Goal: Task Accomplishment & Management: Manage account settings

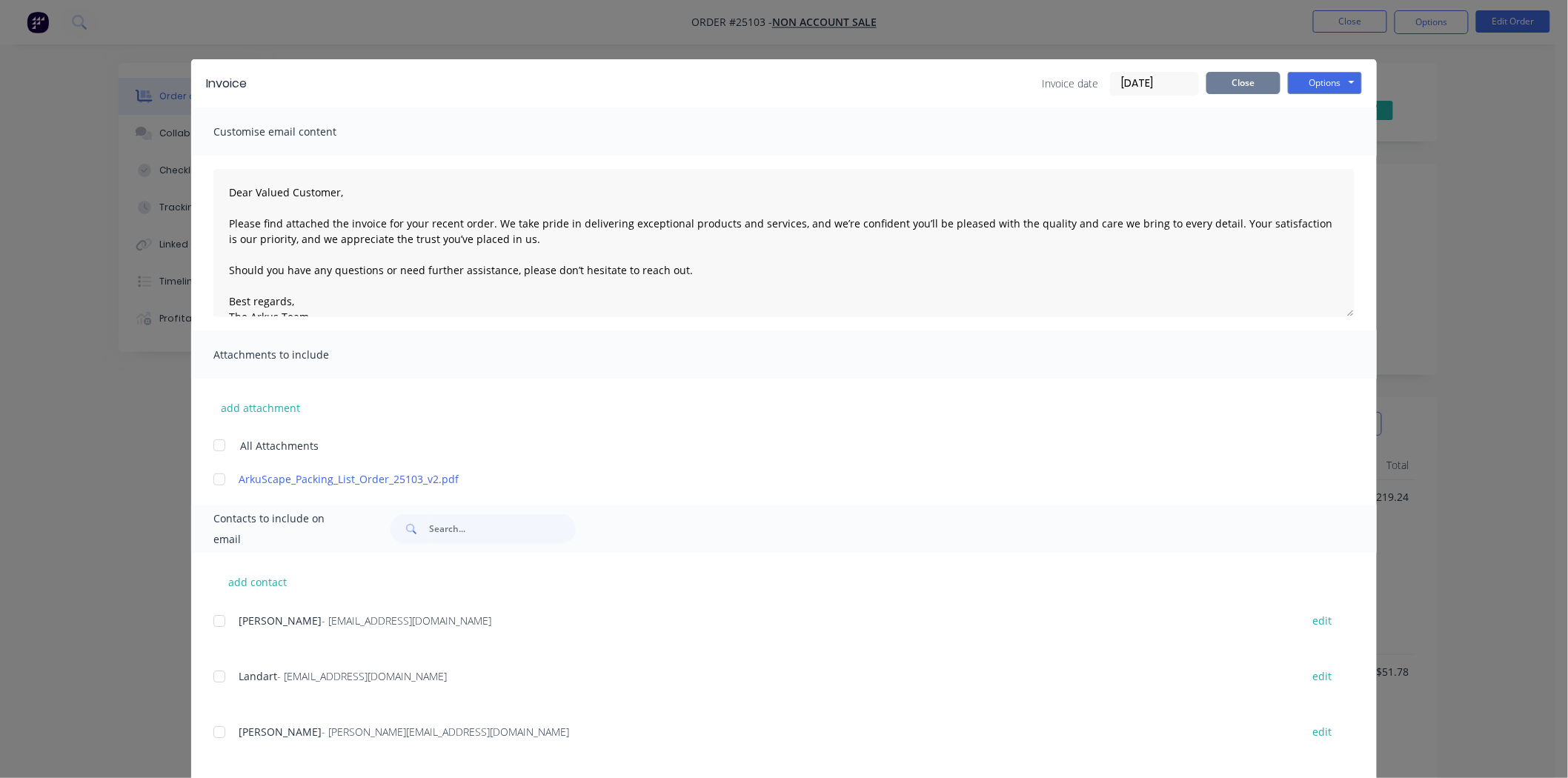
click at [1265, 83] on button "Close" at bounding box center [1243, 83] width 74 height 22
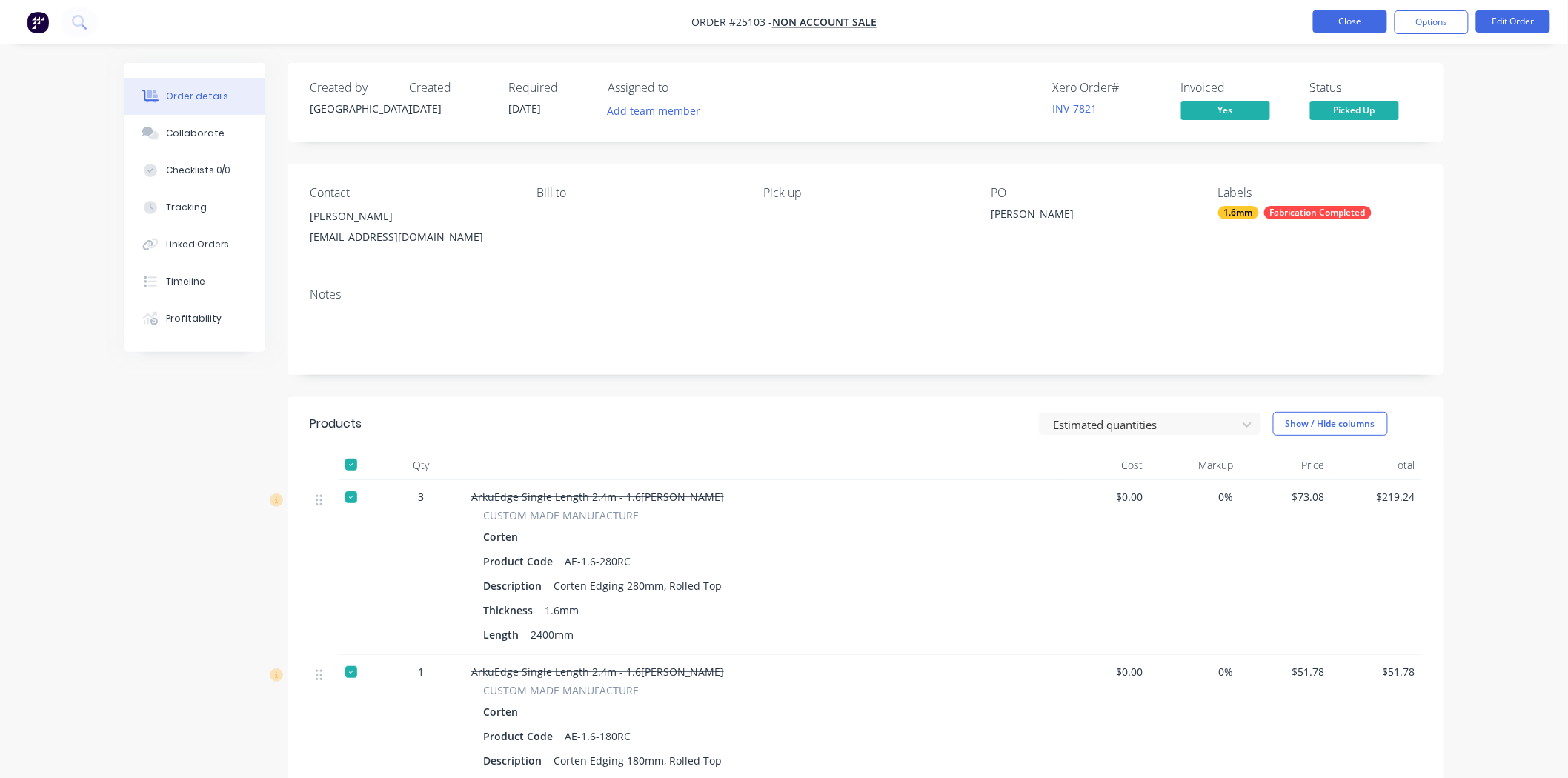
click at [1347, 23] on button "Close" at bounding box center [1350, 22] width 74 height 22
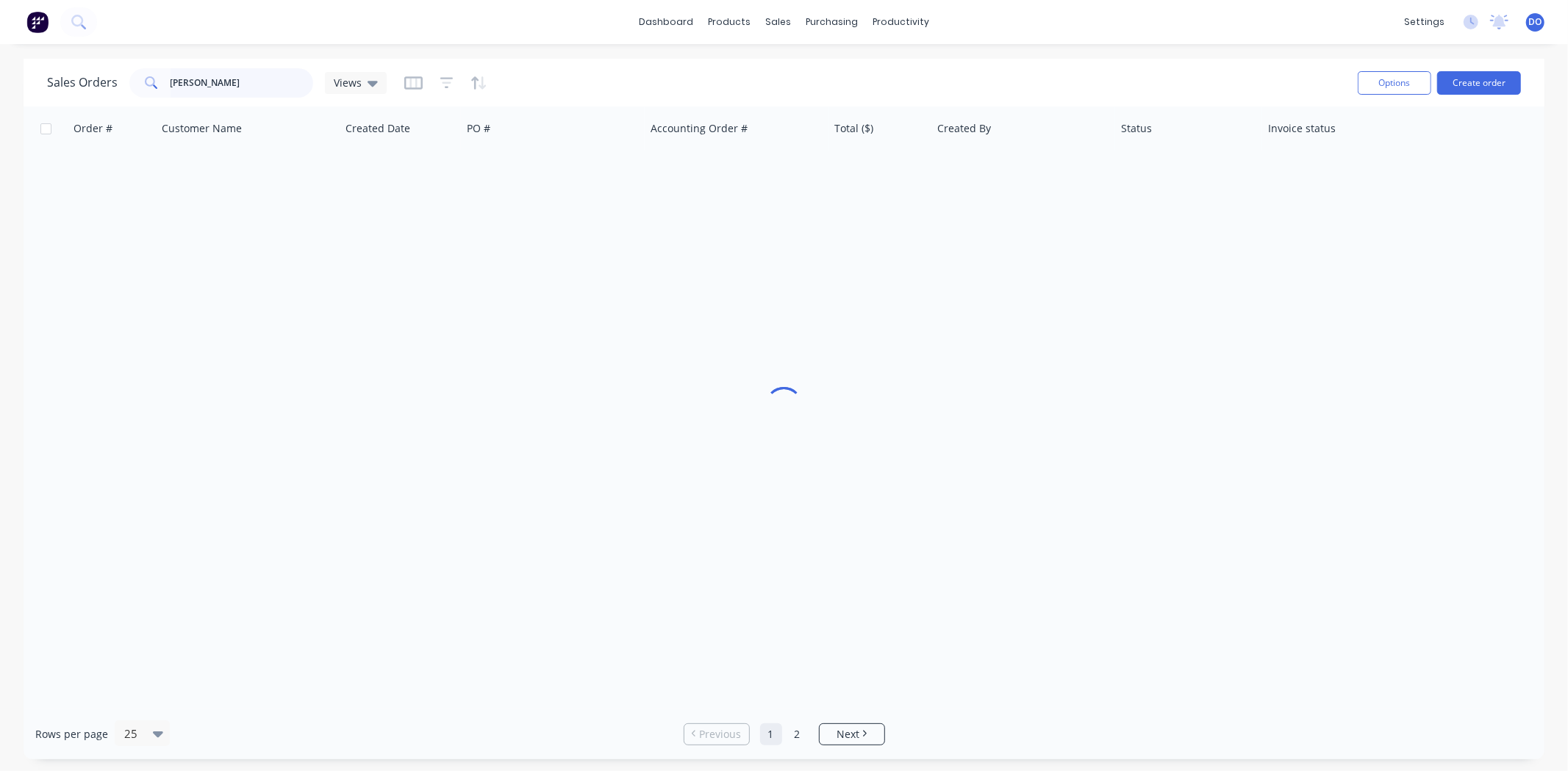
click at [261, 94] on input "NATHAN" at bounding box center [242, 84] width 143 height 30
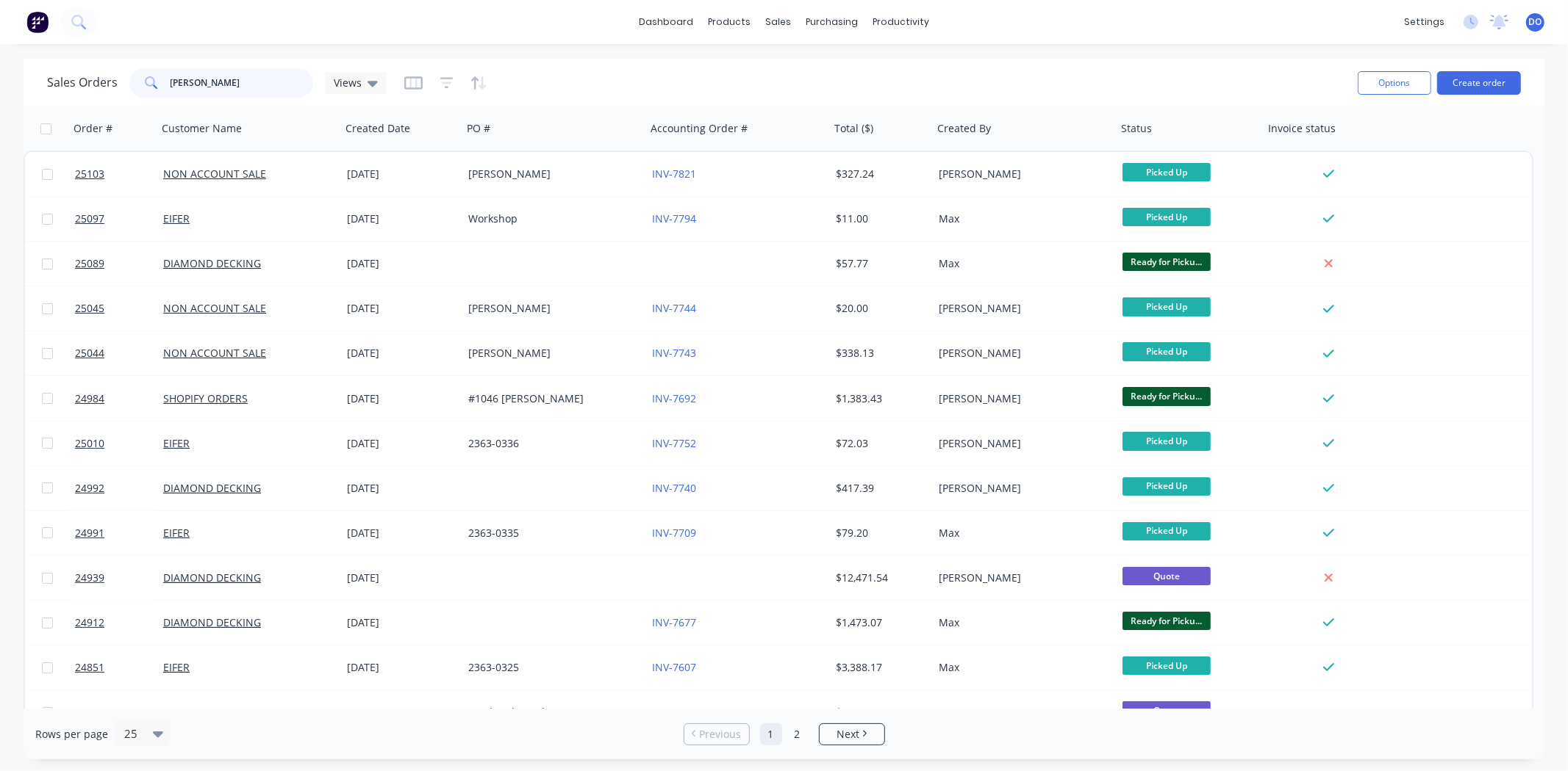
click at [261, 94] on input "NATHAN" at bounding box center [242, 84] width 143 height 30
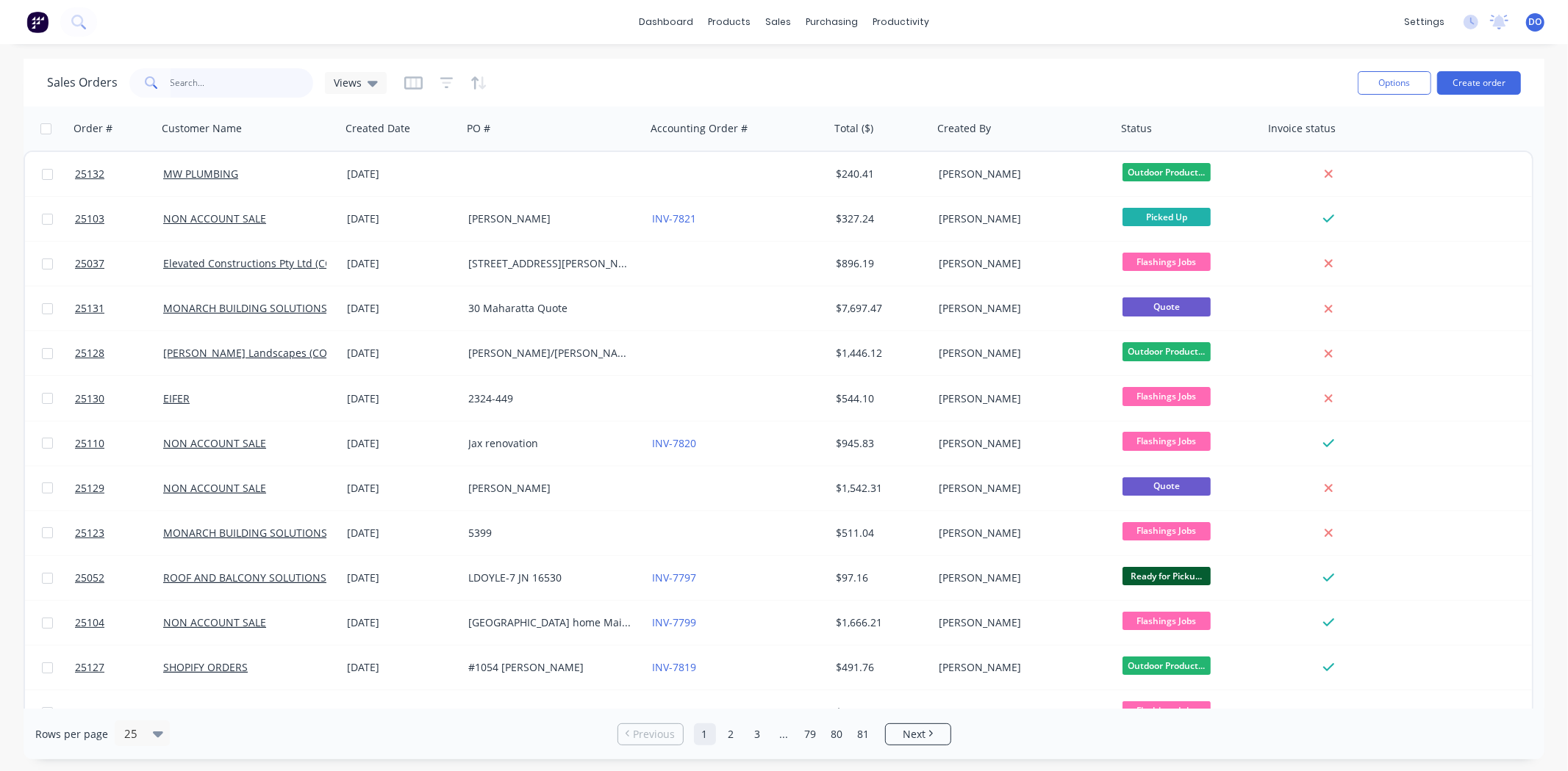
click at [204, 78] on input "text" at bounding box center [242, 84] width 143 height 30
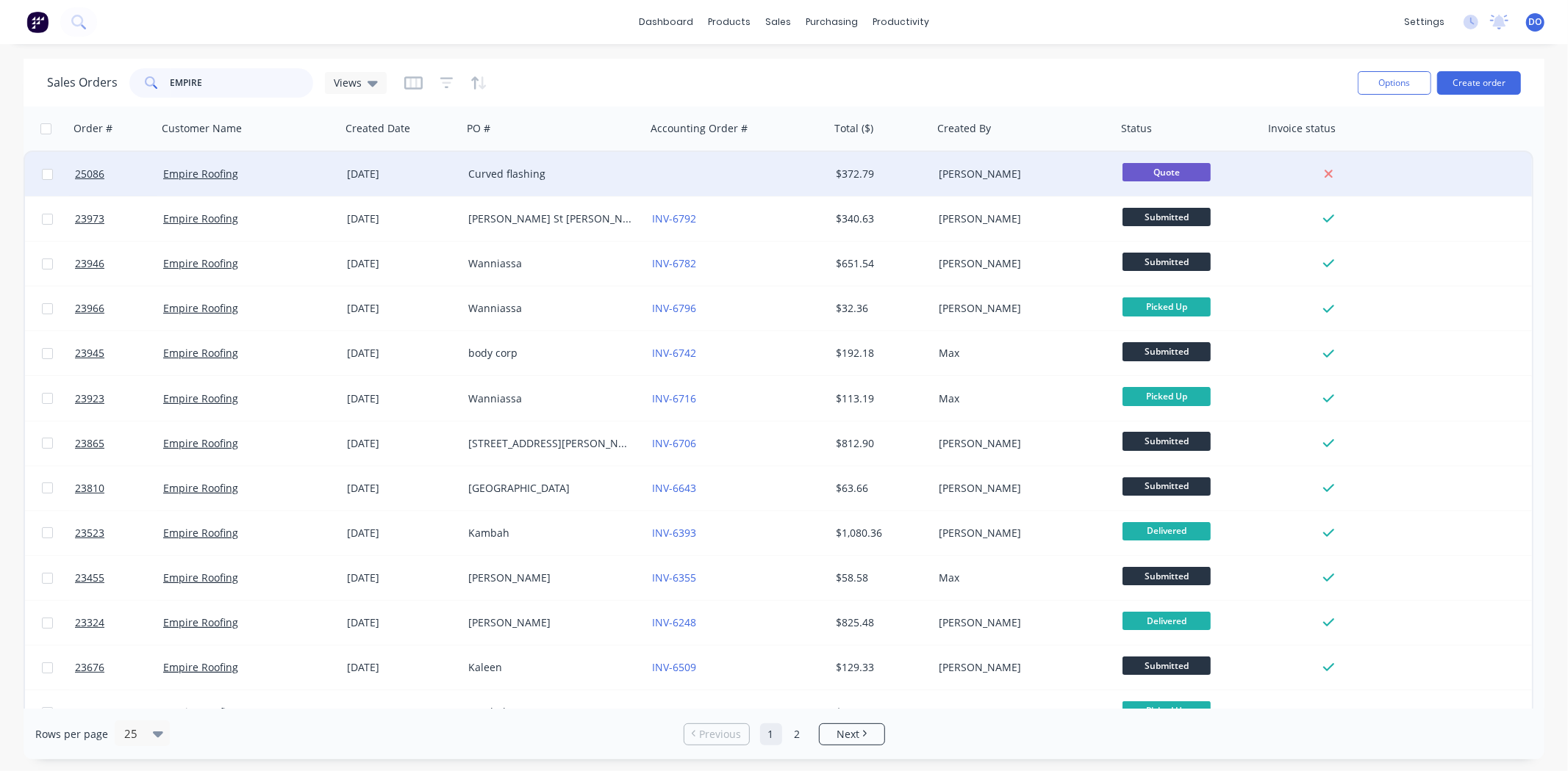
type input "EMPIRE"
click at [327, 187] on div "Empire Roofing" at bounding box center [249, 173] width 184 height 44
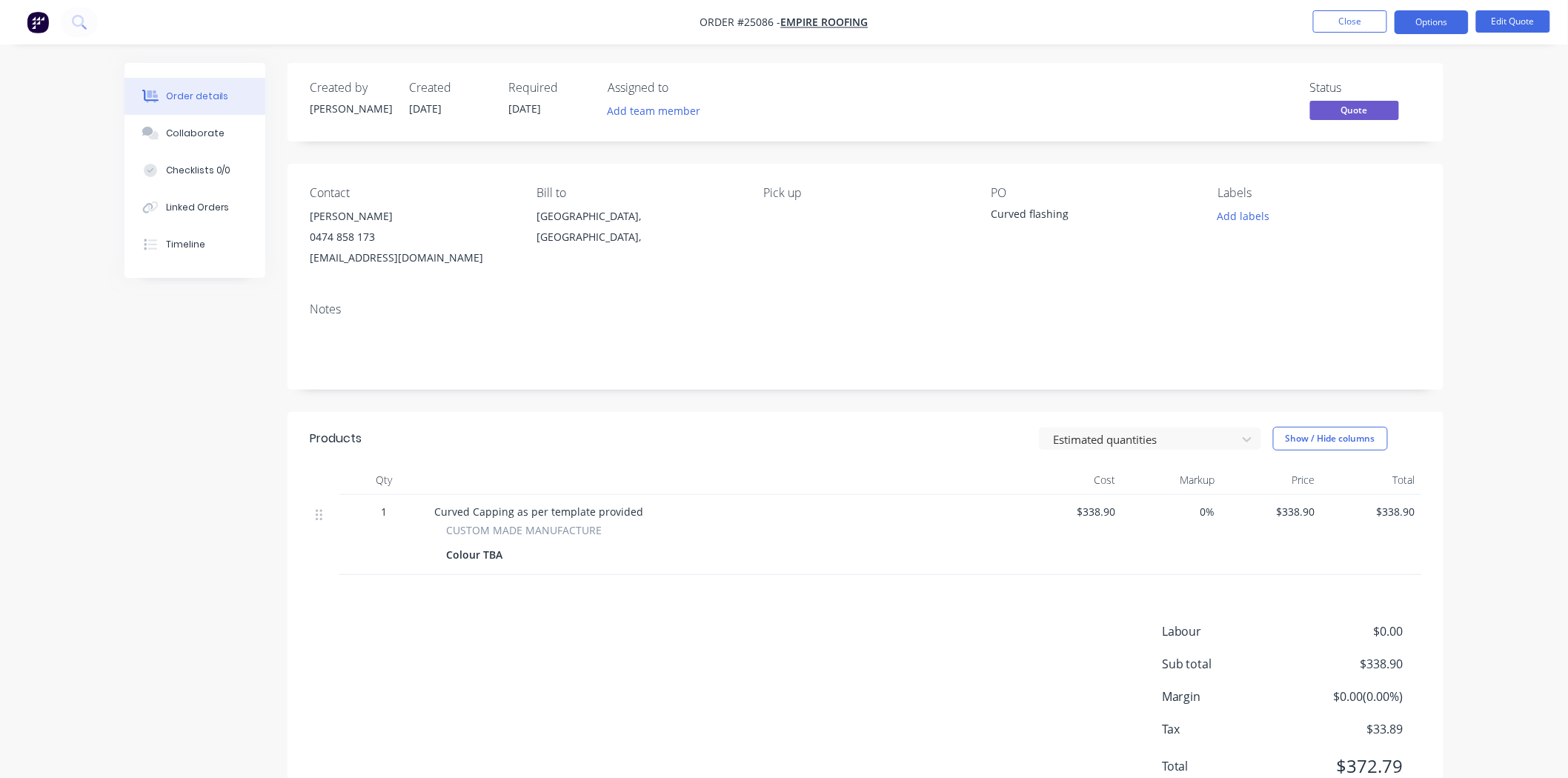
drag, startPoint x: 384, startPoint y: 427, endPoint x: 411, endPoint y: 414, distance: 30.0
click at [384, 426] on header "Products Estimated quantities Show / Hide columns" at bounding box center [865, 438] width 1156 height 53
click at [1445, 25] on button "Options" at bounding box center [1431, 22] width 74 height 23
click at [1404, 82] on div "Quote" at bounding box center [1387, 90] width 137 height 22
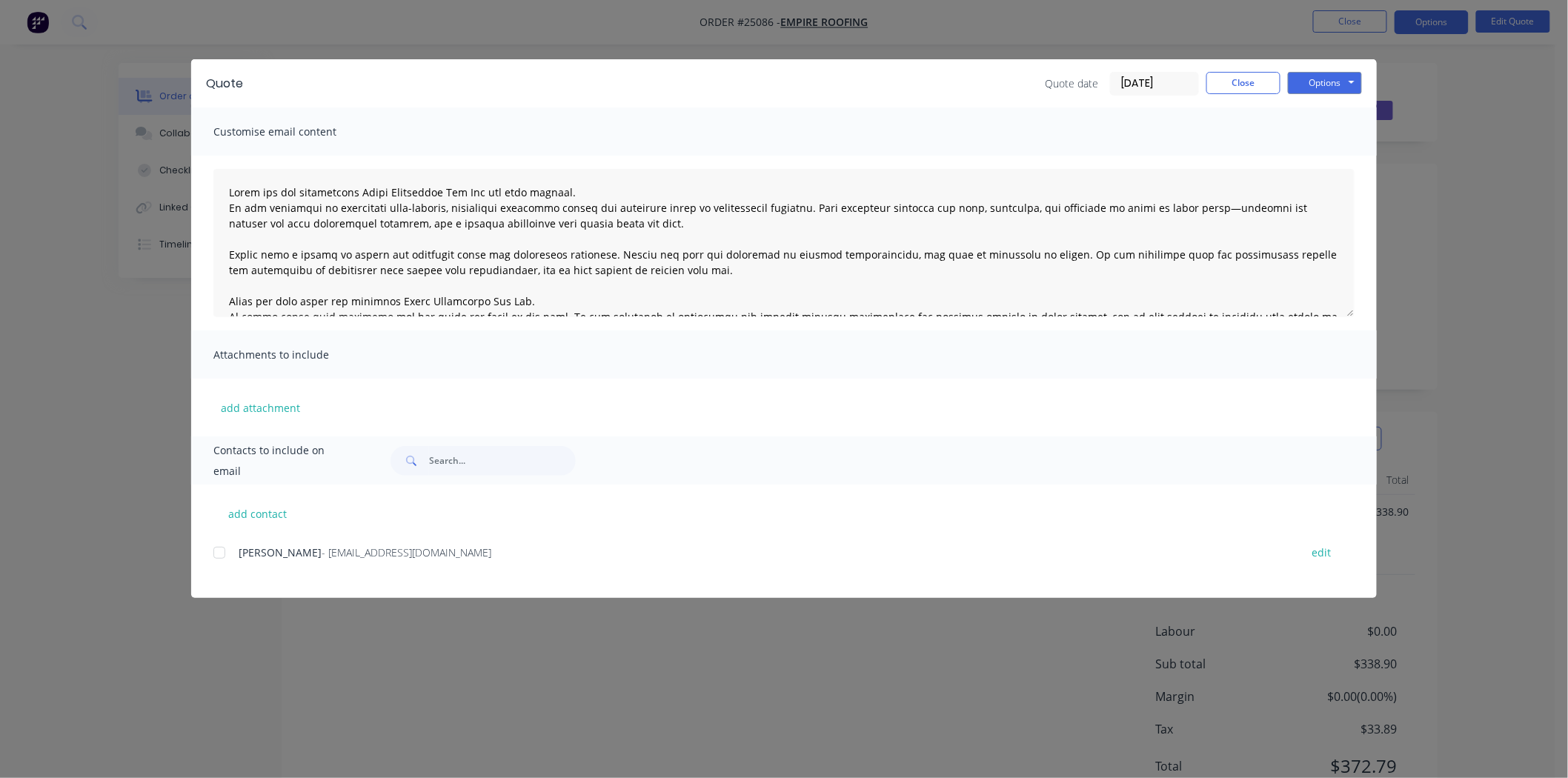
click at [212, 551] on div at bounding box center [219, 553] width 30 height 30
click at [1326, 84] on button "Options" at bounding box center [1325, 83] width 74 height 22
click at [1315, 151] on button "Email" at bounding box center [1335, 158] width 95 height 24
click at [1243, 90] on button "Close" at bounding box center [1243, 83] width 74 height 22
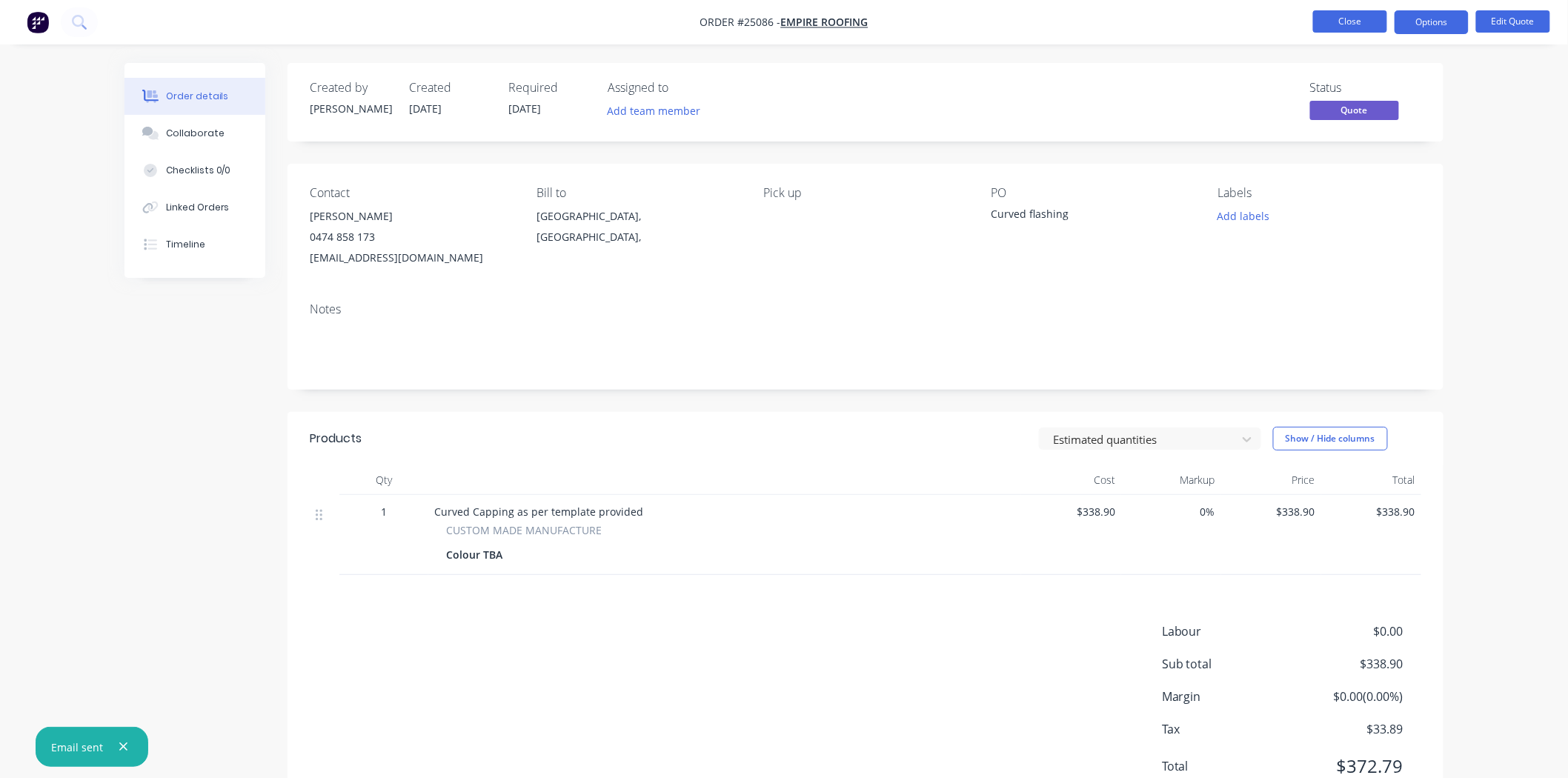
click at [1332, 15] on button "Close" at bounding box center [1350, 22] width 74 height 22
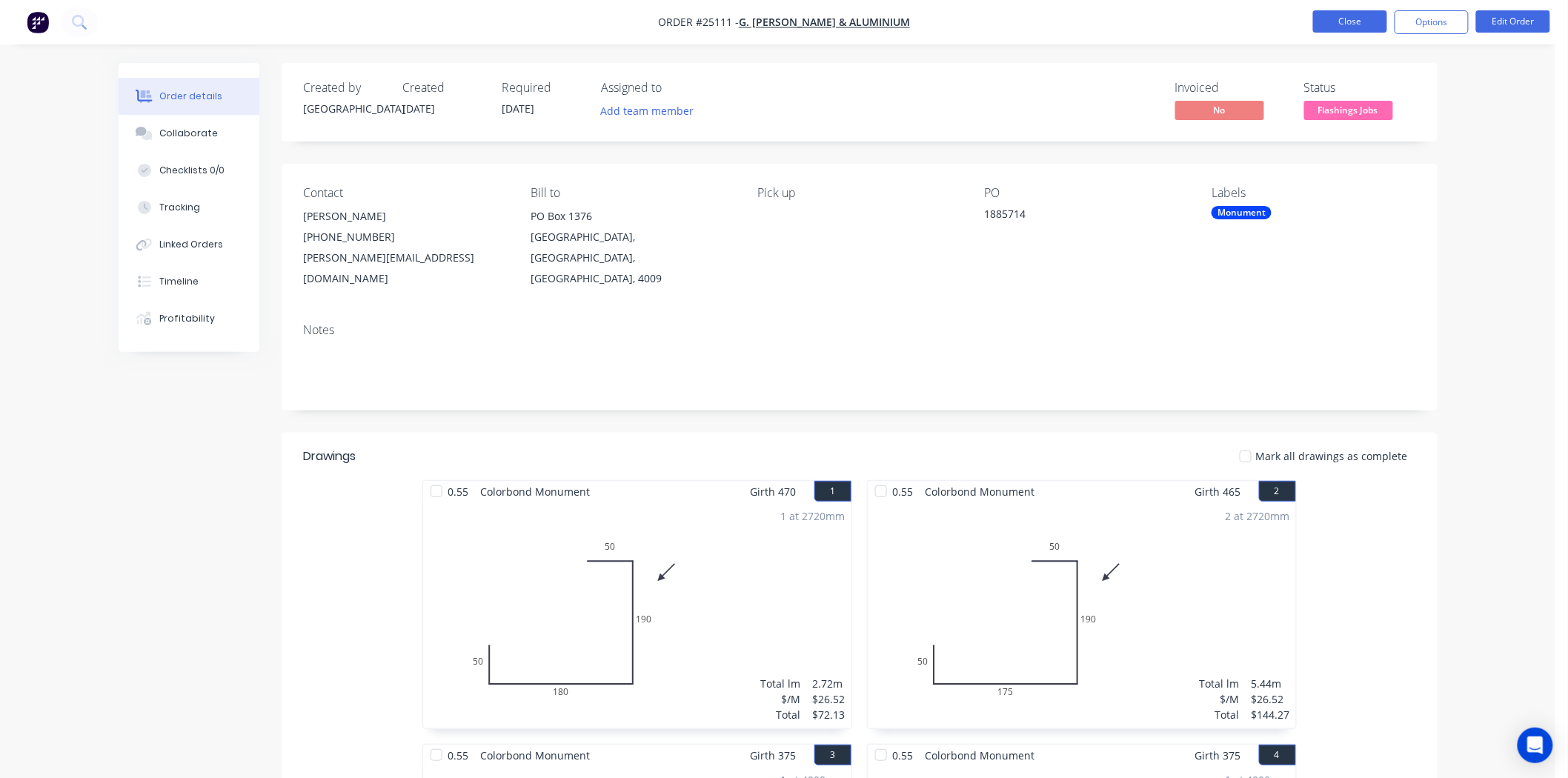
click at [1356, 25] on button "Close" at bounding box center [1350, 22] width 74 height 22
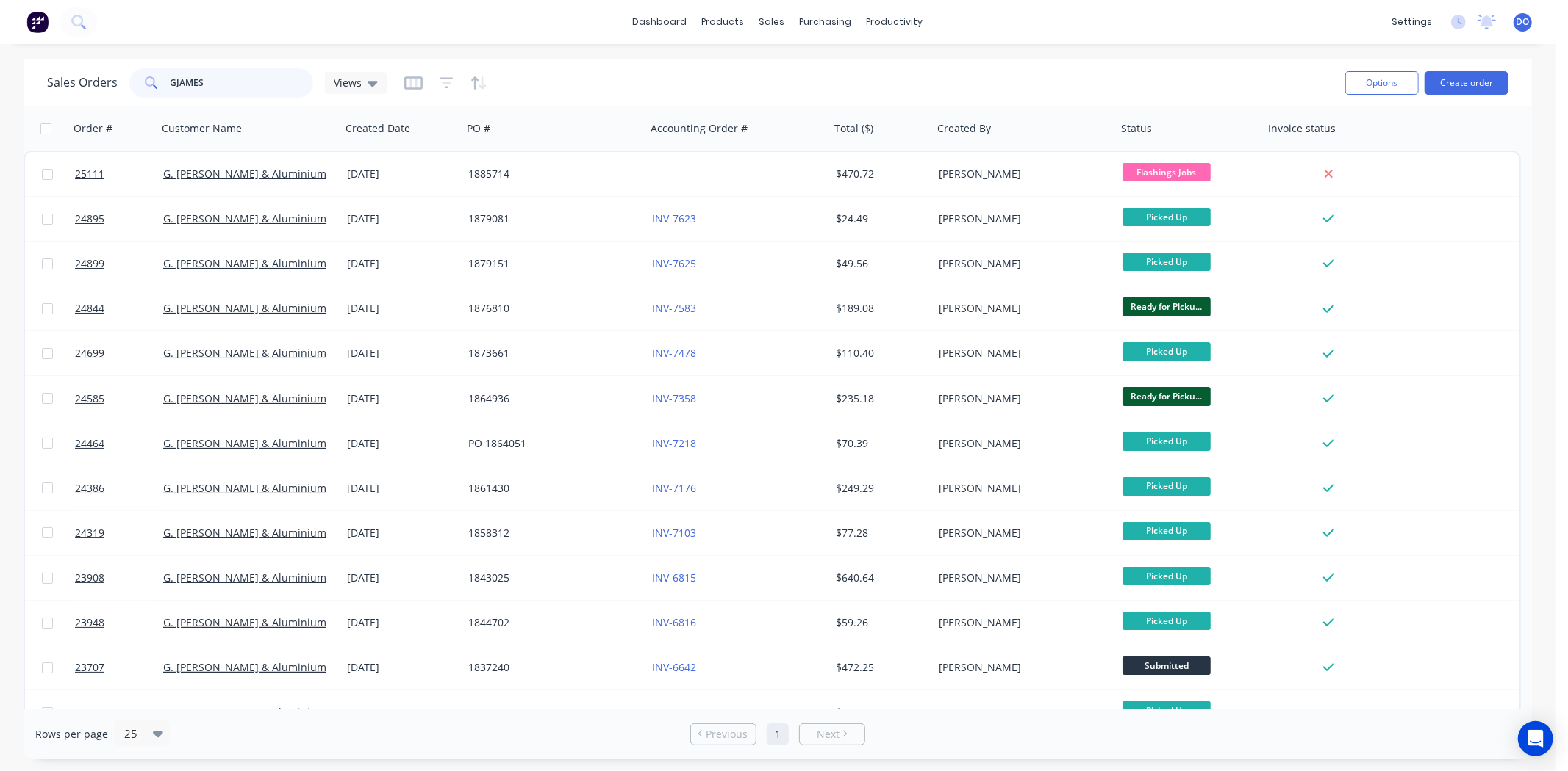
drag, startPoint x: 273, startPoint y: 84, endPoint x: 0, endPoint y: 81, distance: 273.0
click at [0, 81] on div "Sales Orders GJAMES Views Options Create order Order # Customer Name Created Da…" at bounding box center [777, 408] width 1555 height 700
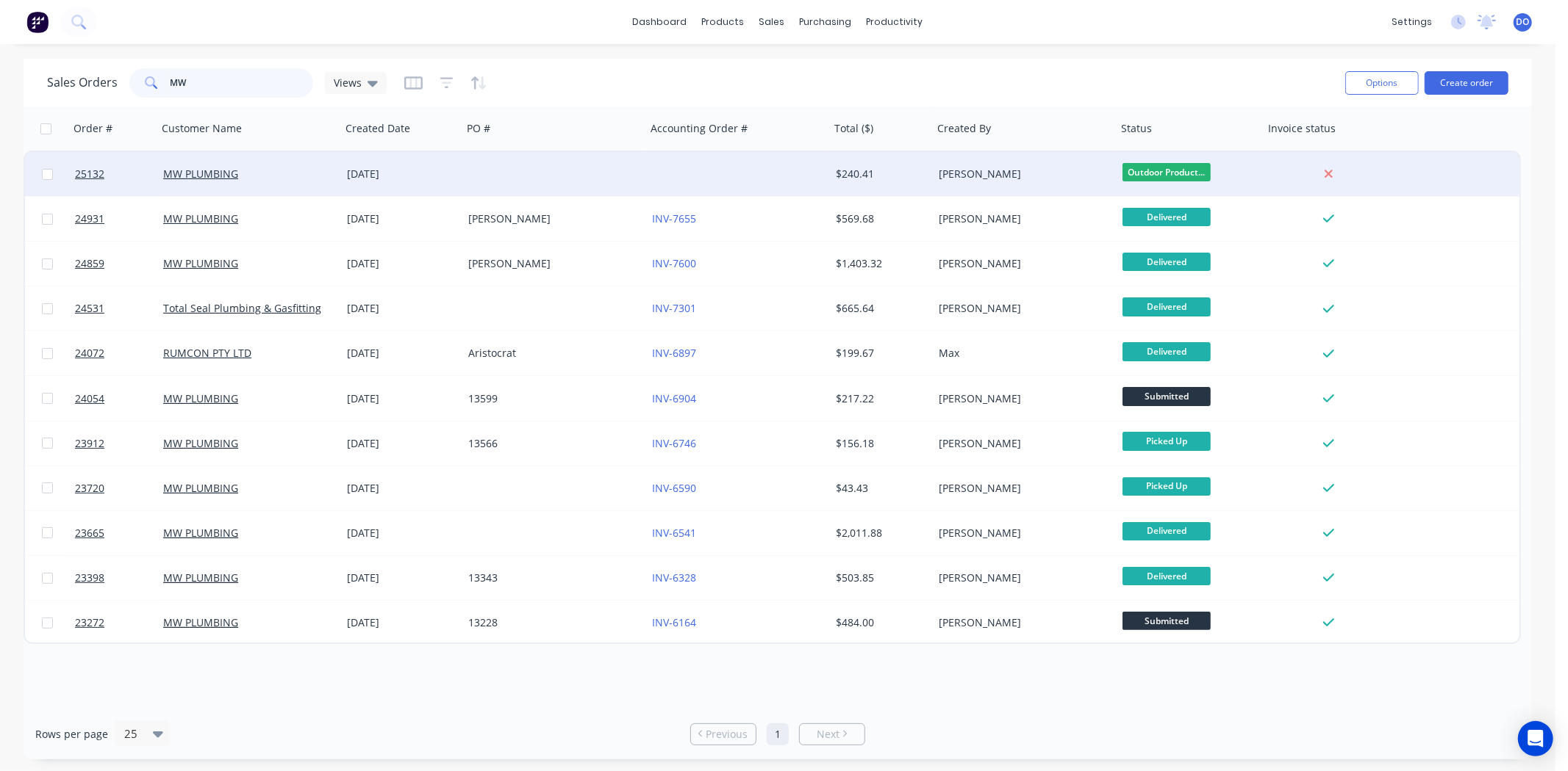
type input "MW"
click at [561, 178] on div at bounding box center [554, 173] width 184 height 44
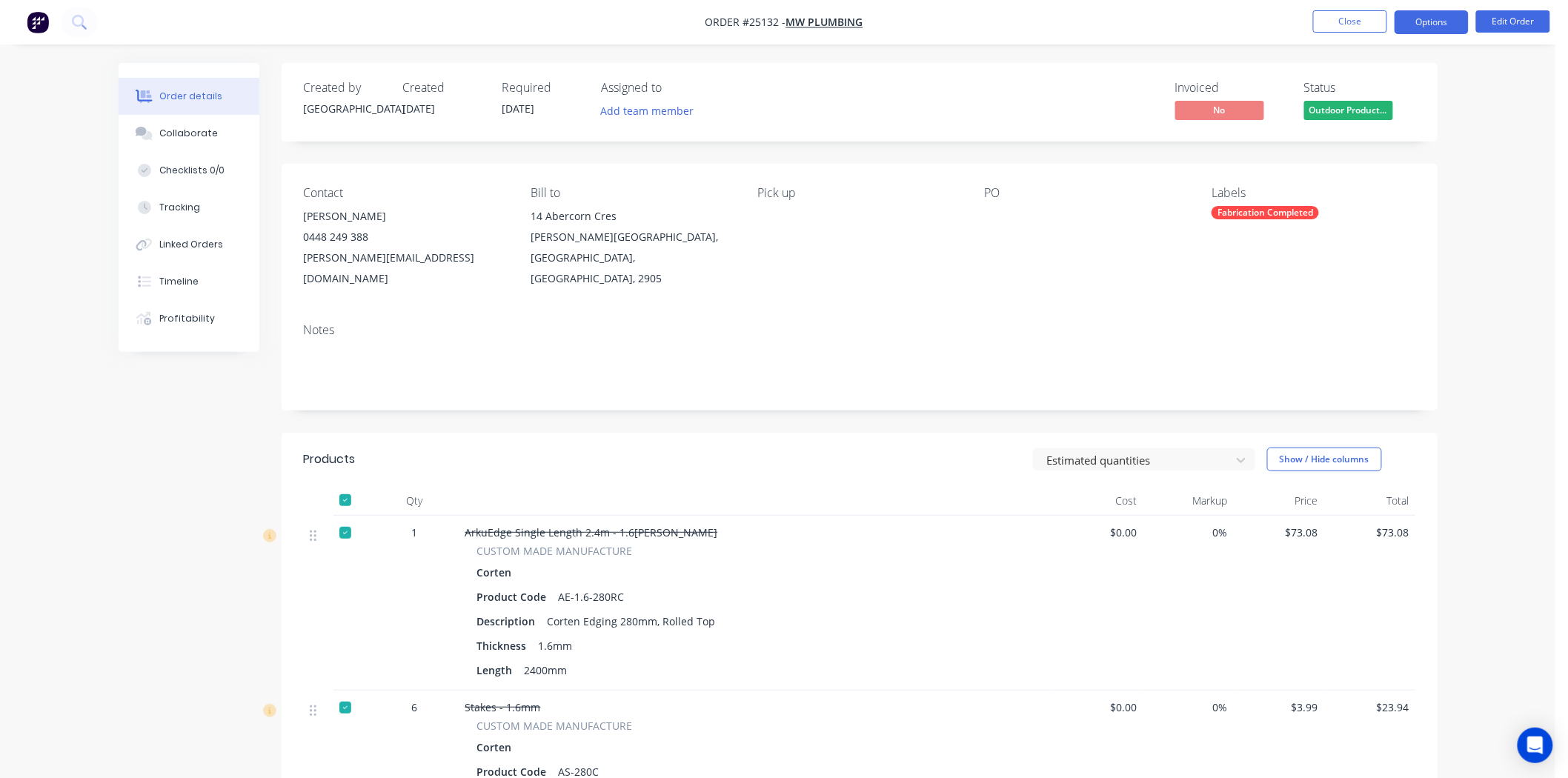
click at [1412, 26] on button "Options" at bounding box center [1431, 22] width 74 height 23
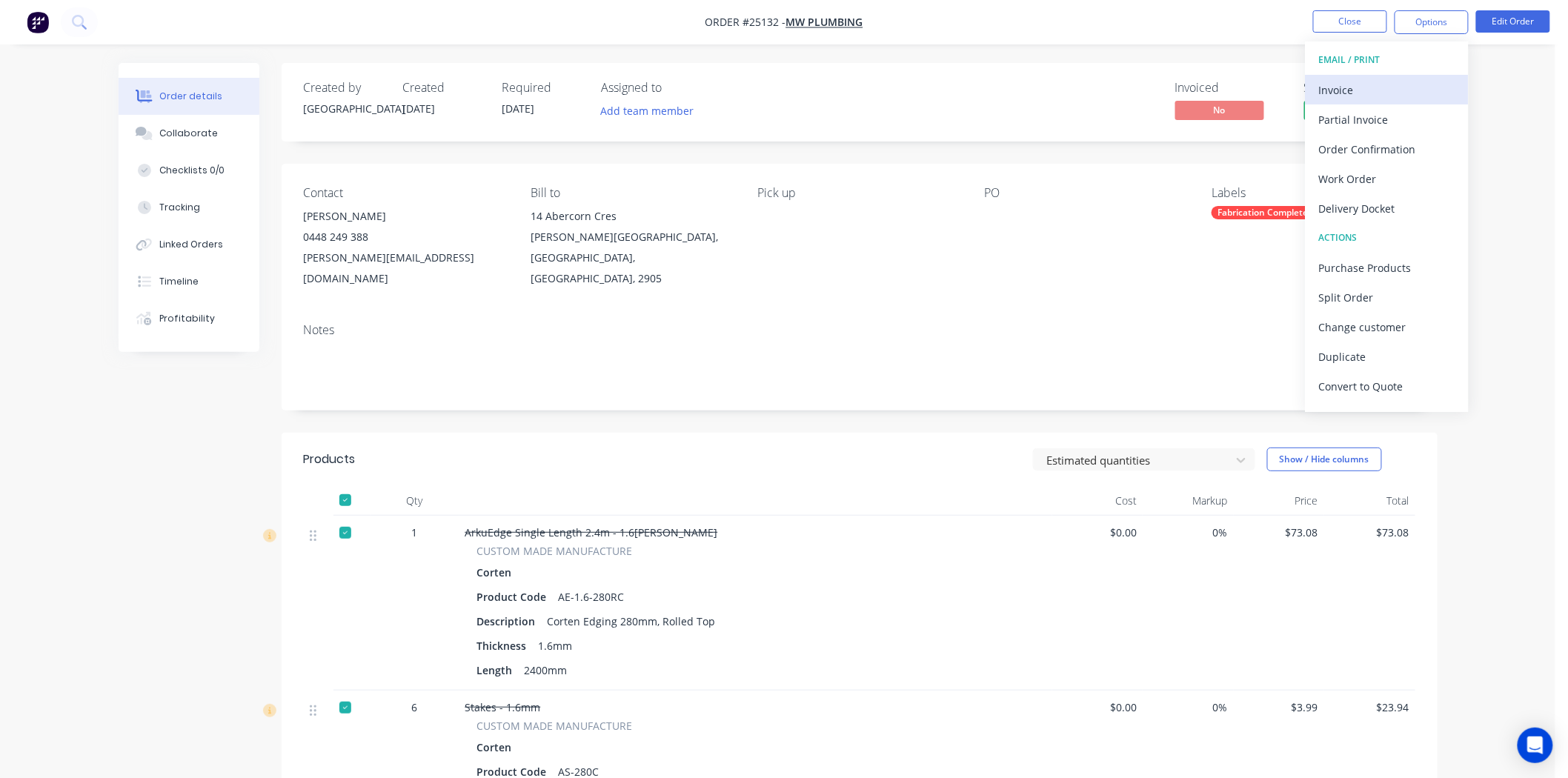
click at [1389, 90] on div "Invoice" at bounding box center [1387, 90] width 137 height 22
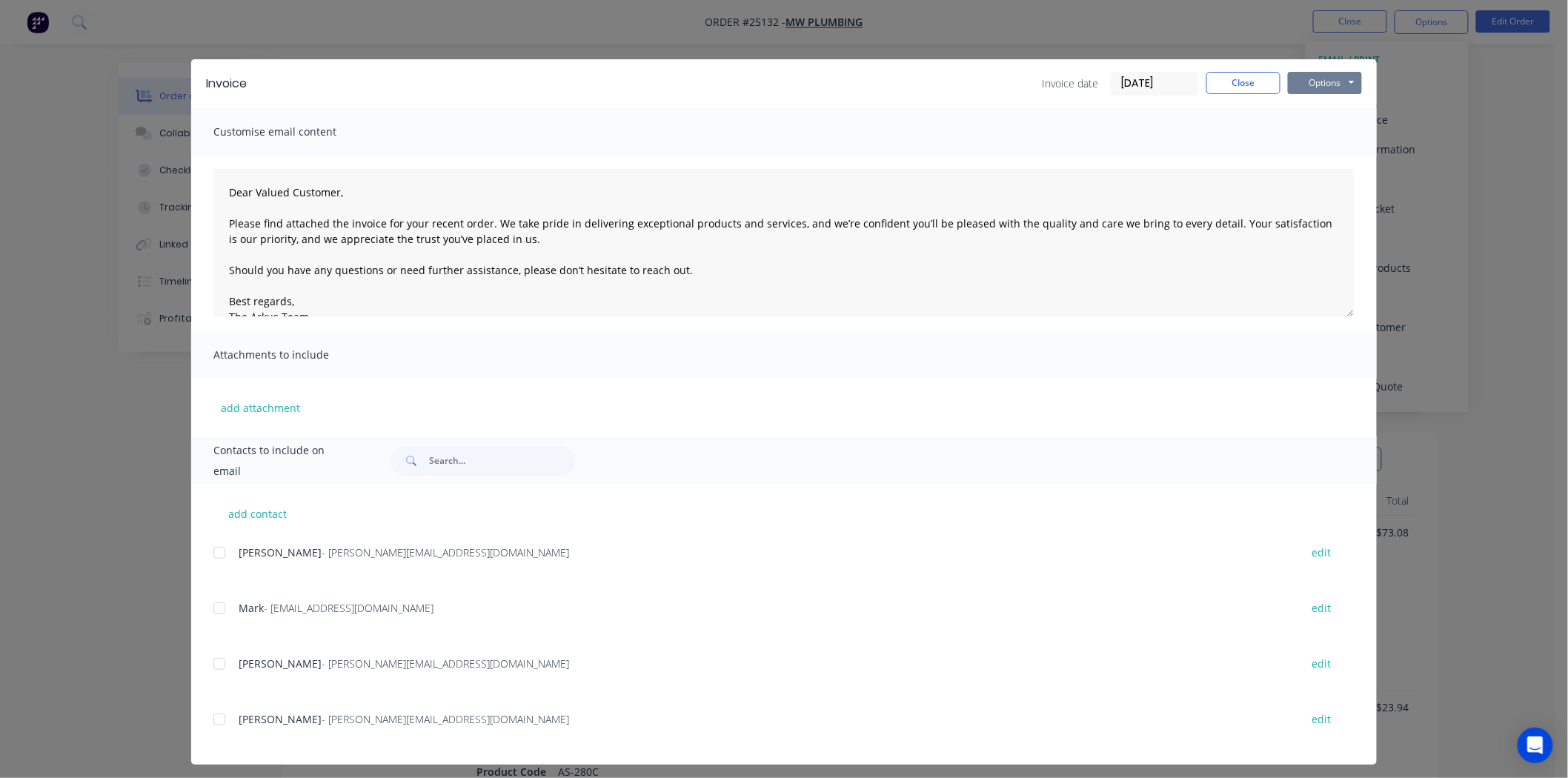
click at [1342, 77] on button "Options" at bounding box center [1325, 83] width 74 height 22
click at [1329, 130] on button "Print" at bounding box center [1335, 134] width 95 height 24
click at [1222, 85] on button "Close" at bounding box center [1243, 83] width 74 height 22
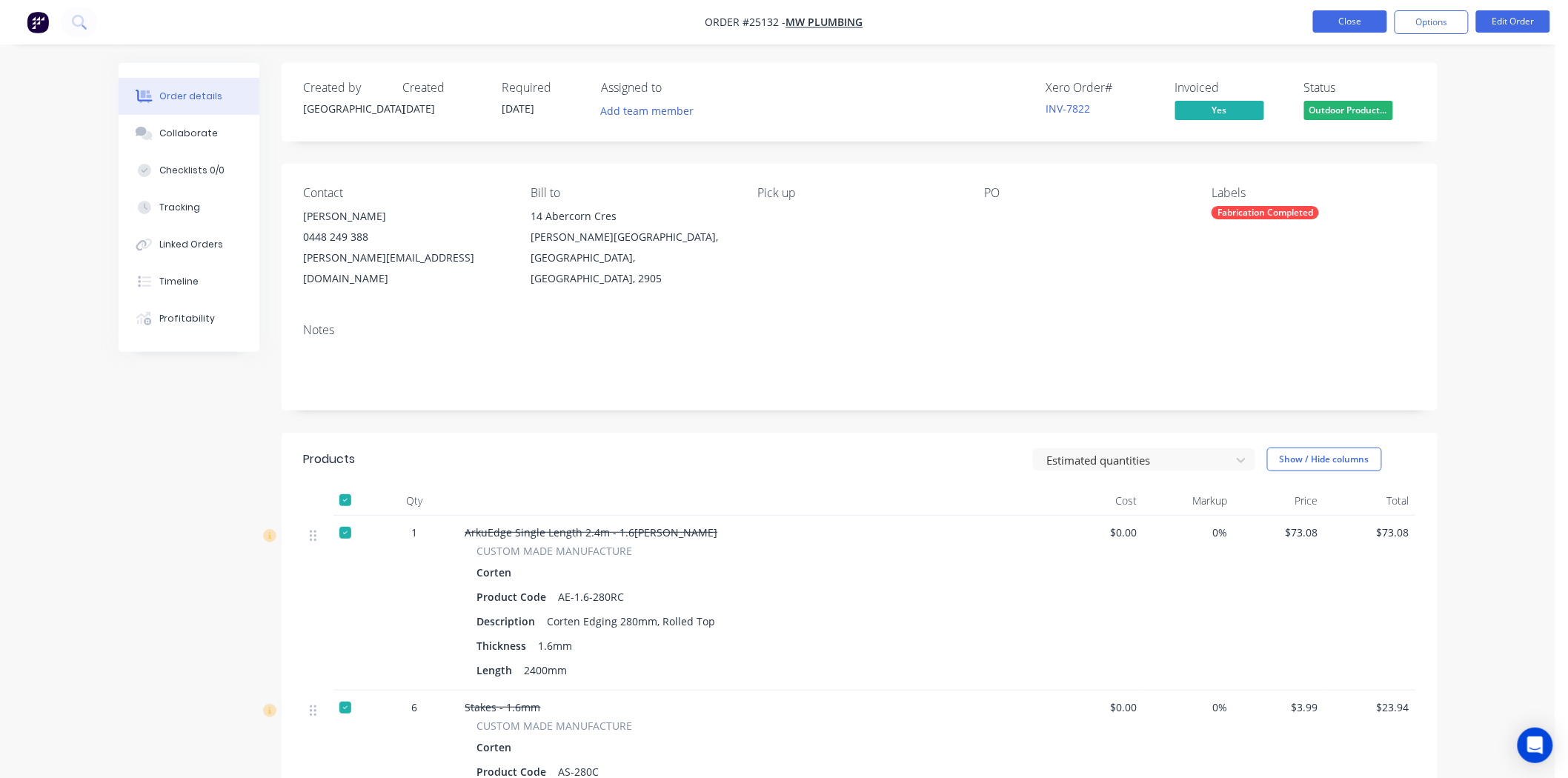
click at [1370, 24] on button "Close" at bounding box center [1350, 22] width 74 height 22
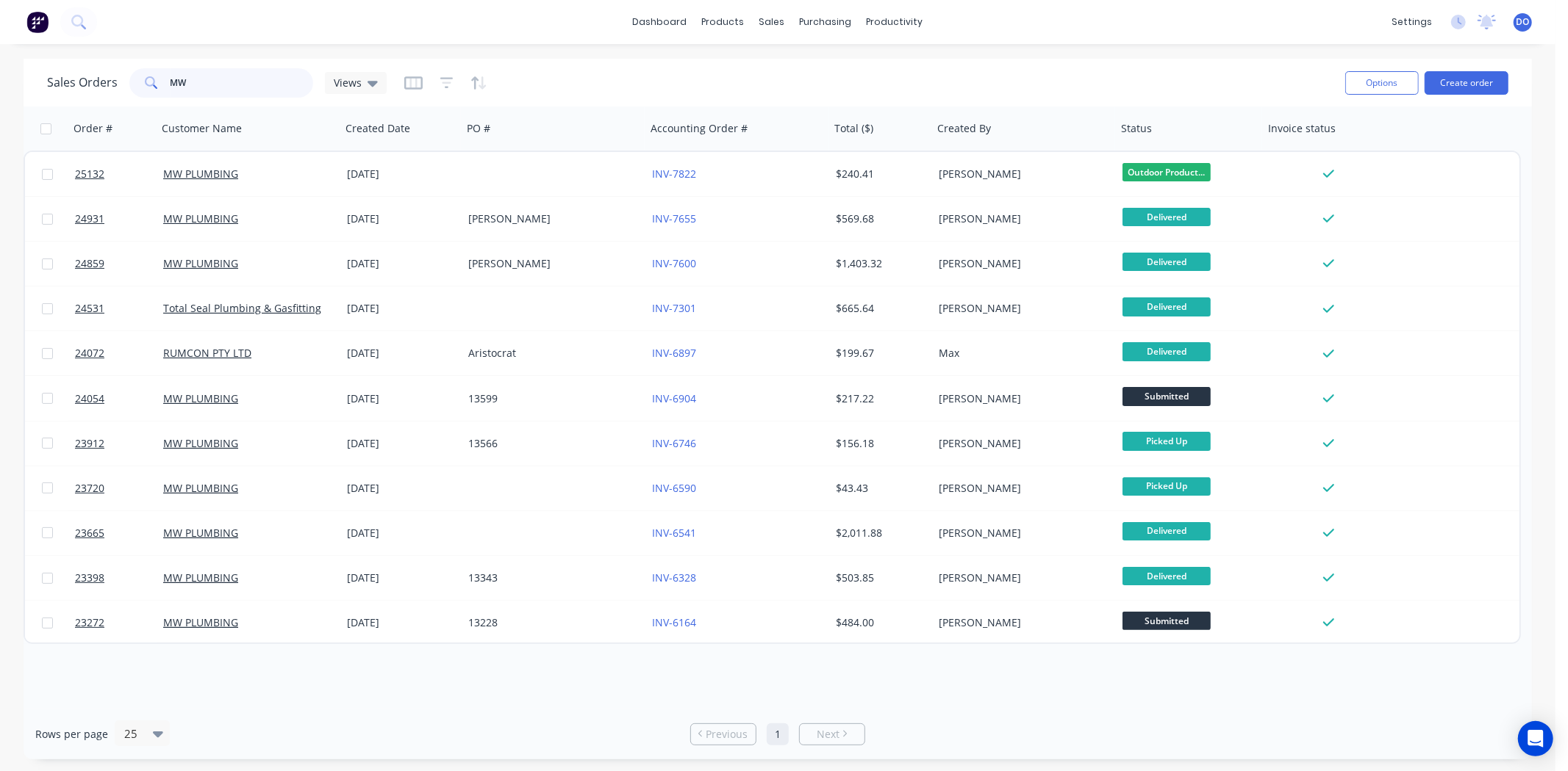
drag, startPoint x: 228, startPoint y: 77, endPoint x: 110, endPoint y: 82, distance: 118.1
click at [110, 82] on div "Sales Orders MW Views" at bounding box center [217, 84] width 340 height 30
click at [1478, 72] on button "Create order" at bounding box center [1466, 83] width 84 height 23
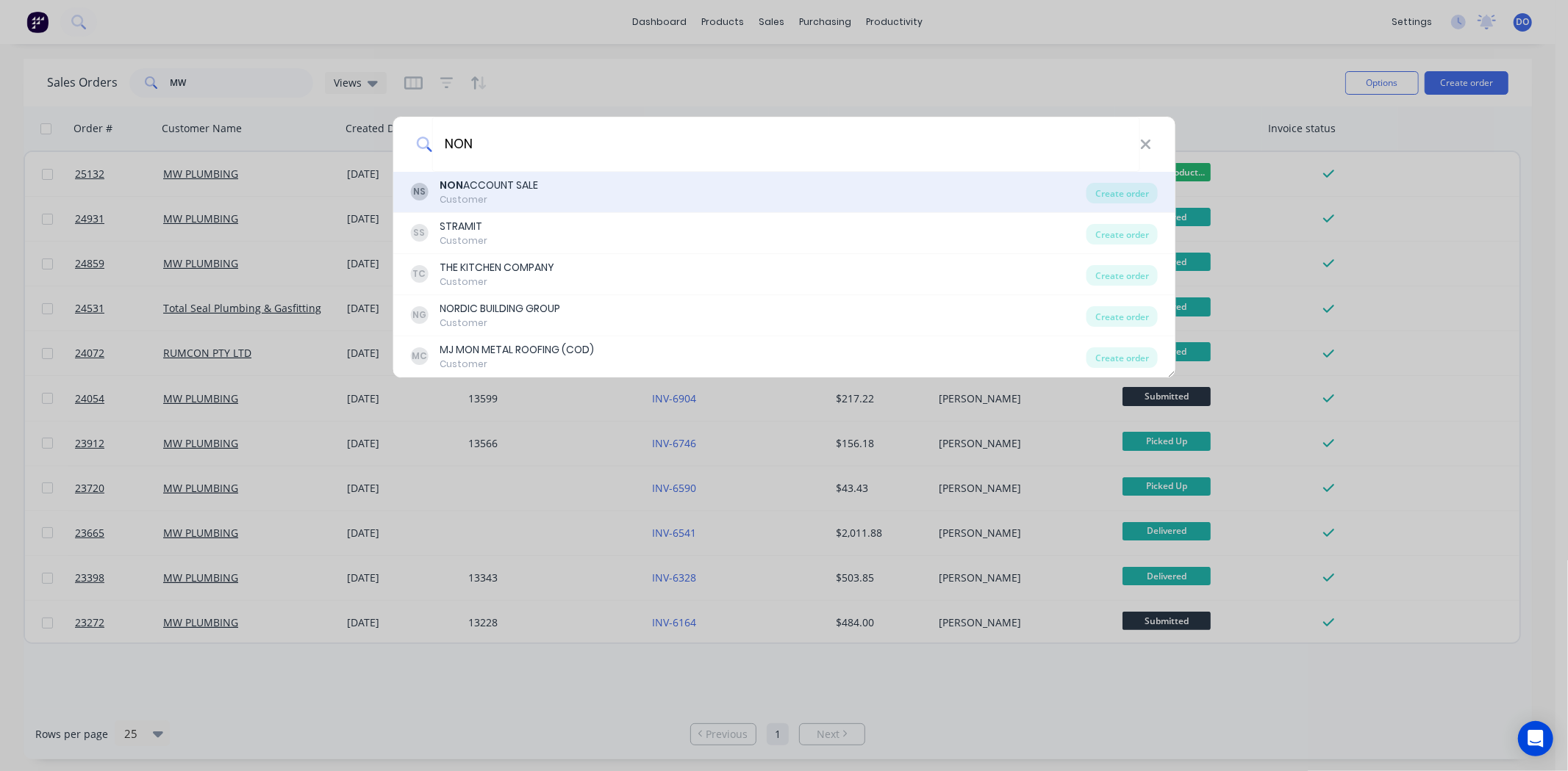
type input "NON"
click at [708, 194] on div "NS NON ACCOUNT SALE Customer" at bounding box center [748, 192] width 676 height 29
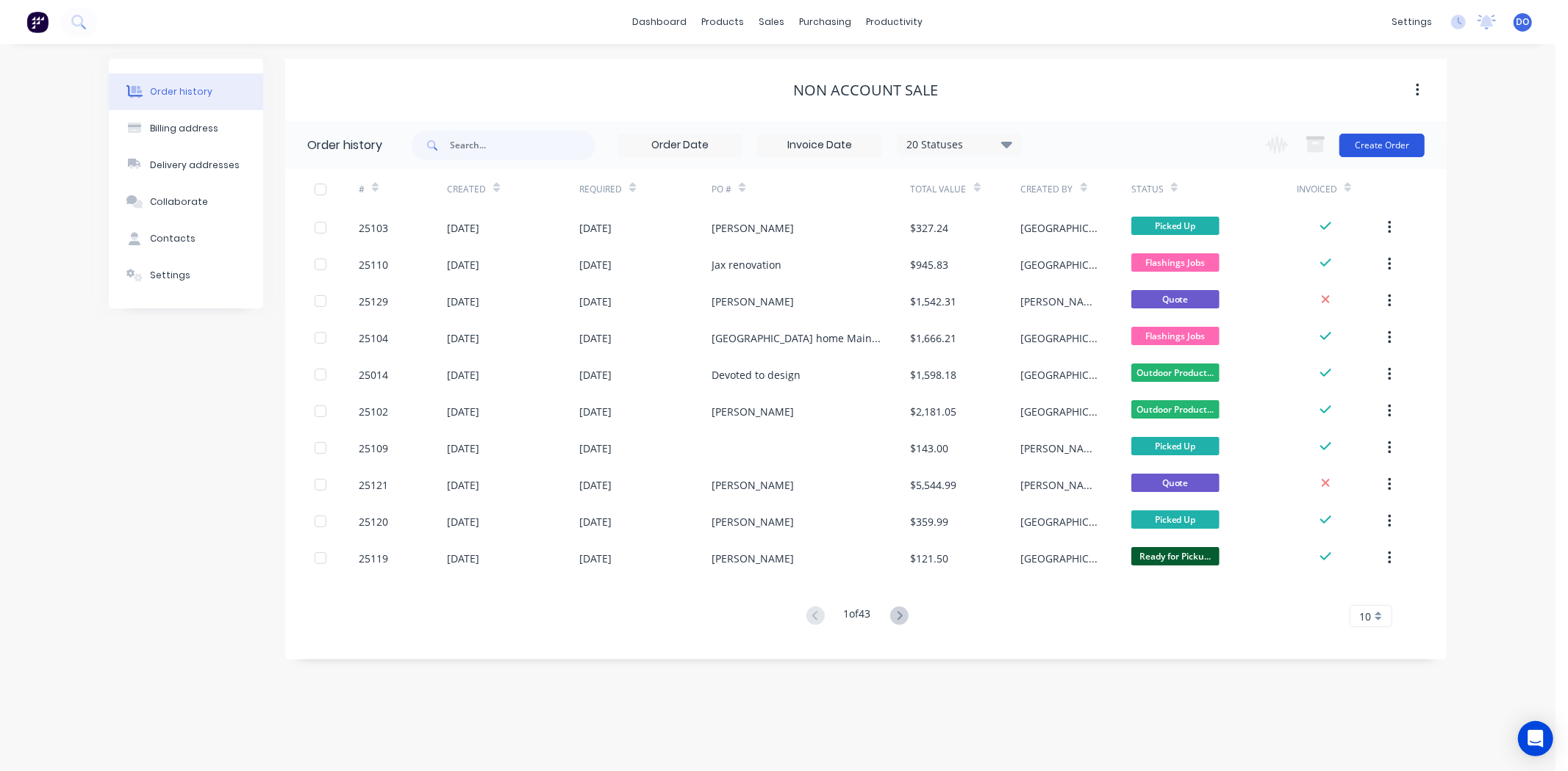
click at [1360, 149] on button "Create Order" at bounding box center [1381, 145] width 85 height 23
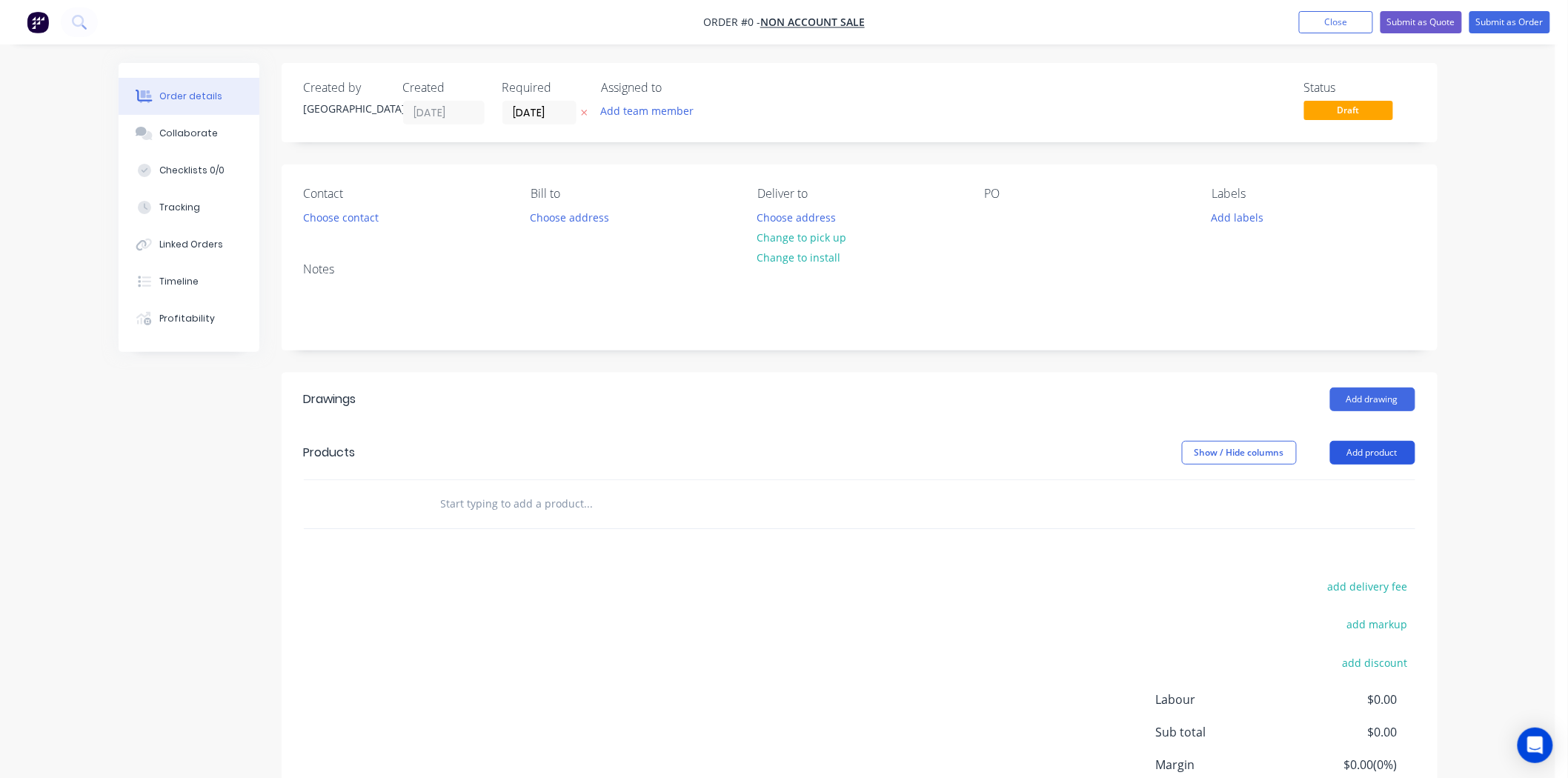
click at [1364, 450] on button "Add product" at bounding box center [1372, 452] width 85 height 23
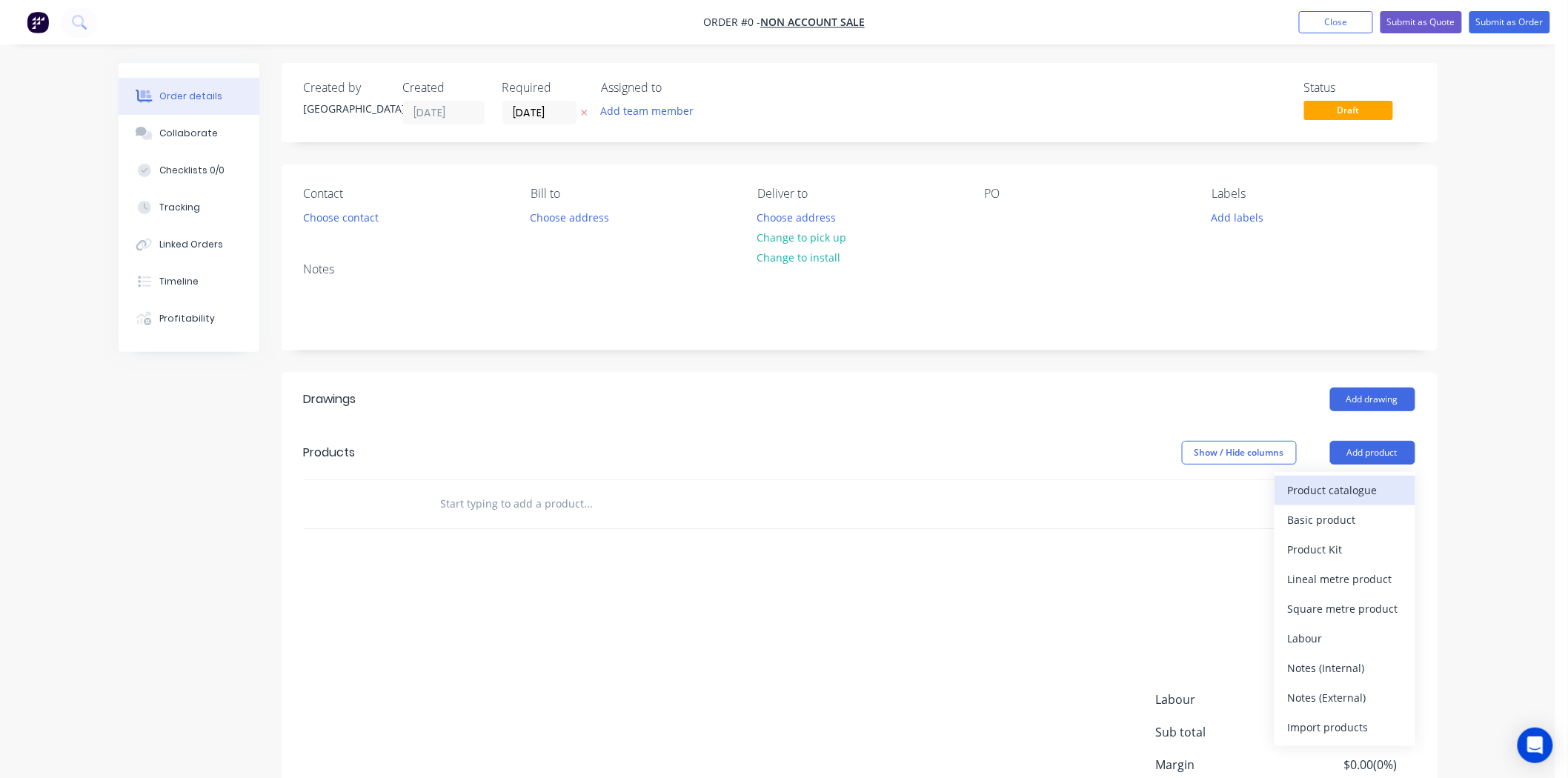
click at [1362, 488] on div "Product catalogue" at bounding box center [1345, 490] width 114 height 22
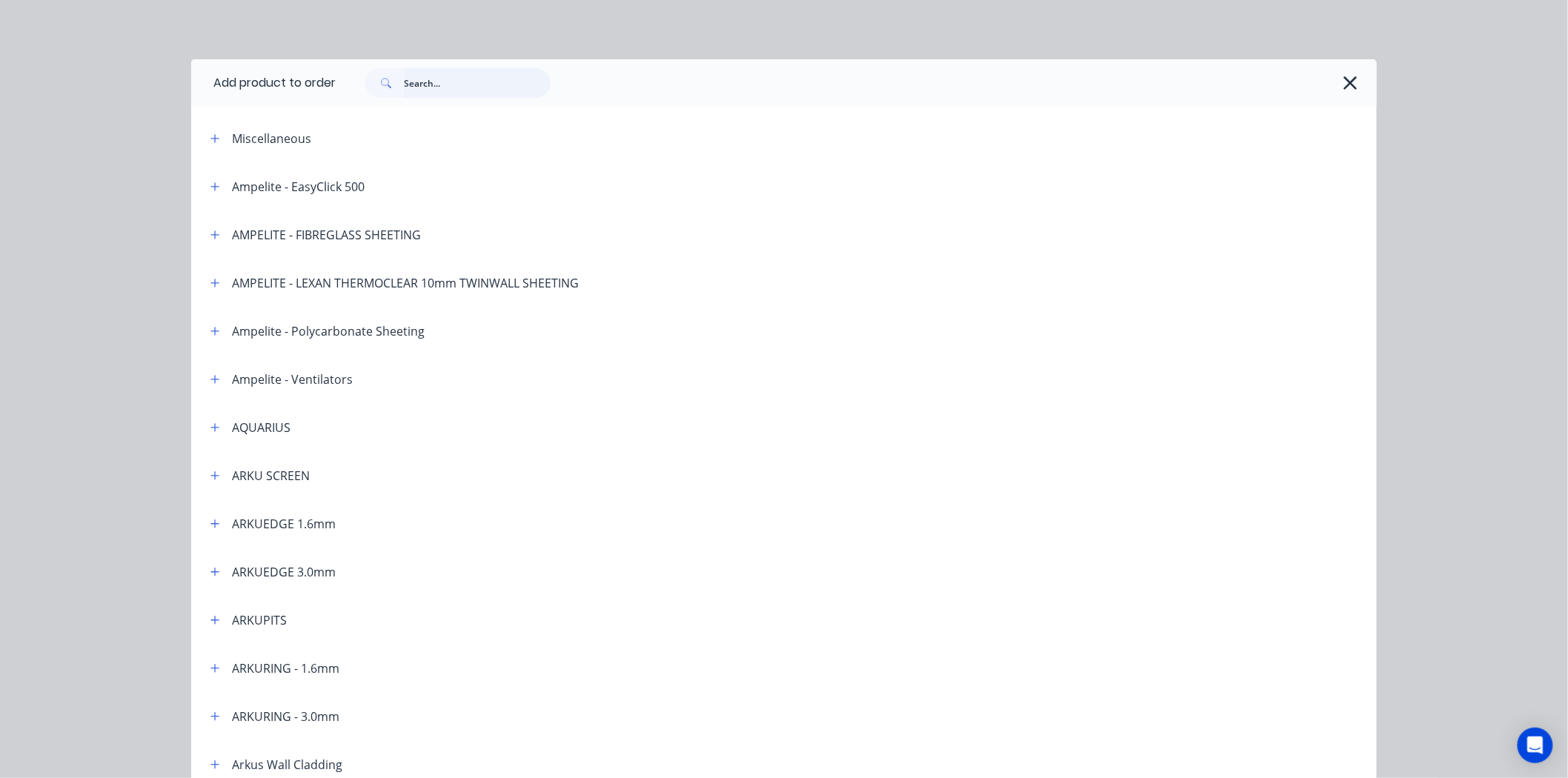
click at [488, 81] on input "text" at bounding box center [476, 83] width 147 height 30
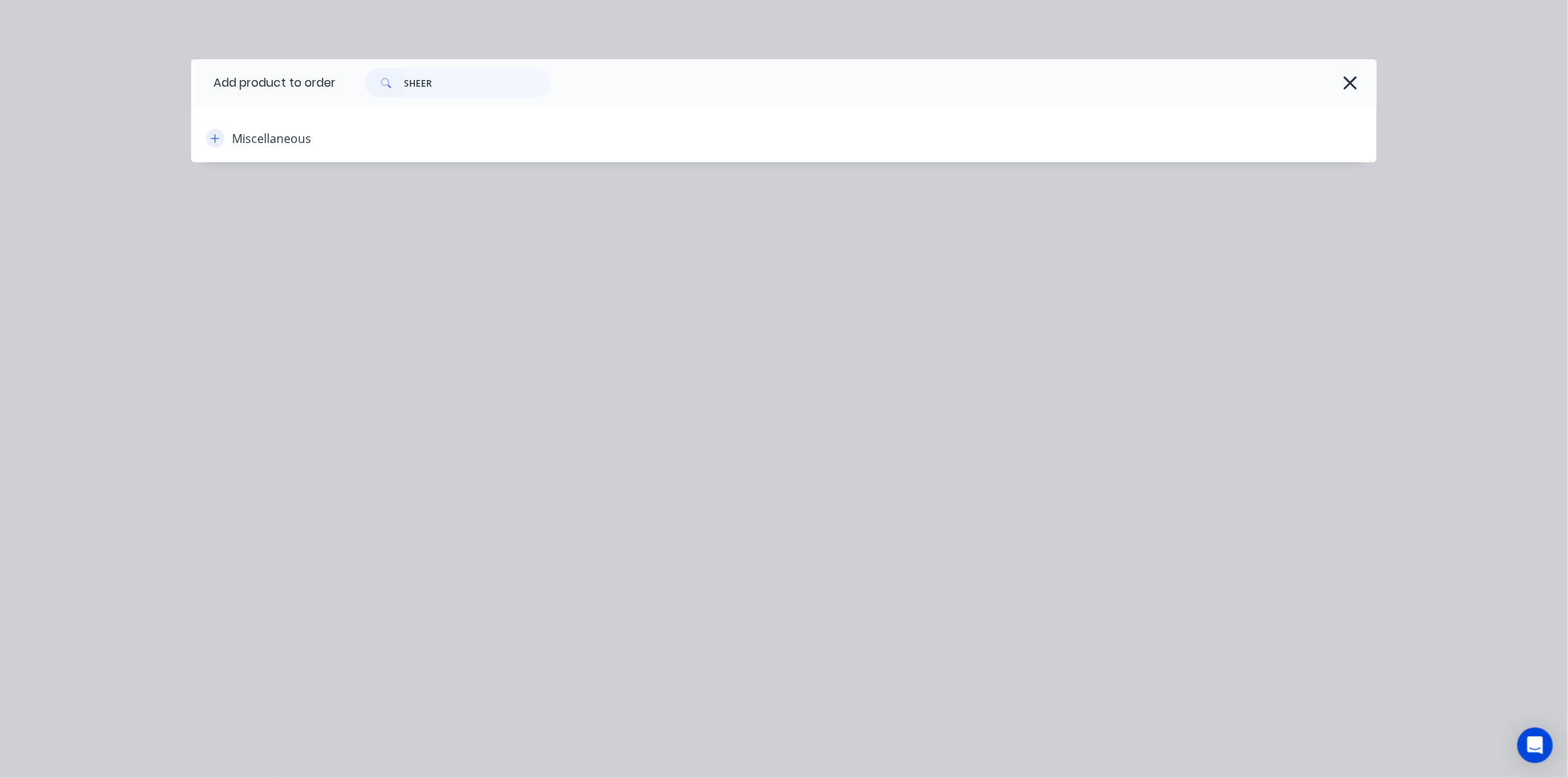
click at [217, 139] on icon "button" at bounding box center [214, 138] width 8 height 10
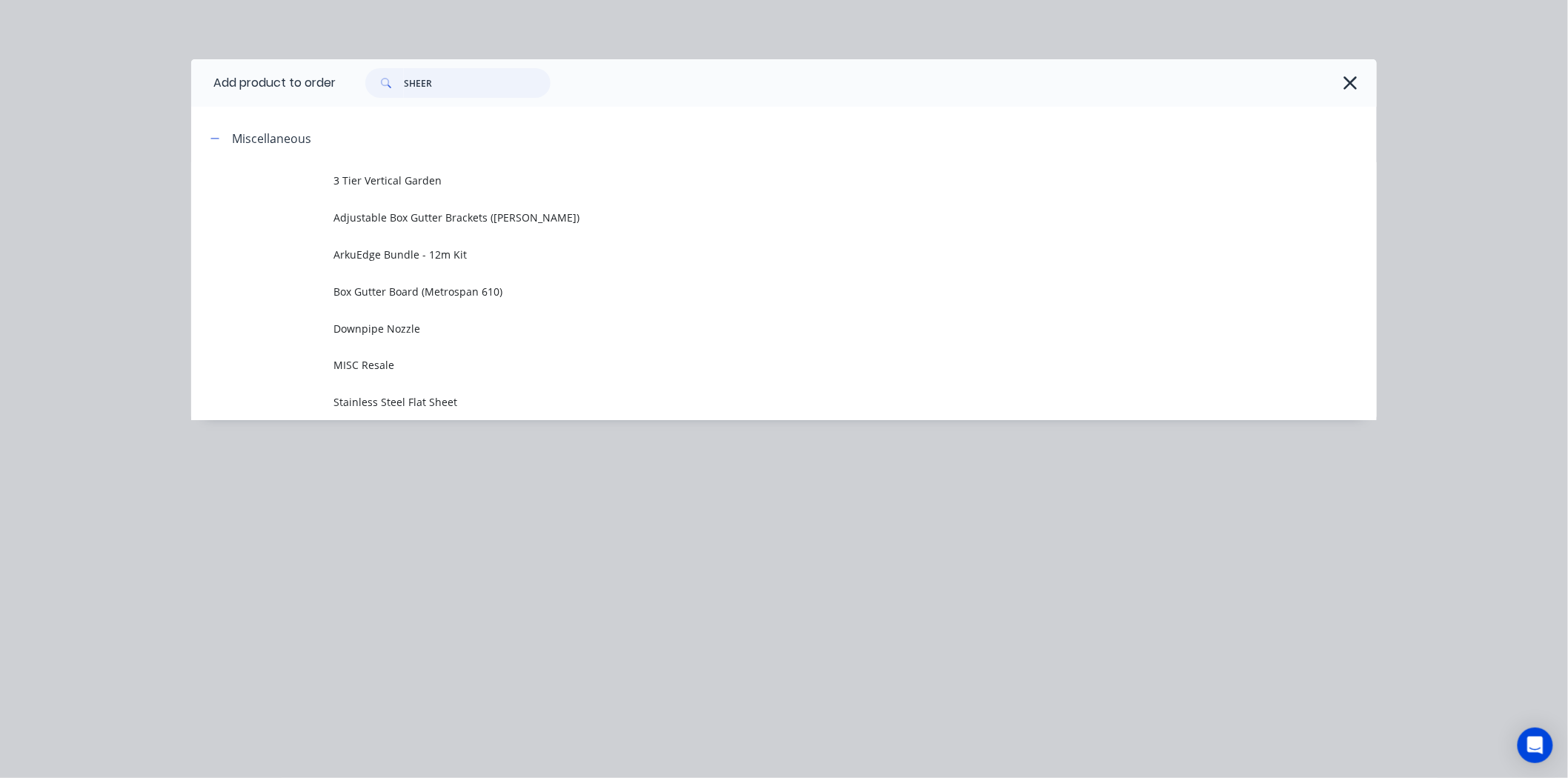
drag, startPoint x: 505, startPoint y: 84, endPoint x: 414, endPoint y: 85, distance: 91.0
click at [414, 85] on input "SHEER" at bounding box center [476, 83] width 147 height 30
type input "S"
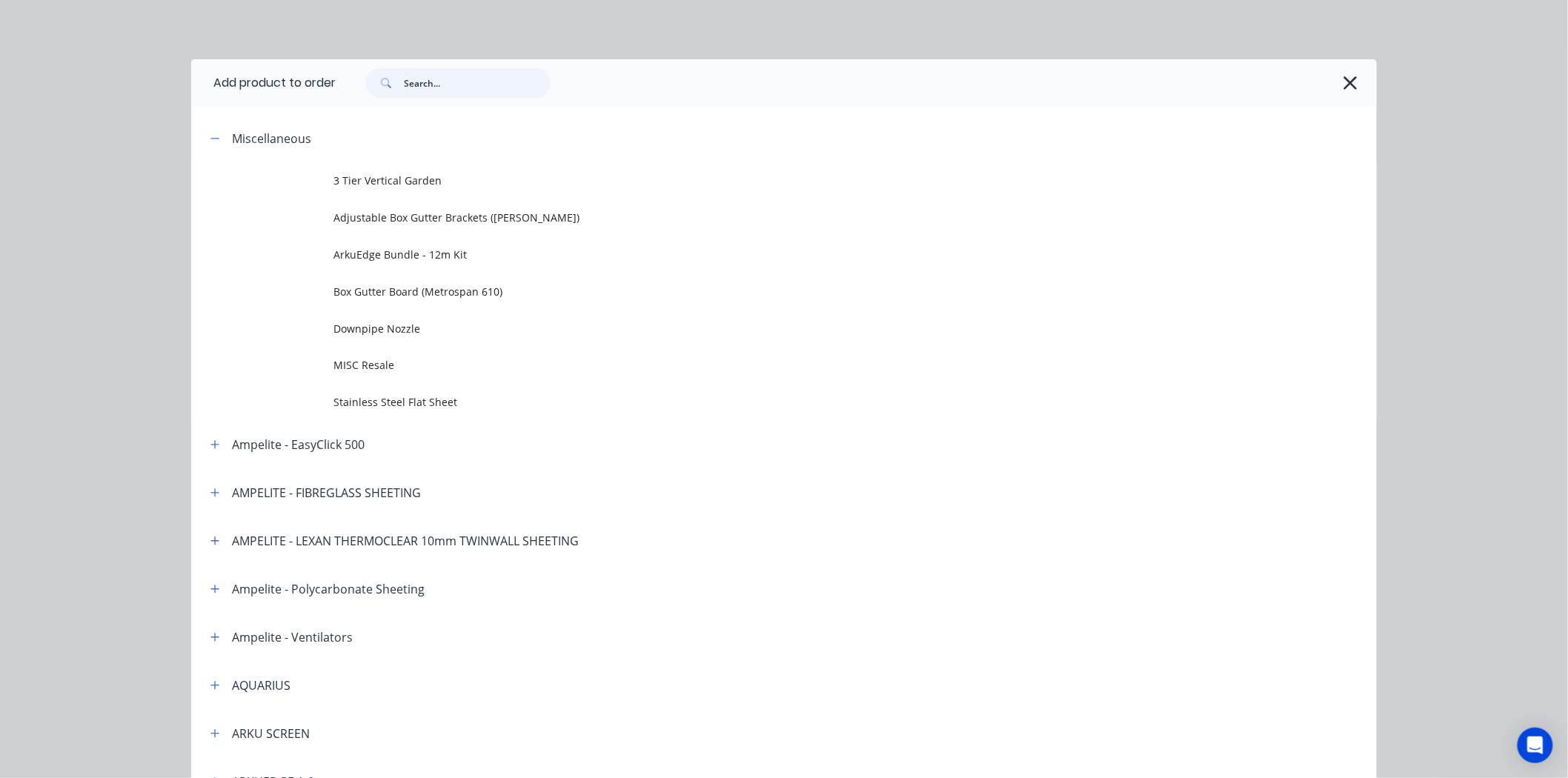
click at [445, 80] on input "text" at bounding box center [476, 83] width 147 height 30
type input "BRACK"
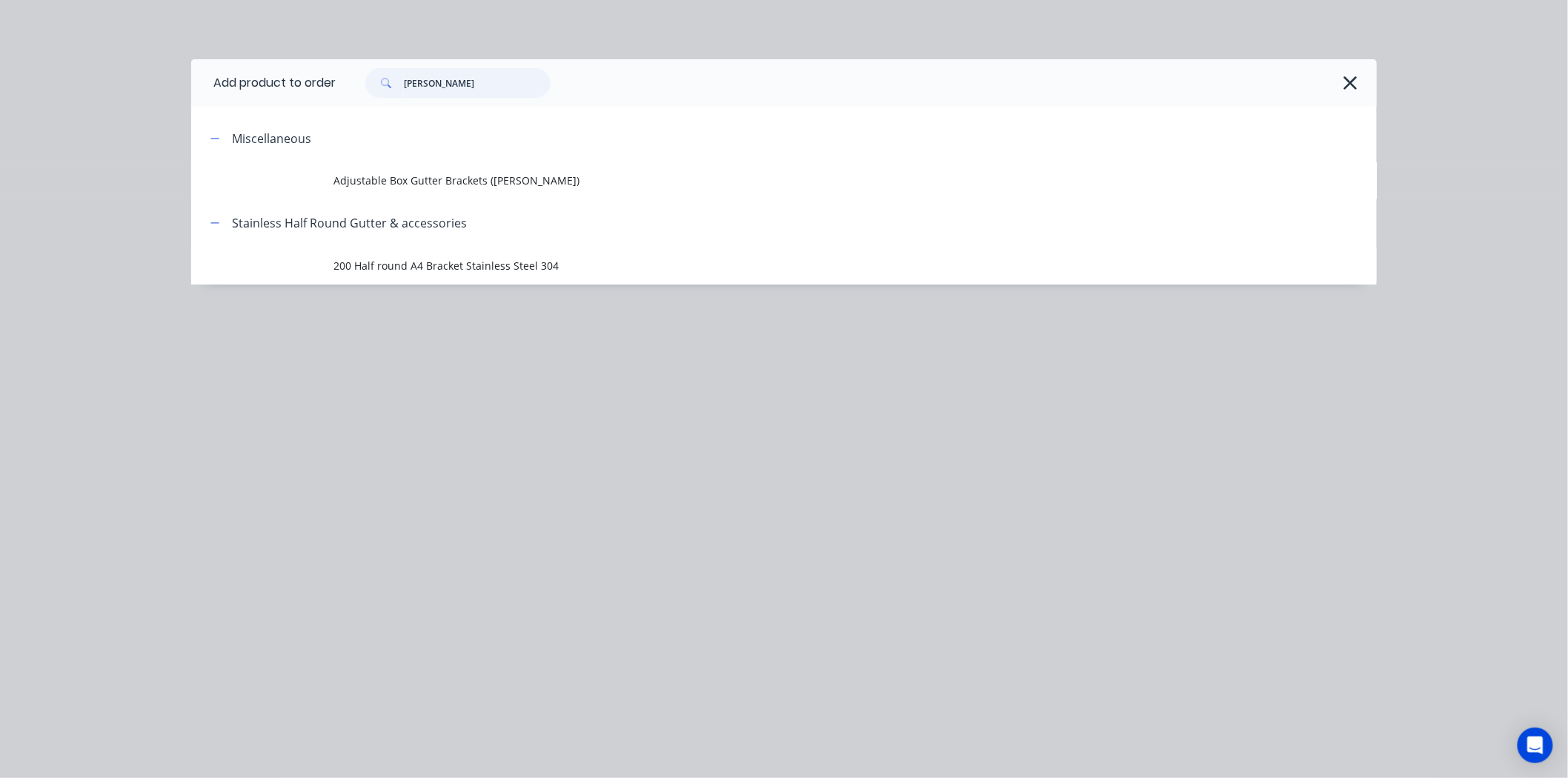
drag, startPoint x: 488, startPoint y: 80, endPoint x: 290, endPoint y: 97, distance: 198.7
click at [291, 92] on header "Add product to order BRACK" at bounding box center [784, 82] width 1186 height 48
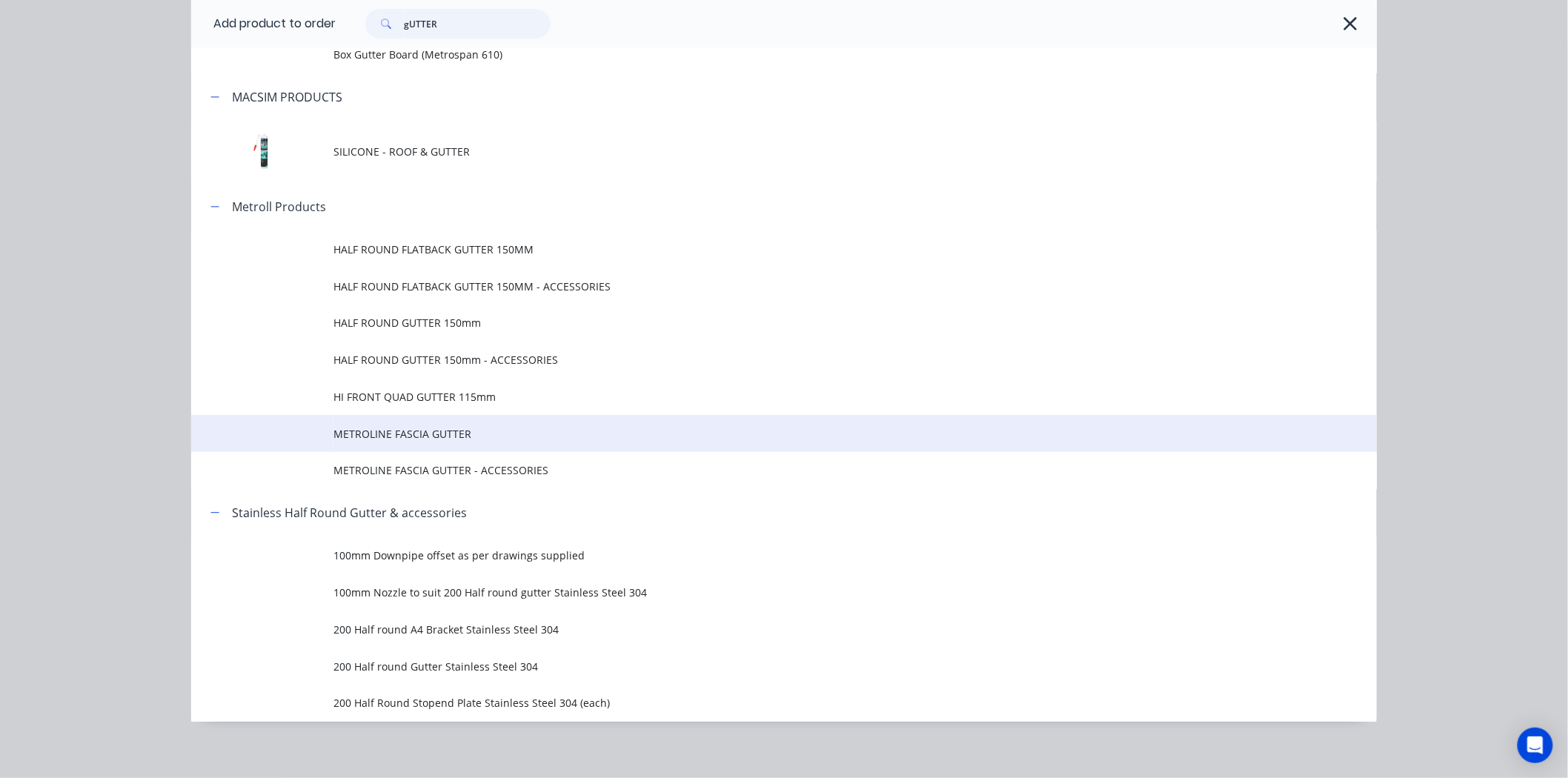
scroll to position [165, 0]
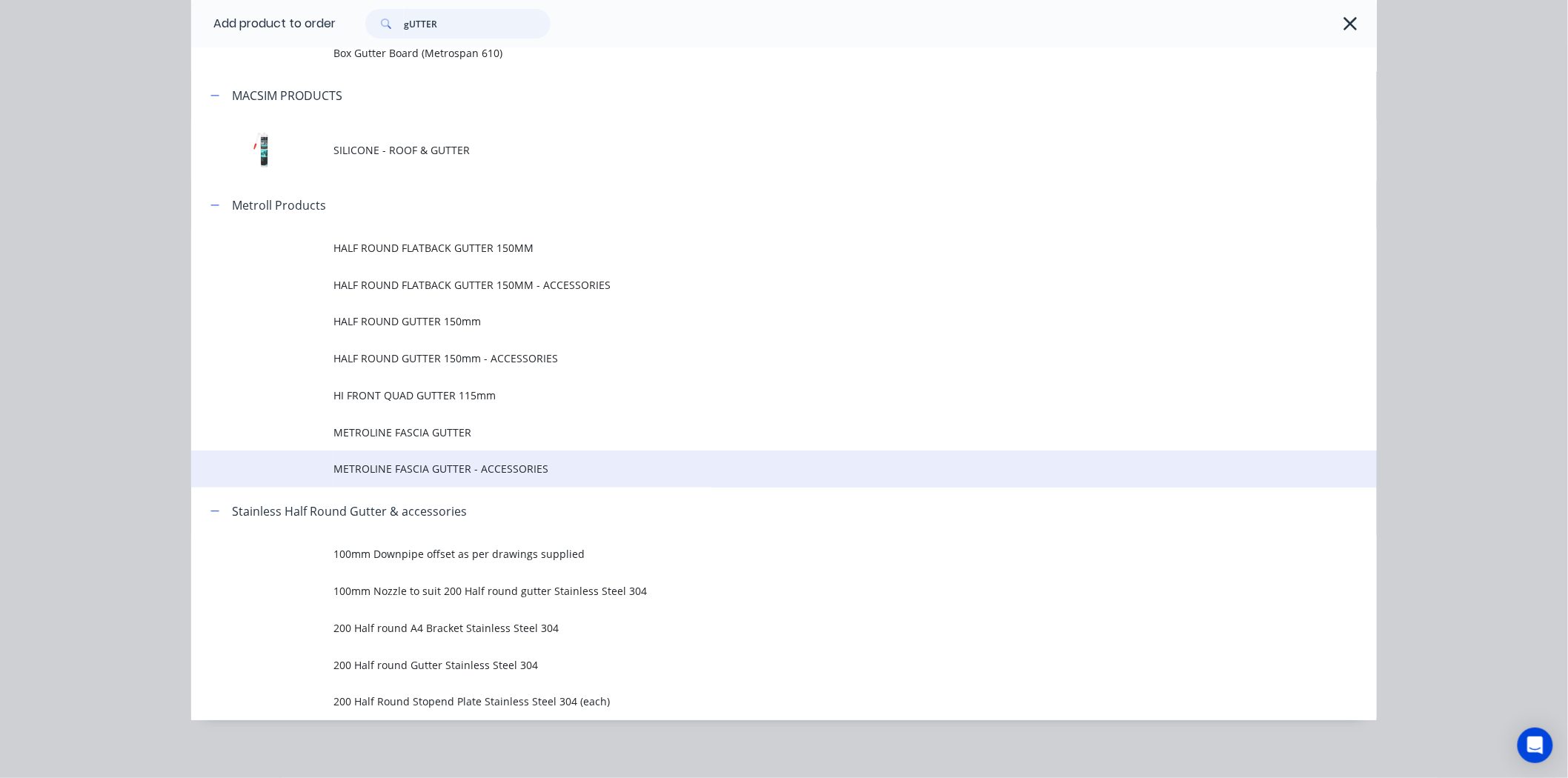
type input "gUTTER"
click at [498, 462] on span "METROLINE FASCIA GUTTER - ACCESSORIES" at bounding box center [750, 468] width 834 height 16
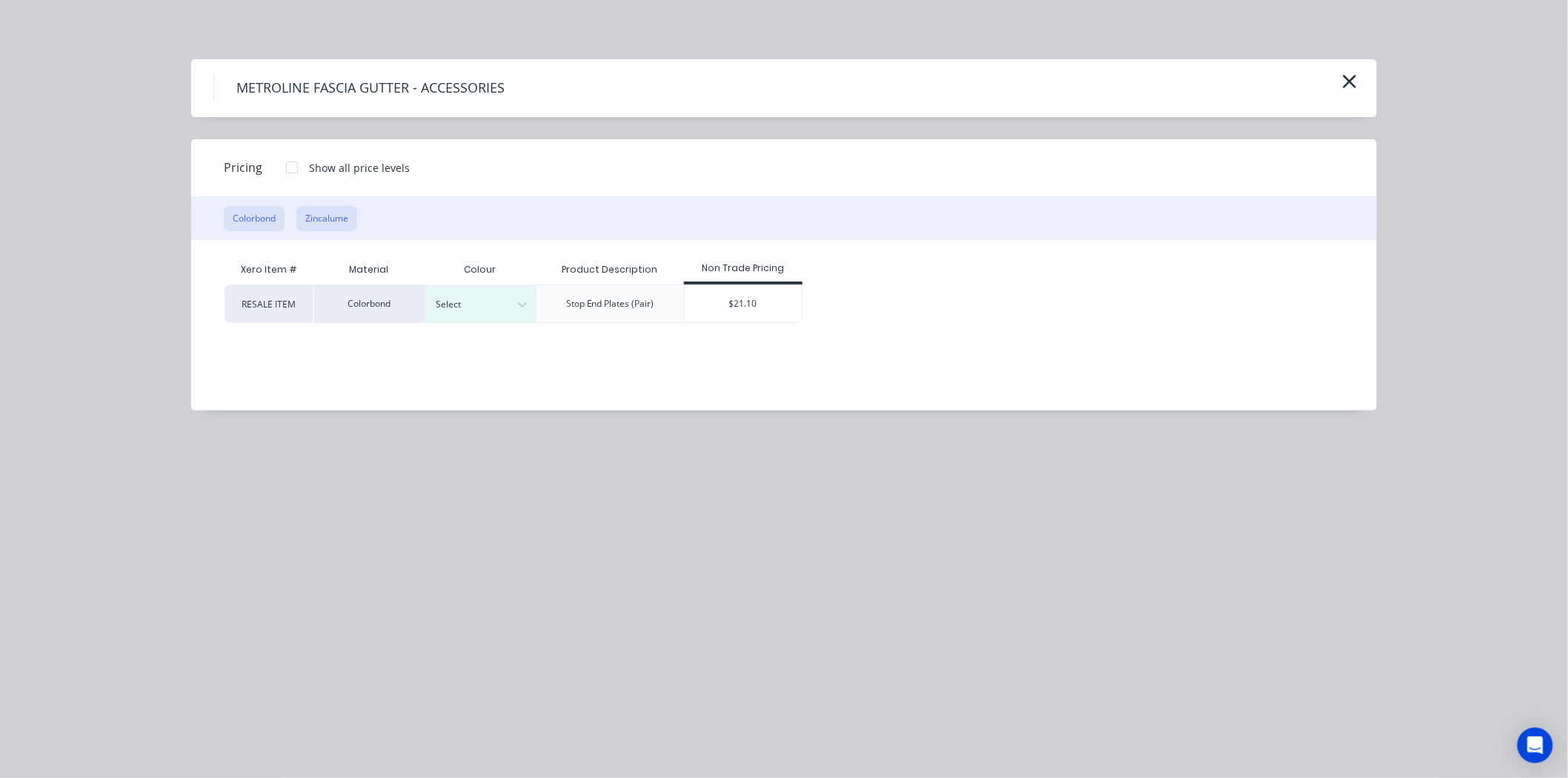
click at [310, 227] on button "Zincalume" at bounding box center [327, 218] width 61 height 25
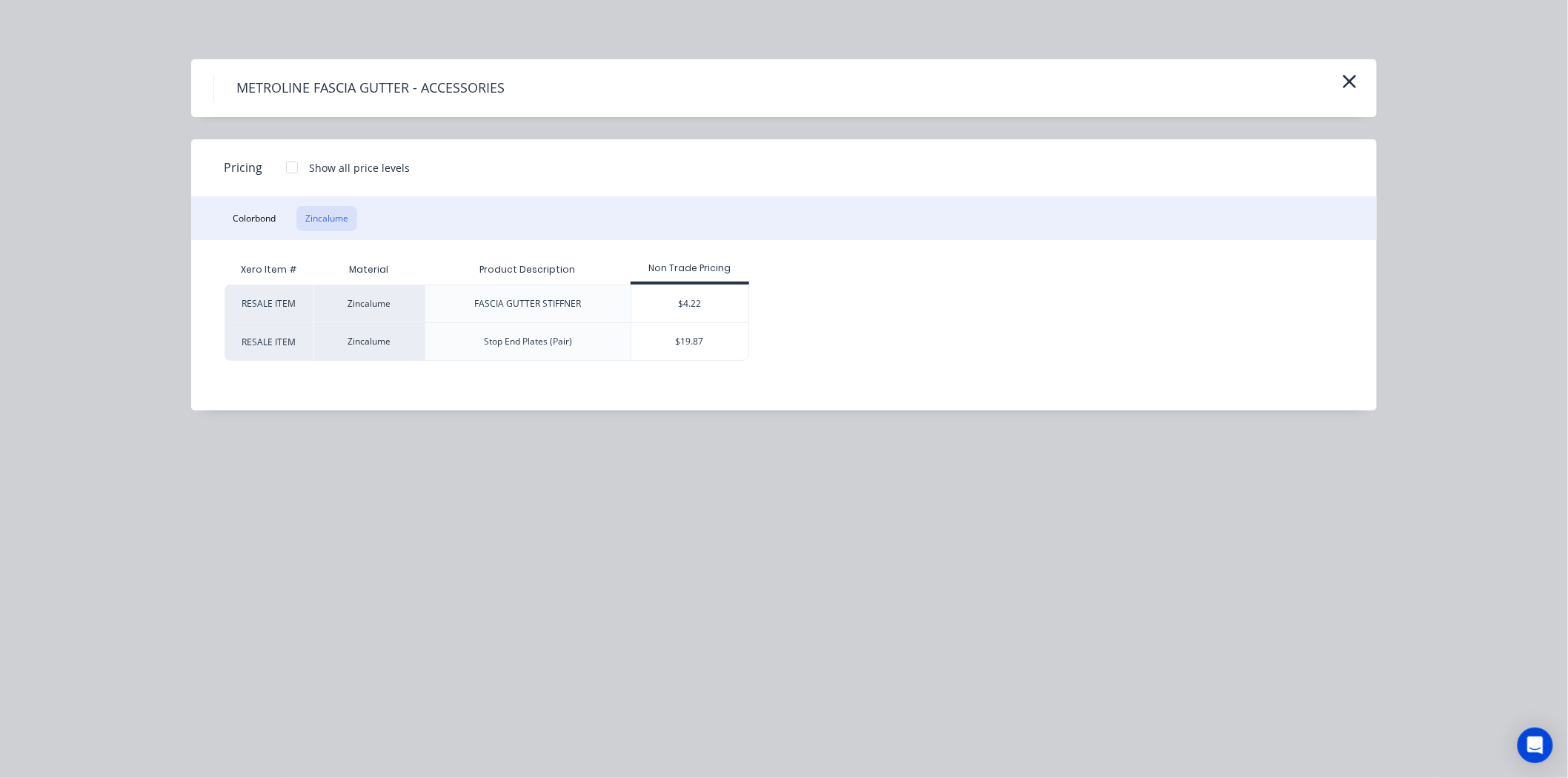
click at [294, 172] on div at bounding box center [292, 168] width 30 height 30
click at [702, 305] on div "$4.22" at bounding box center [690, 304] width 119 height 37
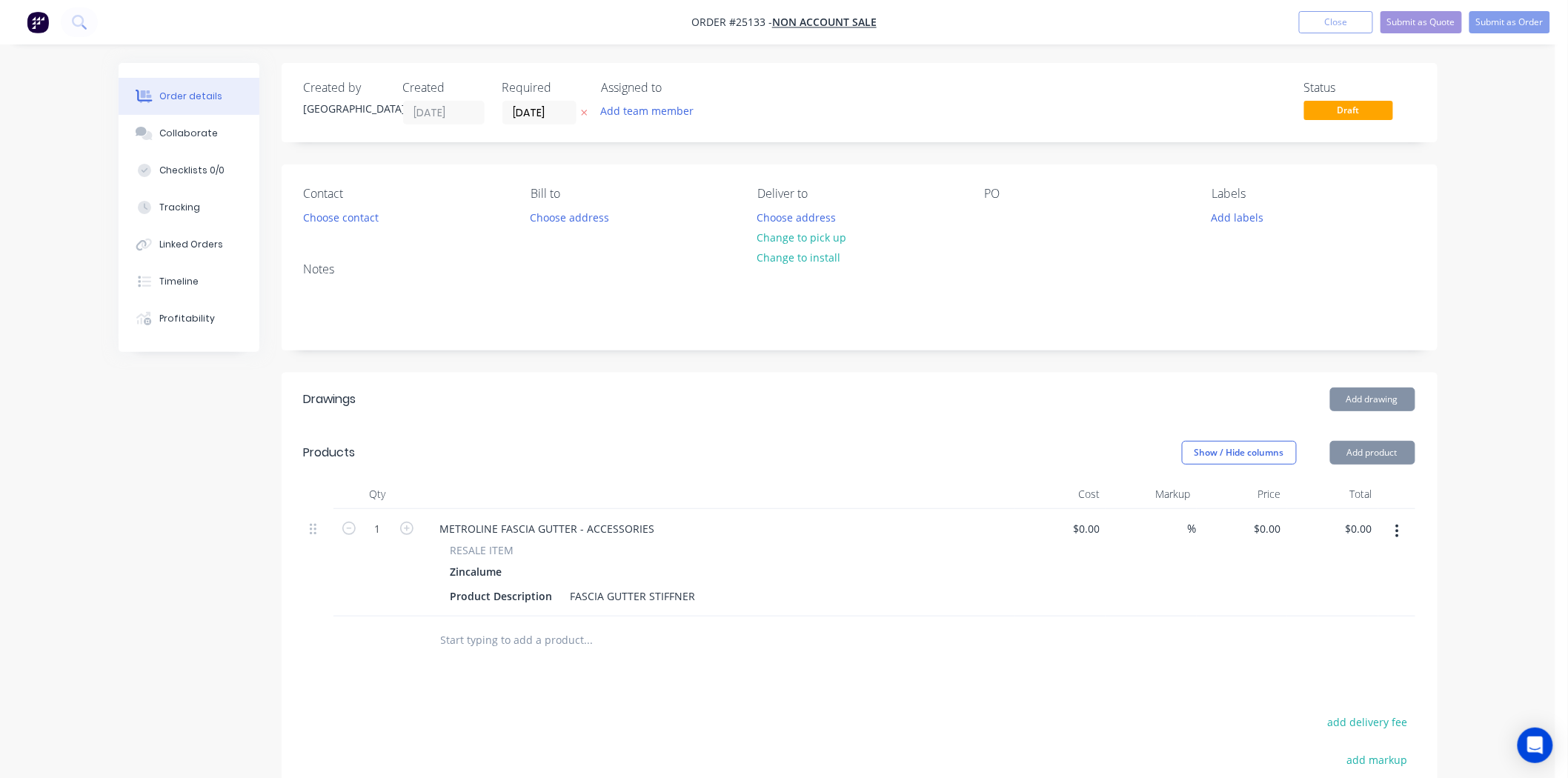
type input "$4.22"
click at [369, 524] on input "1" at bounding box center [377, 529] width 38 height 22
type input "52"
type input "$219.44"
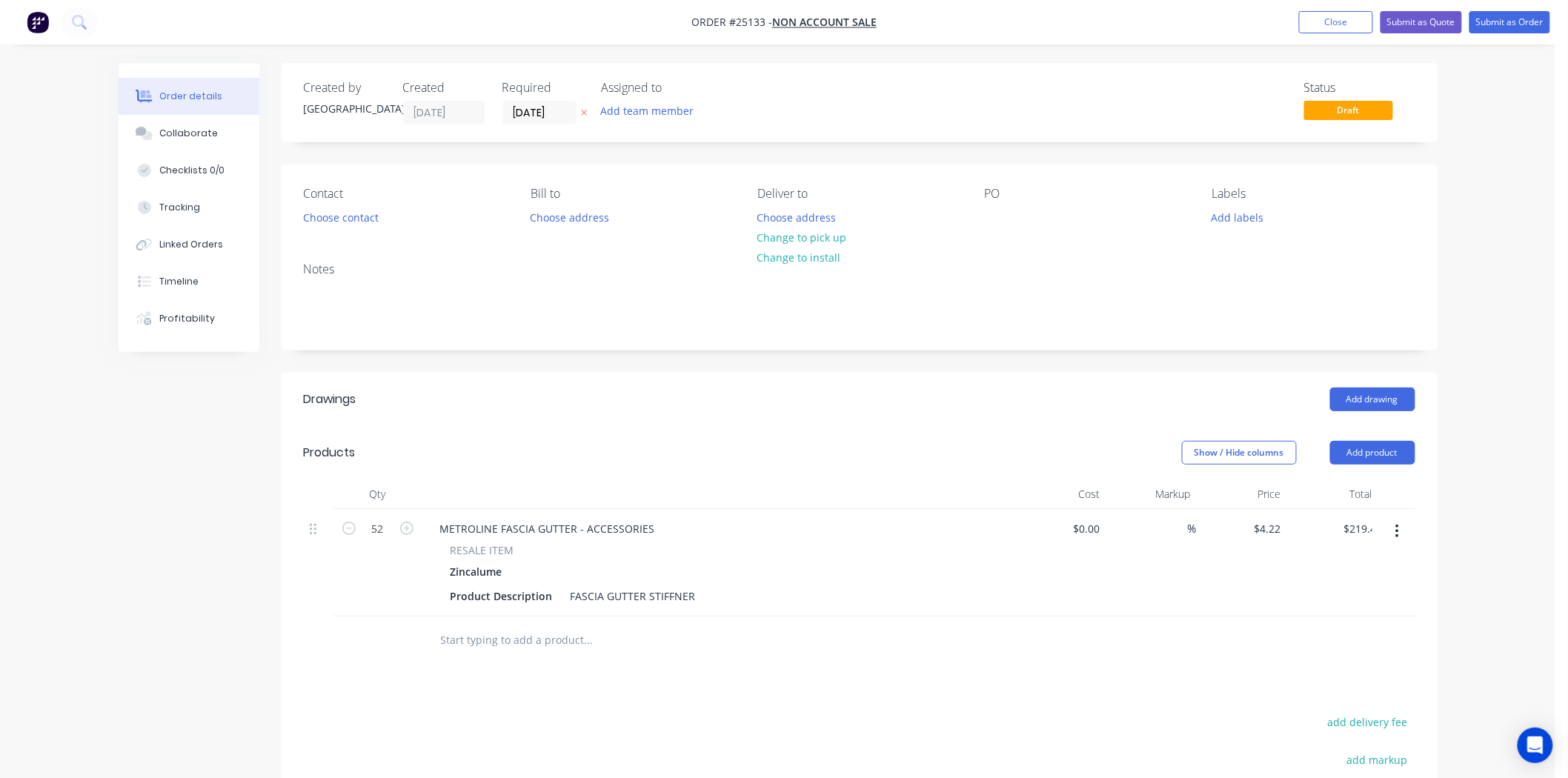
click at [758, 418] on header "Drawings Add drawing" at bounding box center [859, 399] width 1156 height 53
click at [1400, 531] on button "button" at bounding box center [1397, 531] width 35 height 26
click at [1302, 567] on div "Edit" at bounding box center [1345, 570] width 114 height 22
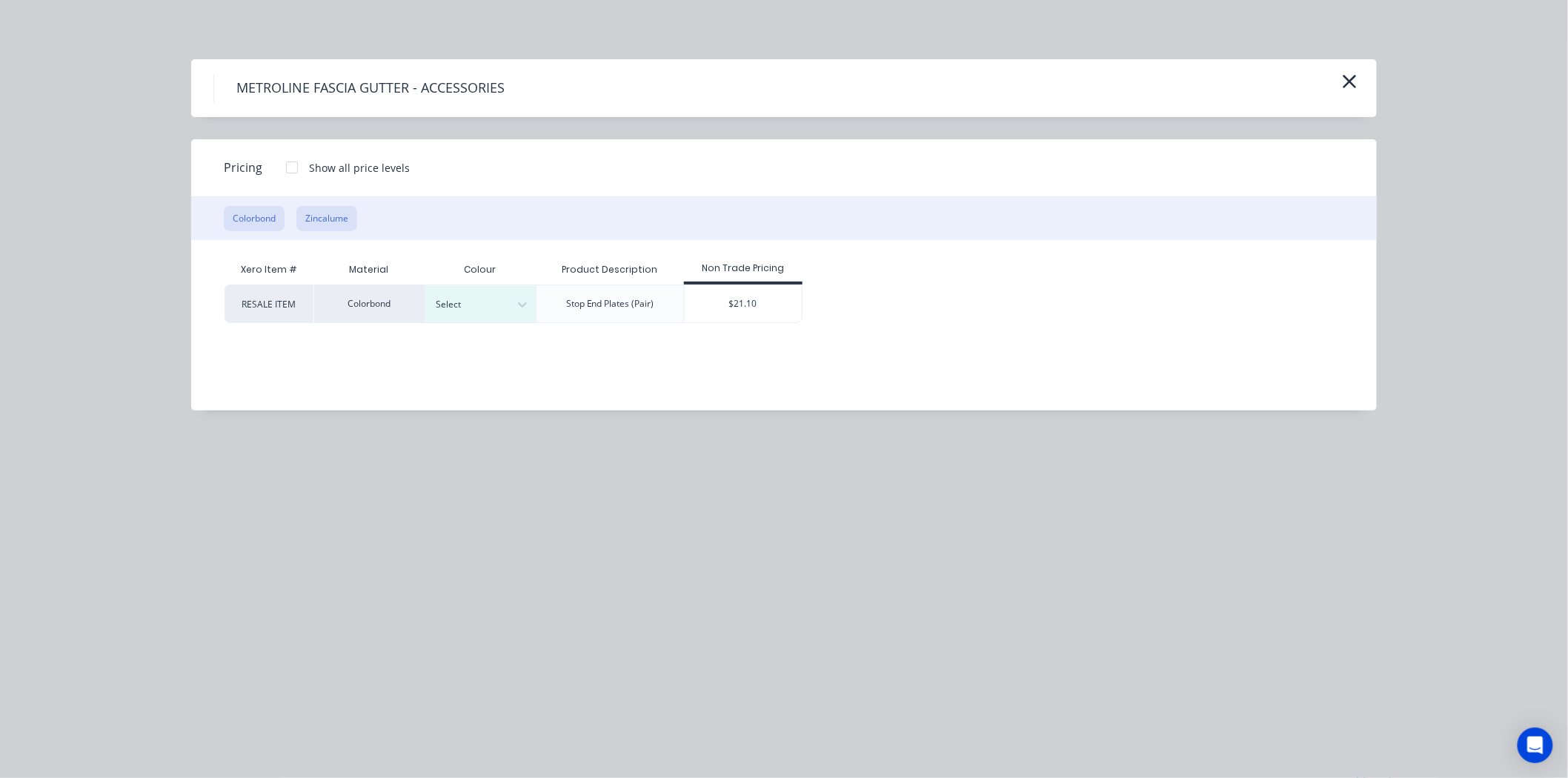
click at [344, 222] on button "Zincalume" at bounding box center [327, 218] width 61 height 25
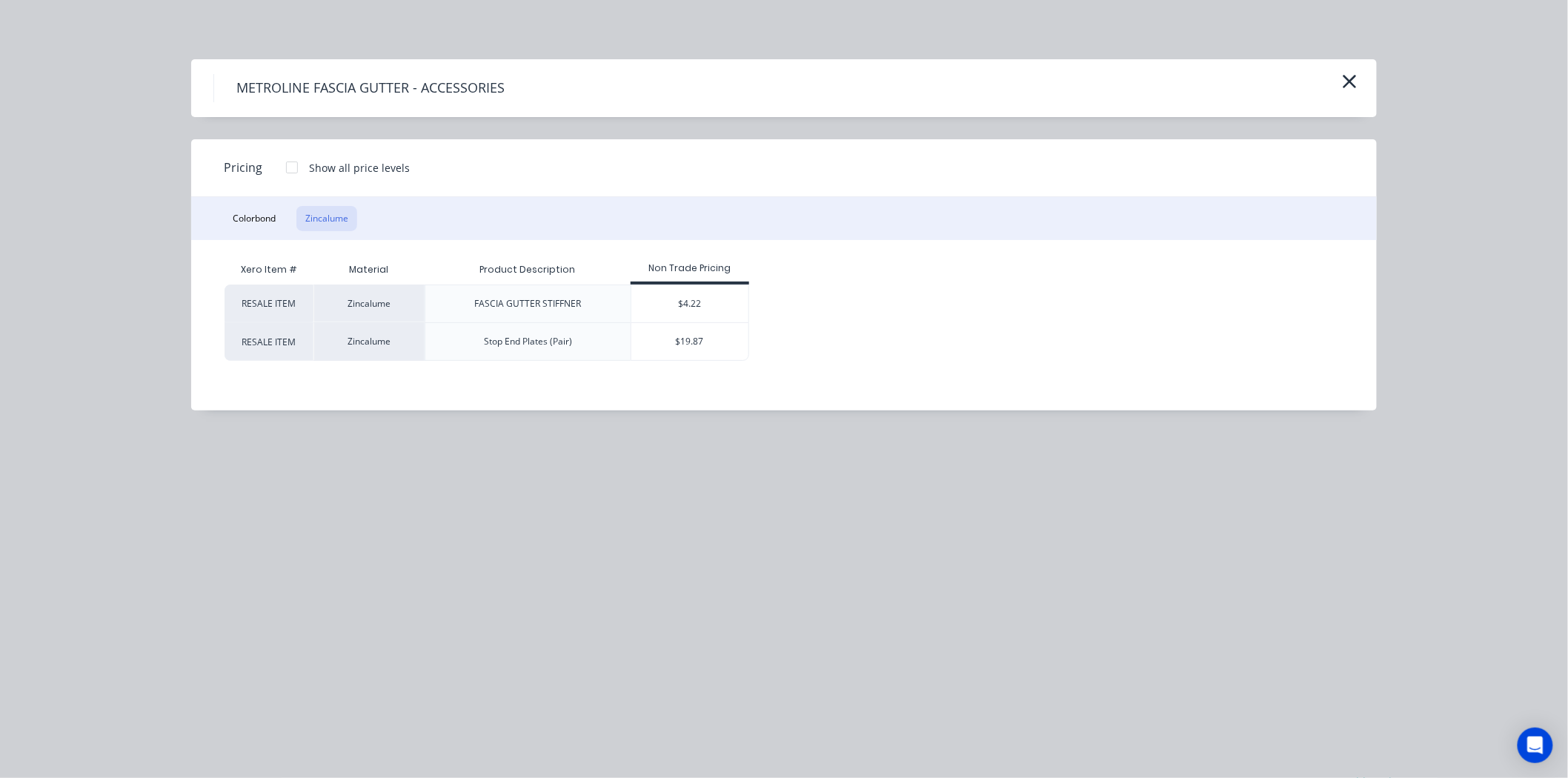
click at [284, 155] on div at bounding box center [292, 168] width 30 height 30
click at [803, 307] on div "$3.17" at bounding box center [799, 304] width 98 height 37
type input "$3.17"
type input "$164.84"
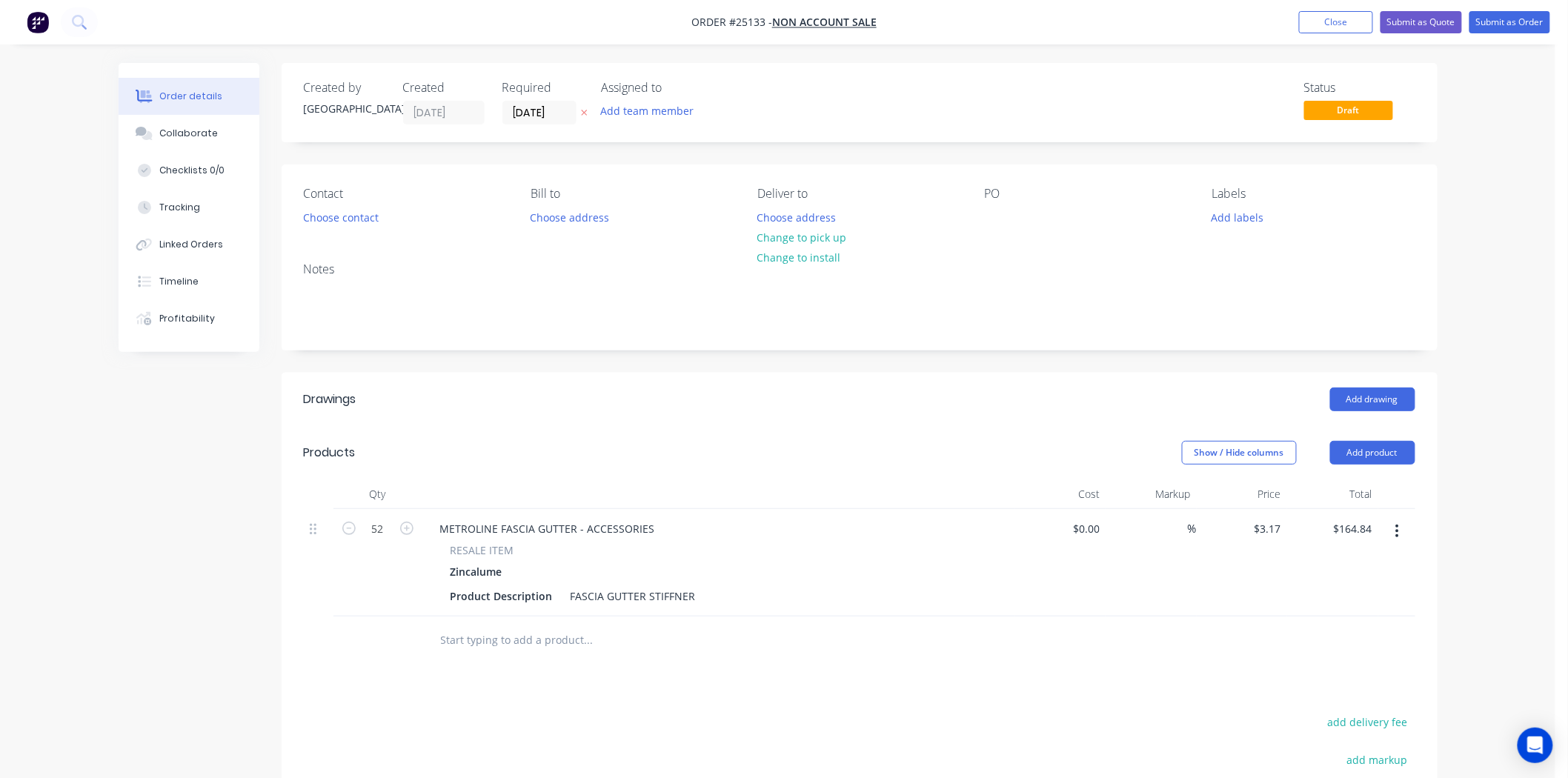
drag, startPoint x: 1033, startPoint y: 671, endPoint x: 1018, endPoint y: 667, distance: 15.5
click at [1032, 671] on div "Drawings Add drawing Products Show / Hide columns Add product Qty Cost Markup P…" at bounding box center [859, 697] width 1156 height 648
drag, startPoint x: 696, startPoint y: 594, endPoint x: 569, endPoint y: 593, distance: 127.0
click at [569, 593] on div "FASCIA GUTTER STIFFNER" at bounding box center [633, 595] width 137 height 22
click at [628, 589] on div "FASCIA GUTTER STIFFNER" at bounding box center [639, 595] width 137 height 22
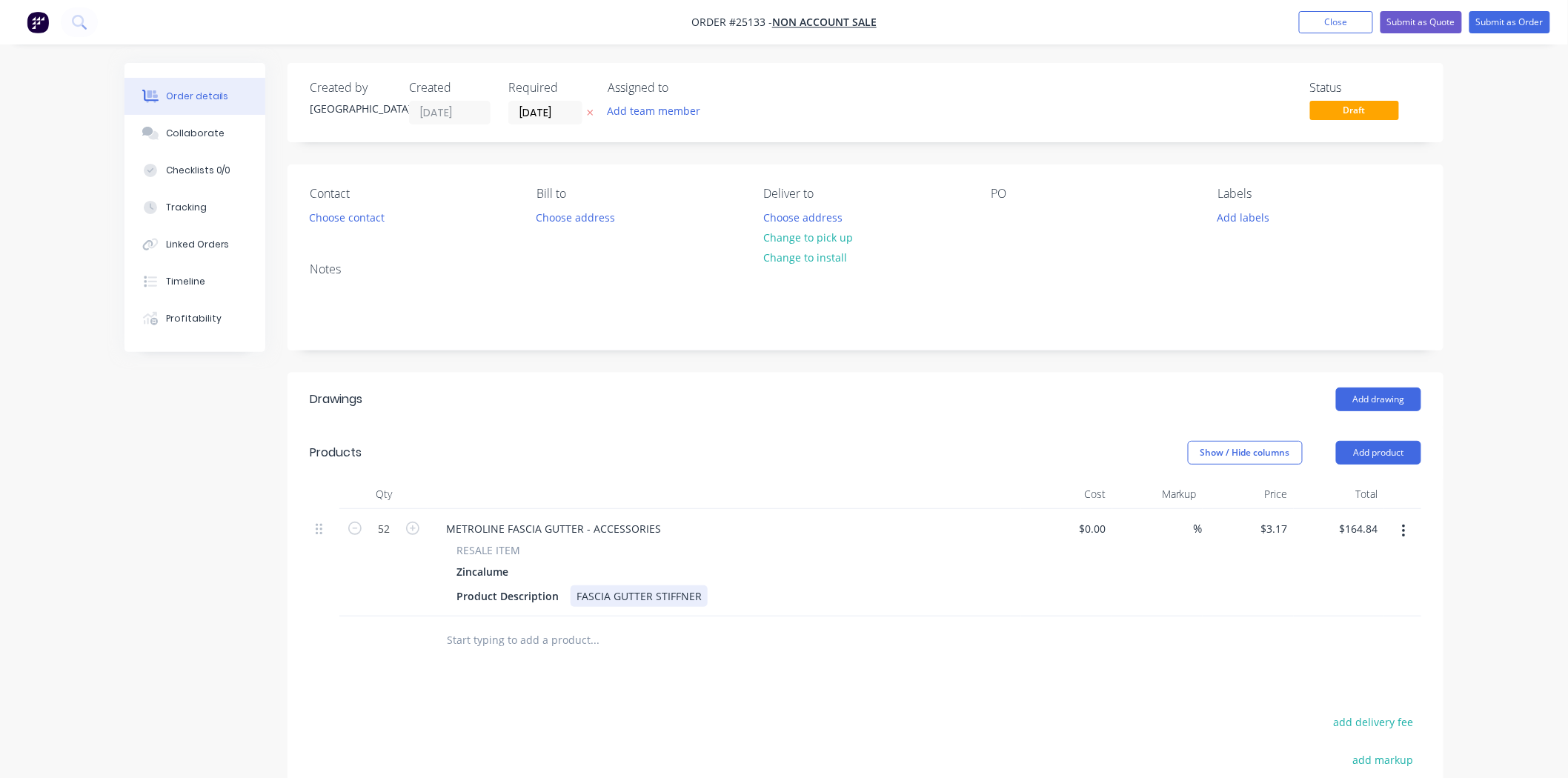
click at [708, 589] on div "FASCIA GUTTER STIFFNER" at bounding box center [639, 595] width 137 height 22
click at [672, 599] on div "SHEERLINE GUTTER cLIP" at bounding box center [636, 595] width 130 height 22
click at [679, 601] on div "SHEERLINE GUTTER cLIP" at bounding box center [636, 595] width 130 height 22
click at [677, 601] on div "SHEERLINE GUTTER cLIP" at bounding box center [636, 595] width 130 height 22
drag, startPoint x: 654, startPoint y: 530, endPoint x: 448, endPoint y: 531, distance: 206.0
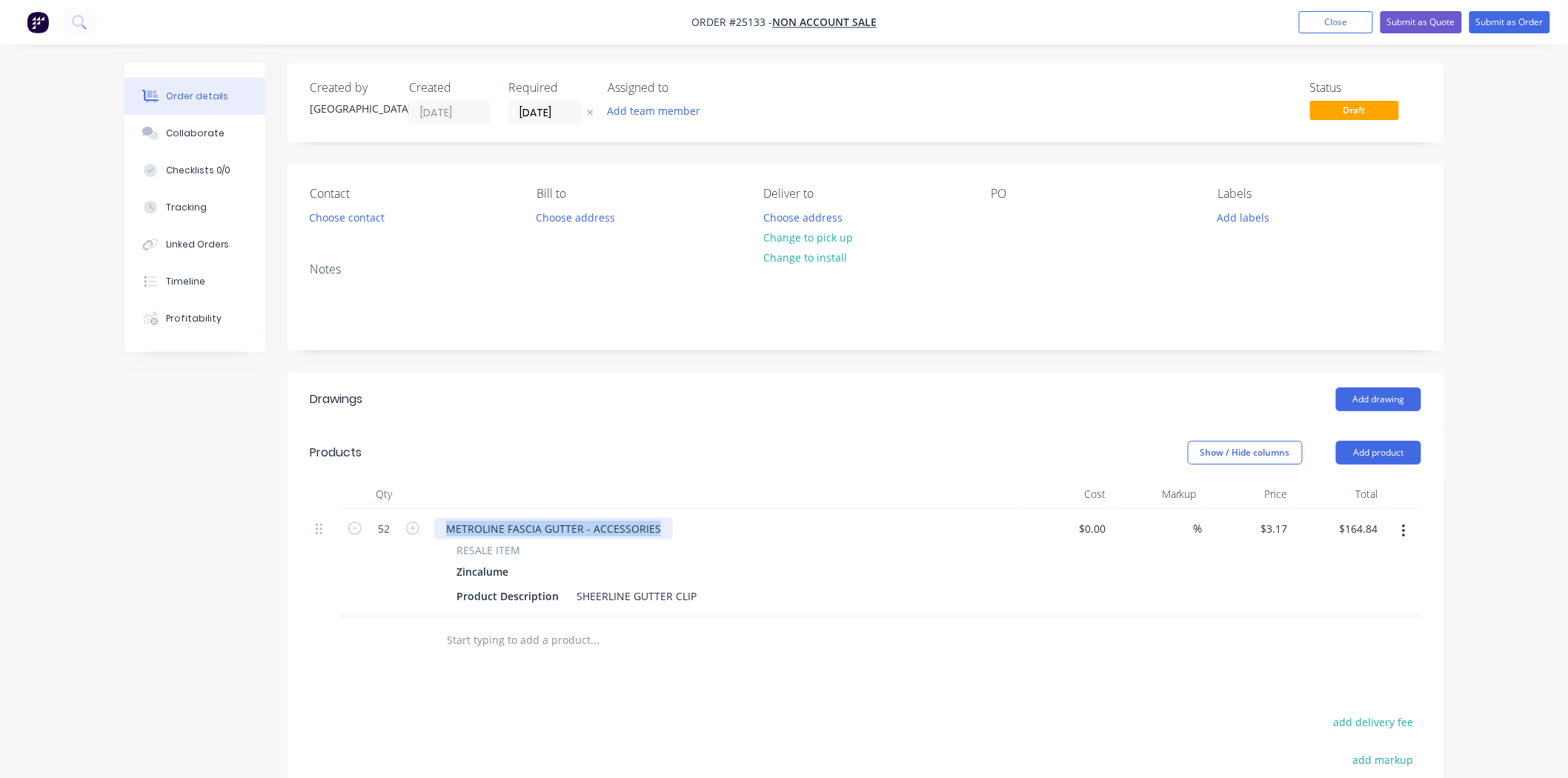
click at [447, 524] on div "METROLINE FASCIA GUTTER - ACCESSORIES" at bounding box center [553, 528] width 239 height 22
click at [354, 222] on button "Choose contact" at bounding box center [346, 216] width 91 height 20
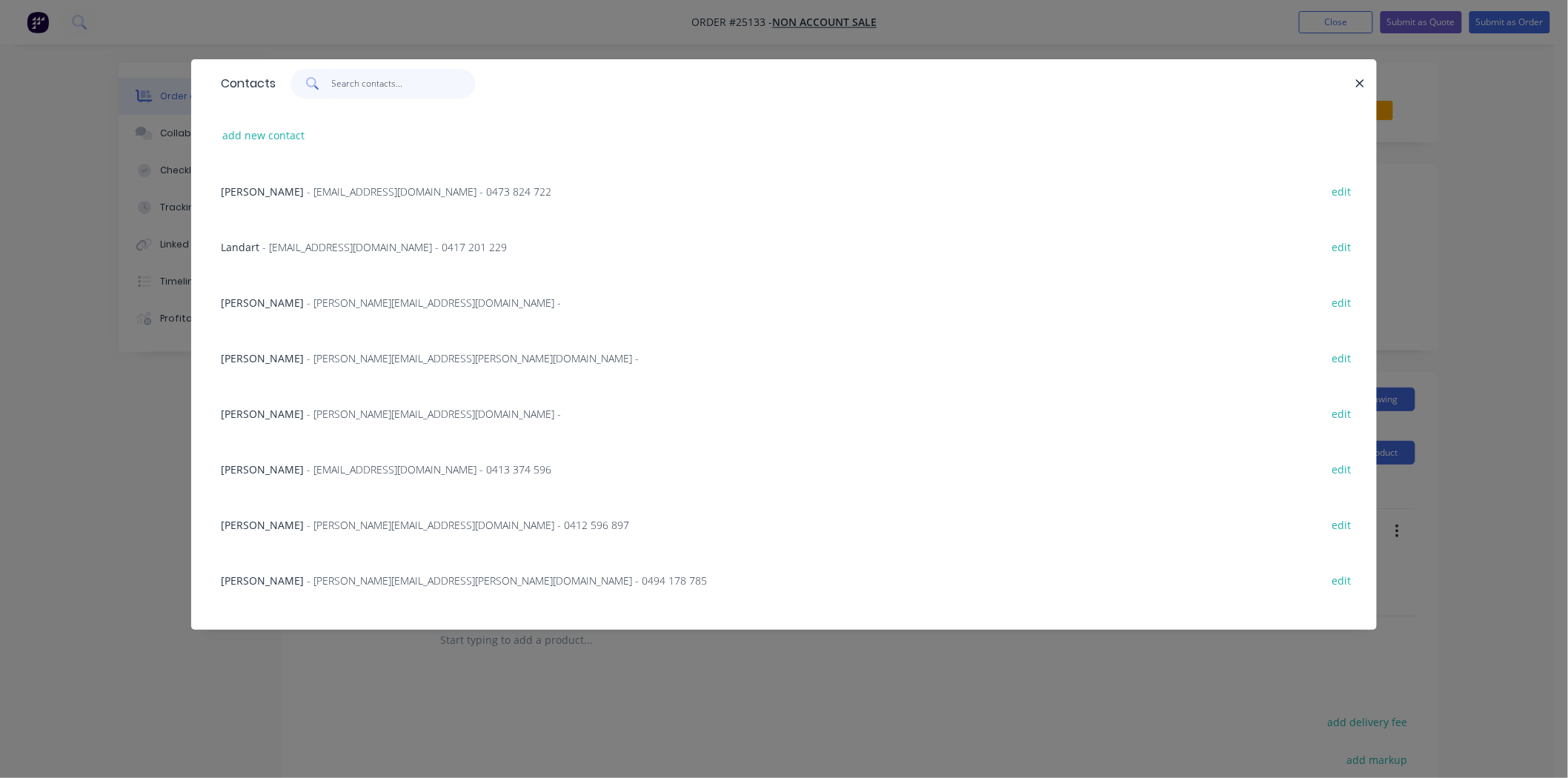
click at [368, 90] on input "text" at bounding box center [404, 84] width 144 height 30
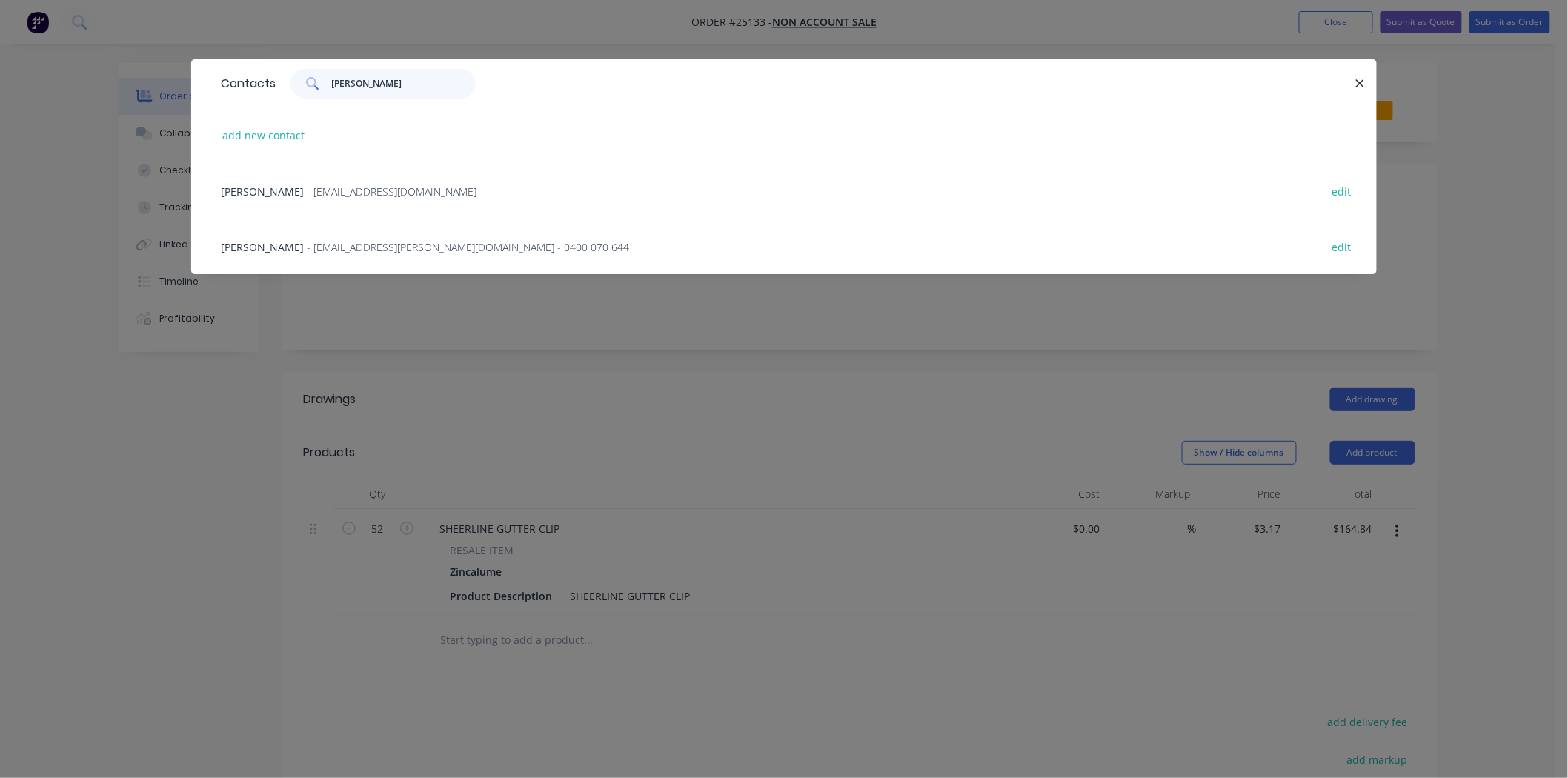
type input "[PERSON_NAME]"
click at [346, 249] on span "- [EMAIL_ADDRESS][PERSON_NAME][DOMAIN_NAME] - 0400 070 644" at bounding box center [468, 246] width 322 height 14
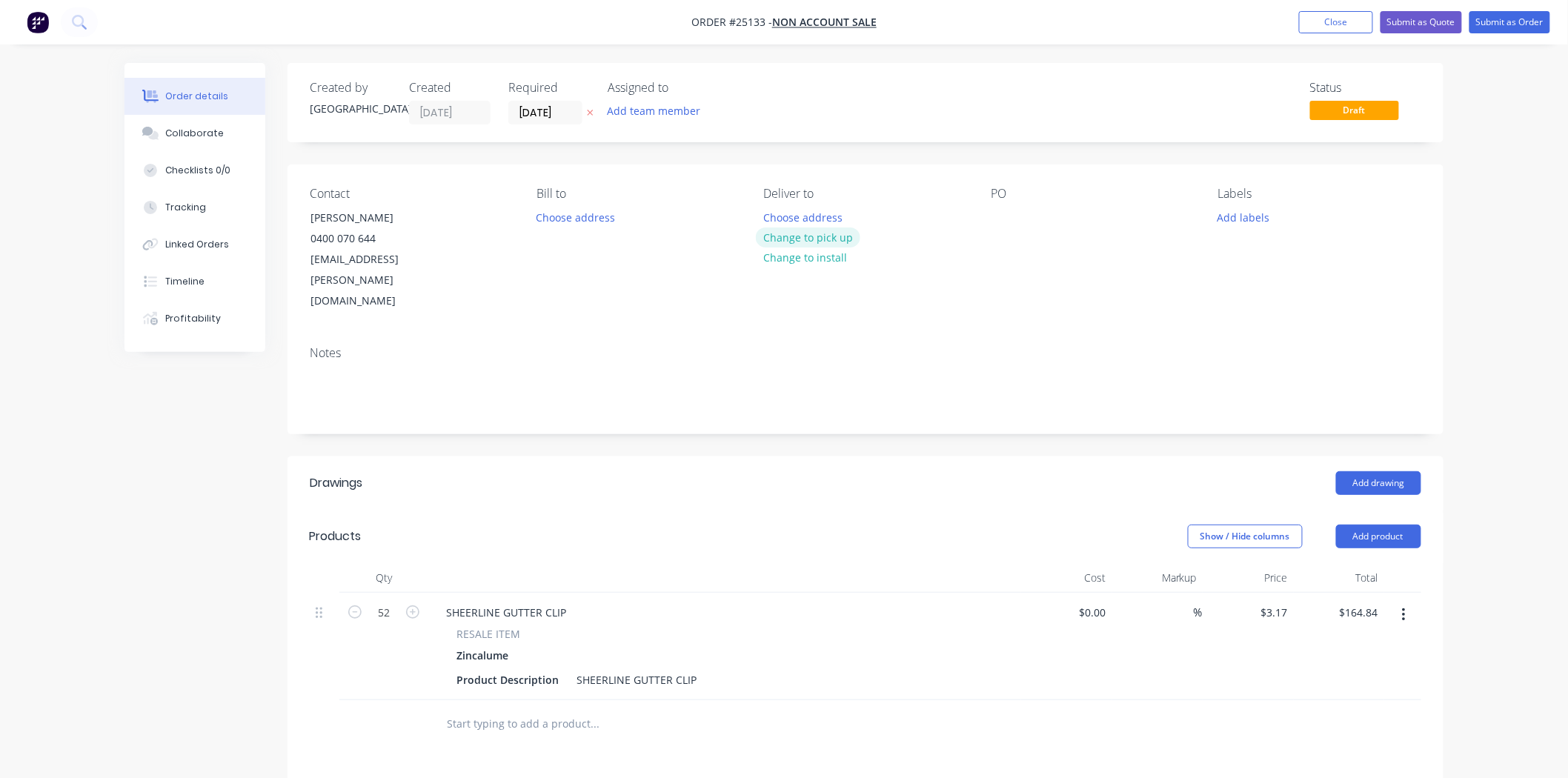
click at [839, 243] on button "Change to pick up" at bounding box center [808, 237] width 105 height 20
click at [1020, 216] on div "PO" at bounding box center [1092, 249] width 203 height 125
click at [1009, 212] on div at bounding box center [1002, 217] width 23 height 22
click at [1008, 218] on div "[PERSON_NAME]" at bounding box center [1044, 217] width 107 height 22
drag, startPoint x: 902, startPoint y: 456, endPoint x: 913, endPoint y: 467, distance: 15.6
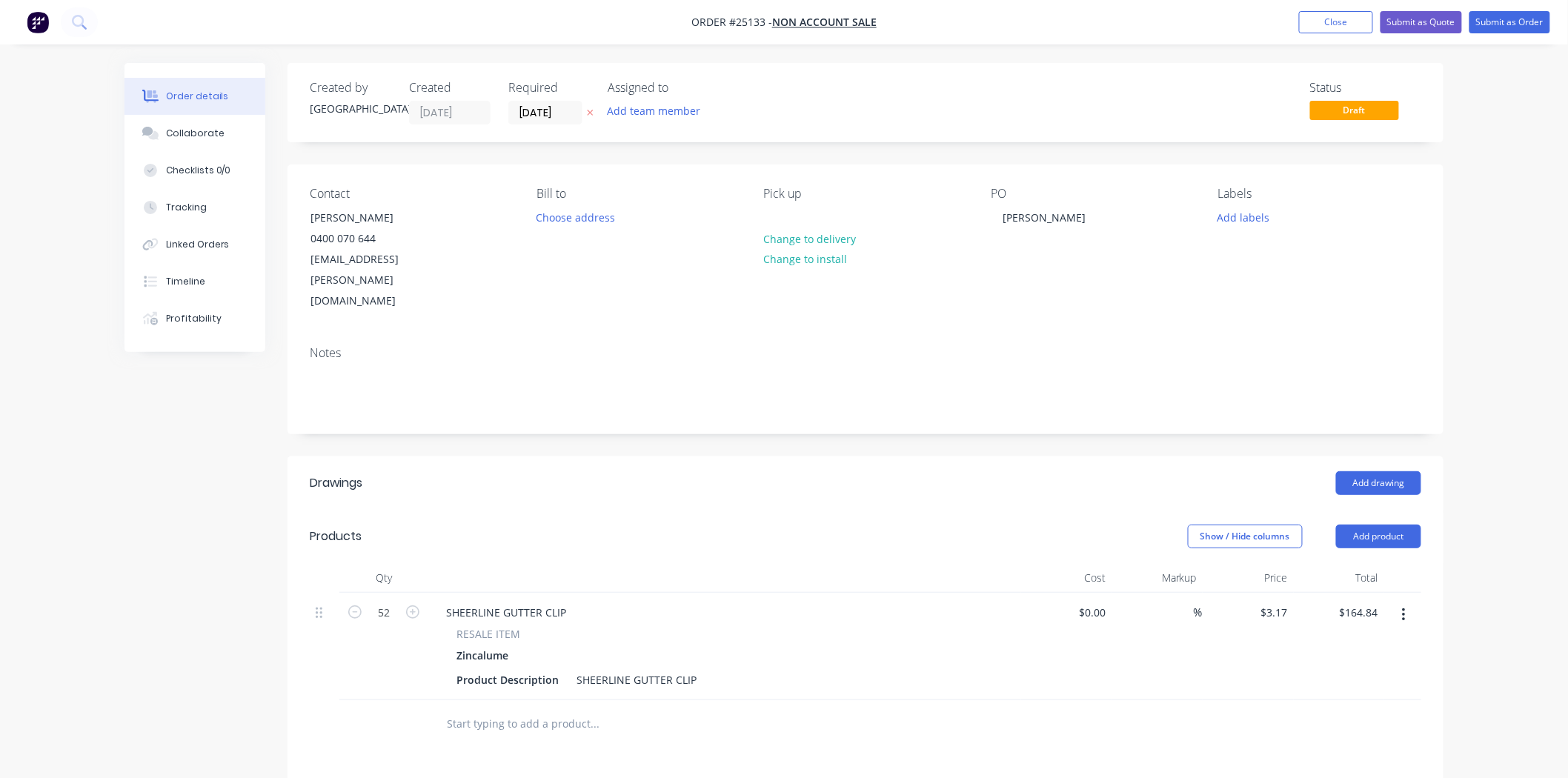
click at [910, 473] on div "Drawings Add drawing Products Show / Hide columns Add product Qty Cost Markup P…" at bounding box center [865, 781] width 1156 height 648
click at [1542, 18] on button "Submit as Order" at bounding box center [1510, 22] width 81 height 22
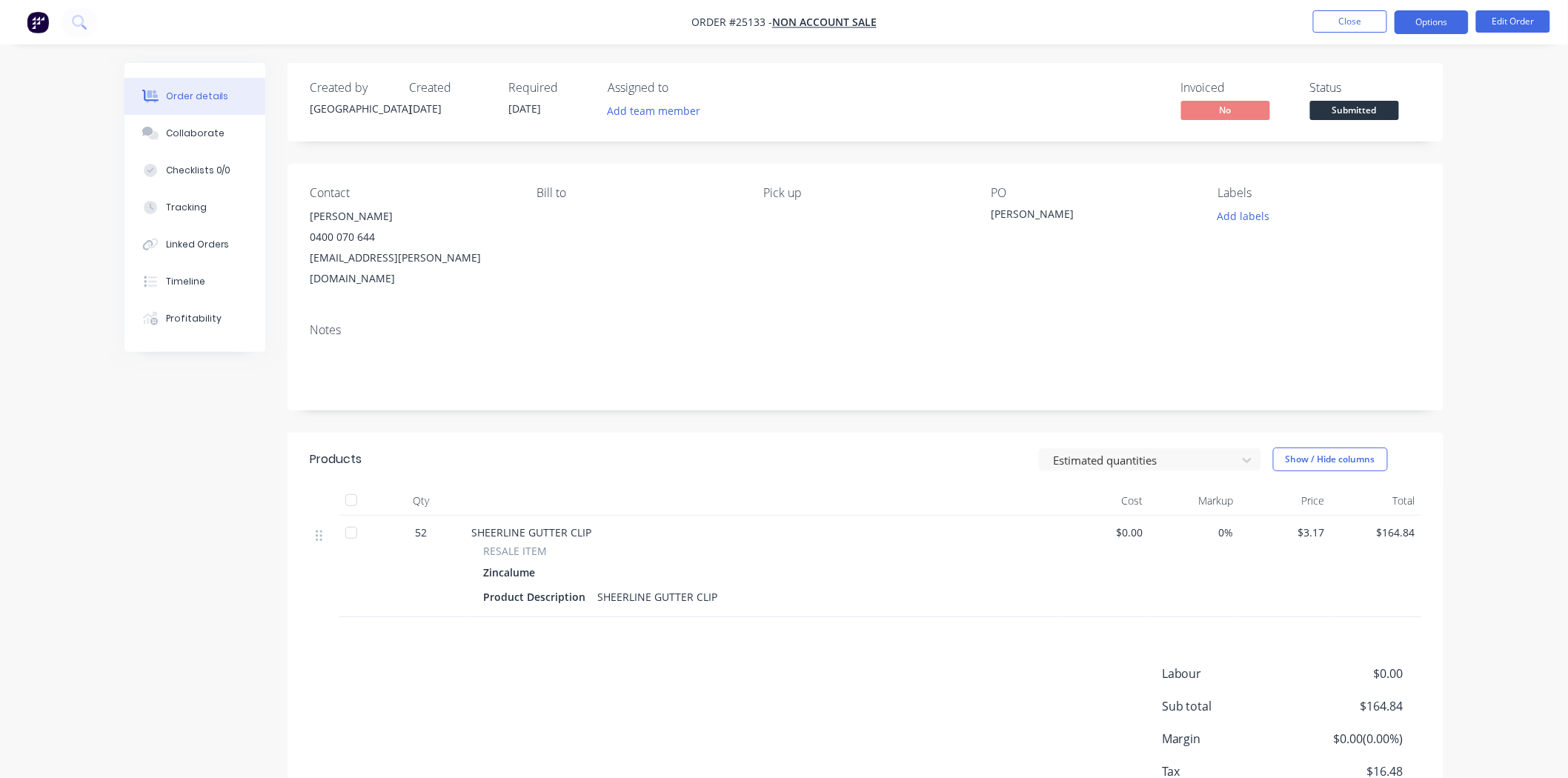
click at [1414, 16] on button "Options" at bounding box center [1431, 22] width 74 height 23
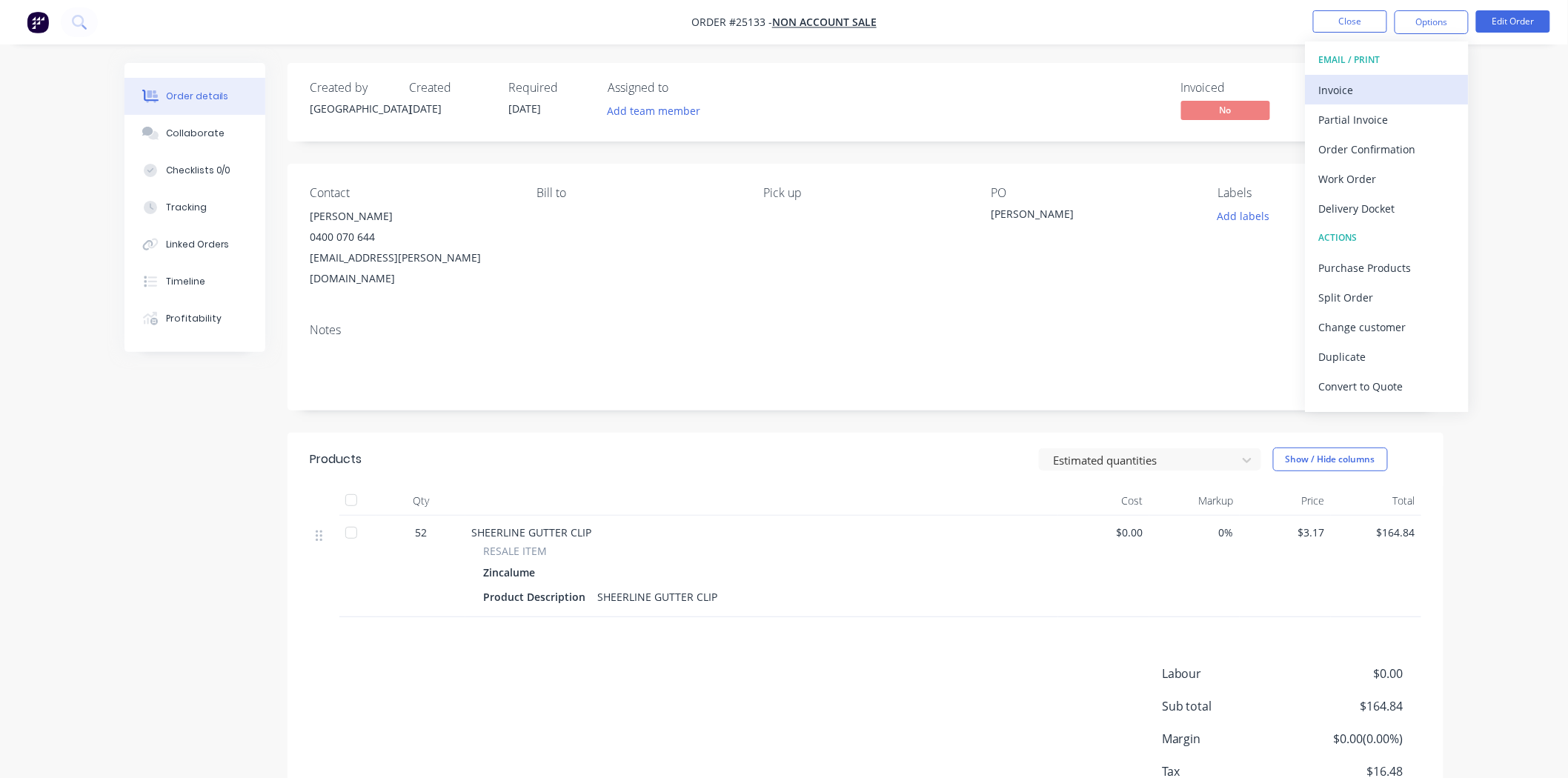
click at [1415, 83] on div "Invoice" at bounding box center [1387, 90] width 137 height 22
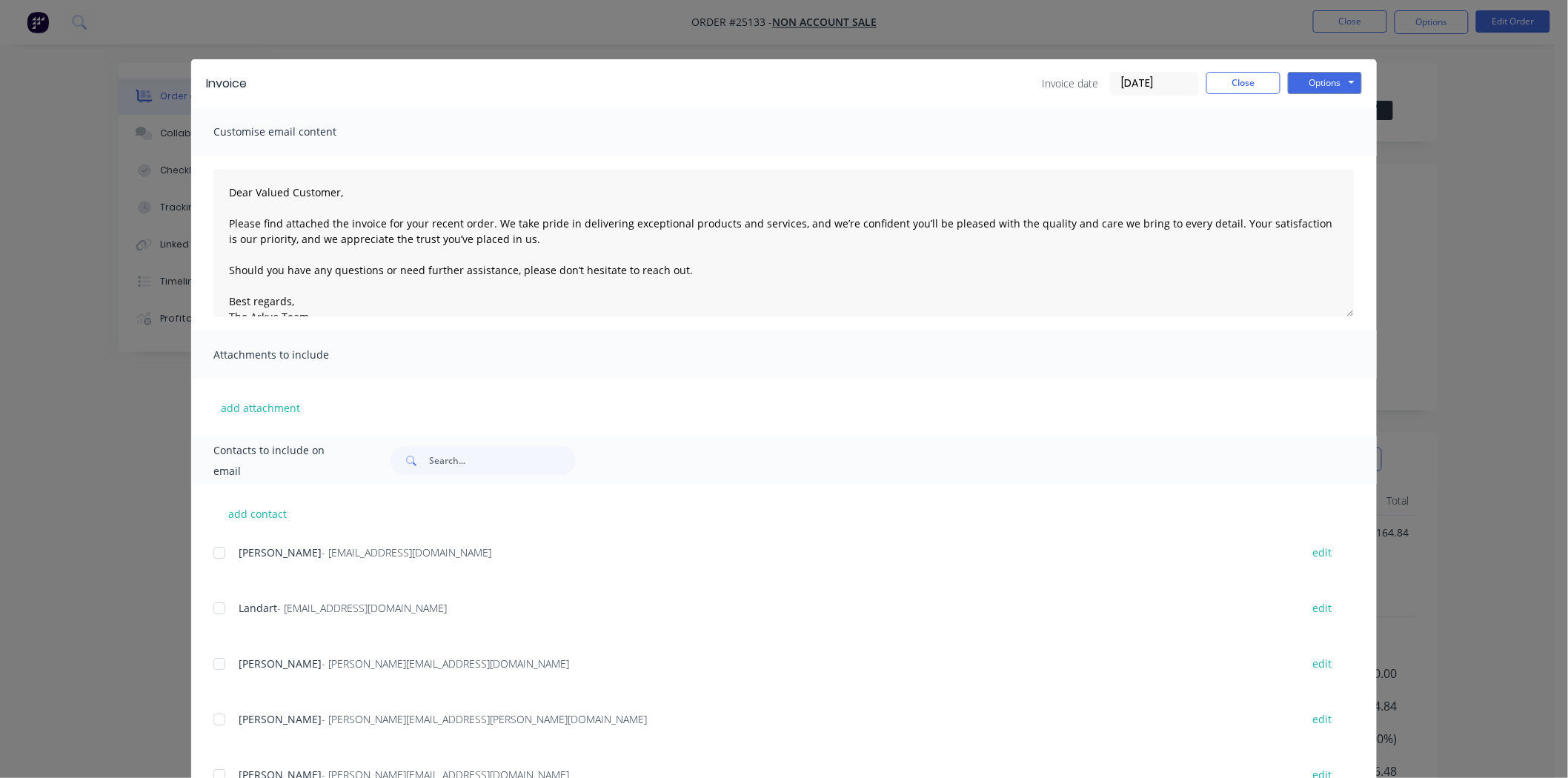
click at [1312, 66] on div "Invoice Invoice date [DATE] Close Options Preview Print Email" at bounding box center [784, 82] width 1186 height 48
click at [1312, 75] on button "Options" at bounding box center [1325, 83] width 74 height 22
click at [1314, 126] on button "Print" at bounding box center [1335, 134] width 95 height 24
click at [1236, 69] on div "Invoice Invoice date [DATE] Close Options Preview Print Email" at bounding box center [784, 82] width 1186 height 48
click at [1236, 78] on button "Close" at bounding box center [1243, 83] width 74 height 22
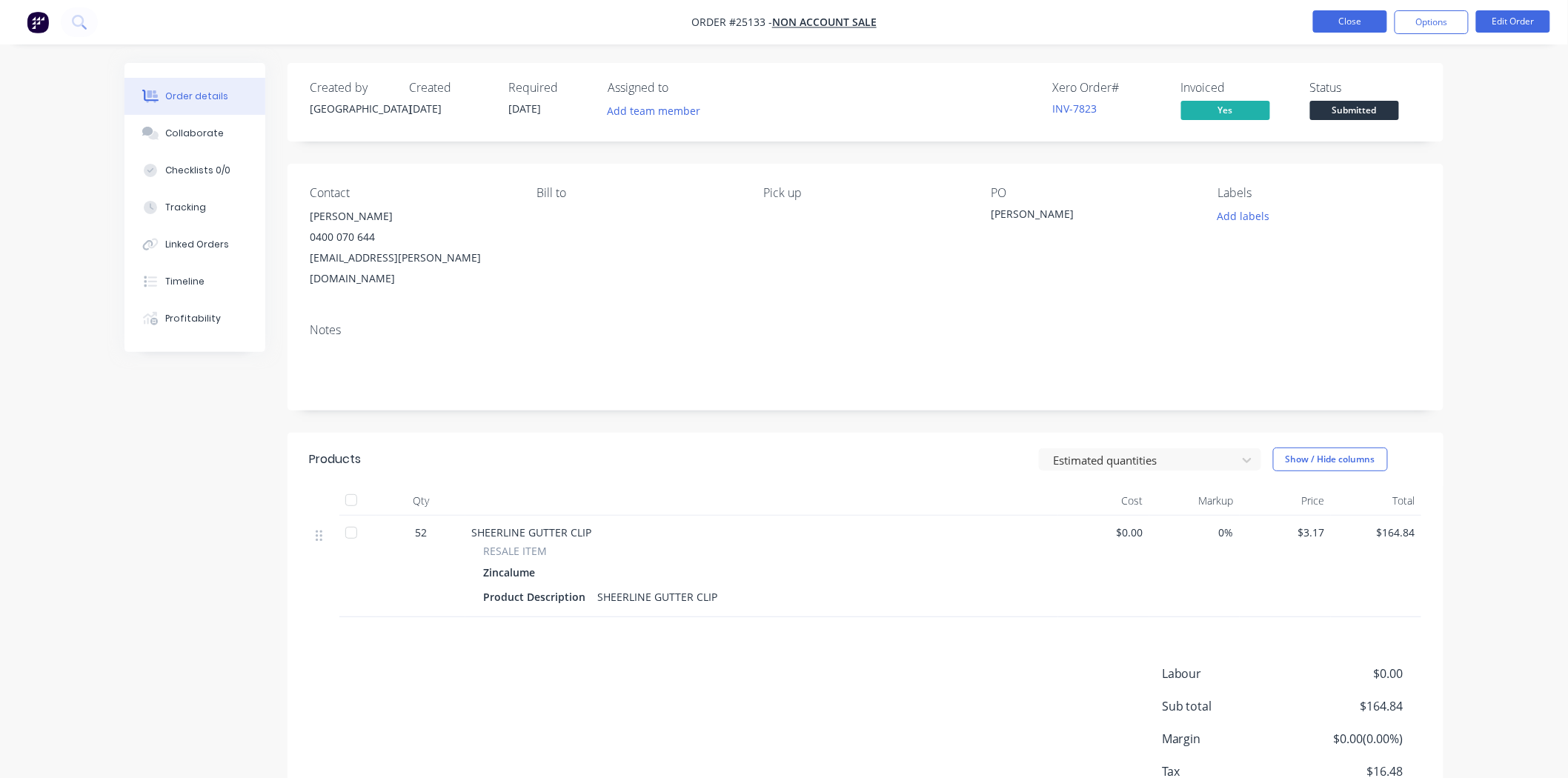
click at [1344, 20] on button "Close" at bounding box center [1350, 22] width 74 height 22
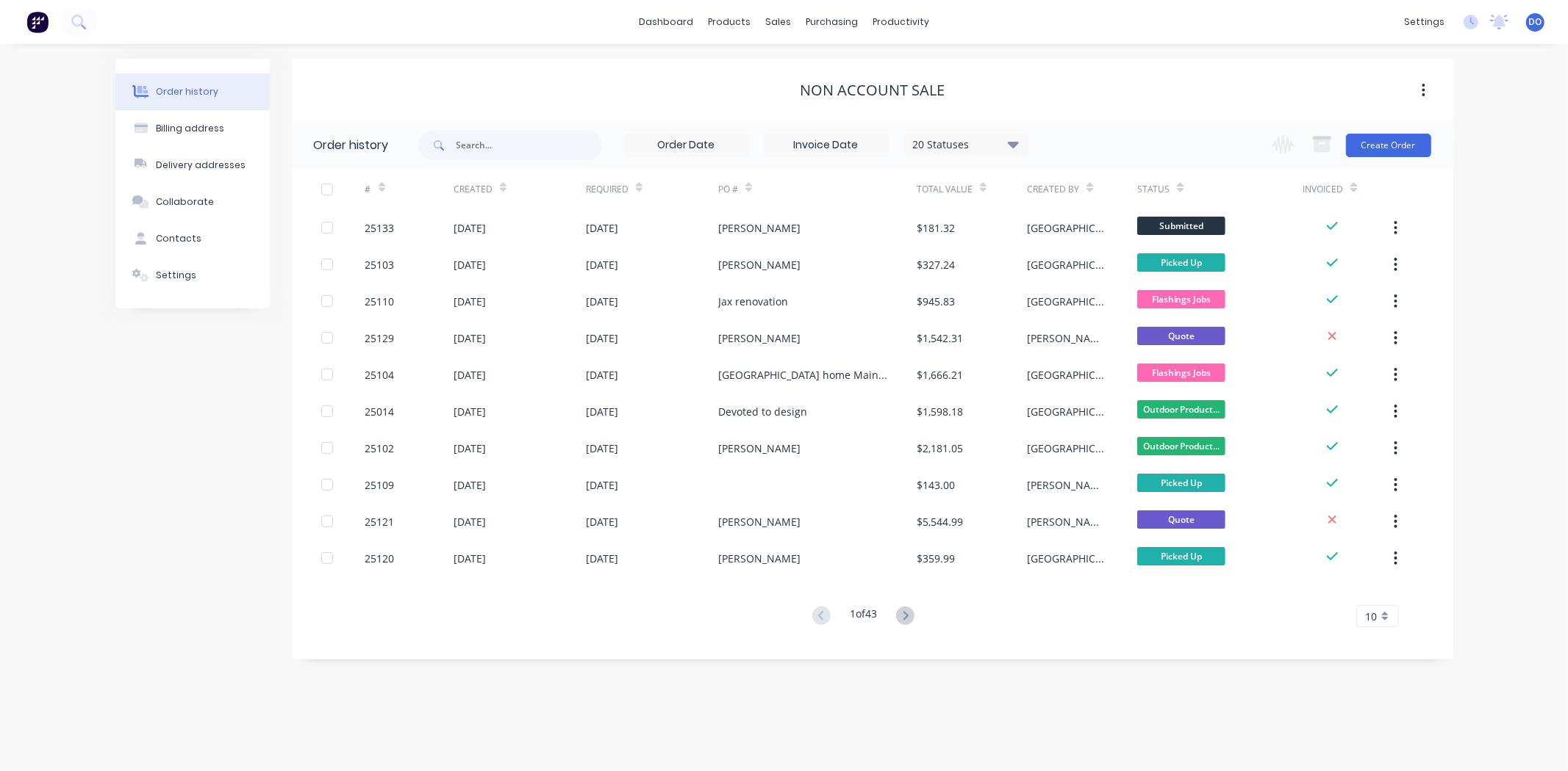
click at [516, 161] on div "20 Statuses Invoice Status Invoiced Not Invoiced Partial Order Status All Archi…" at bounding box center [722, 145] width 610 height 47
click at [511, 161] on div "20 Statuses Invoice Status Invoiced Not Invoiced Partial Order Status All Archi…" at bounding box center [722, 145] width 610 height 47
click at [511, 158] on input "text" at bounding box center [529, 146] width 146 height 30
type input "[PERSON_NAME]"
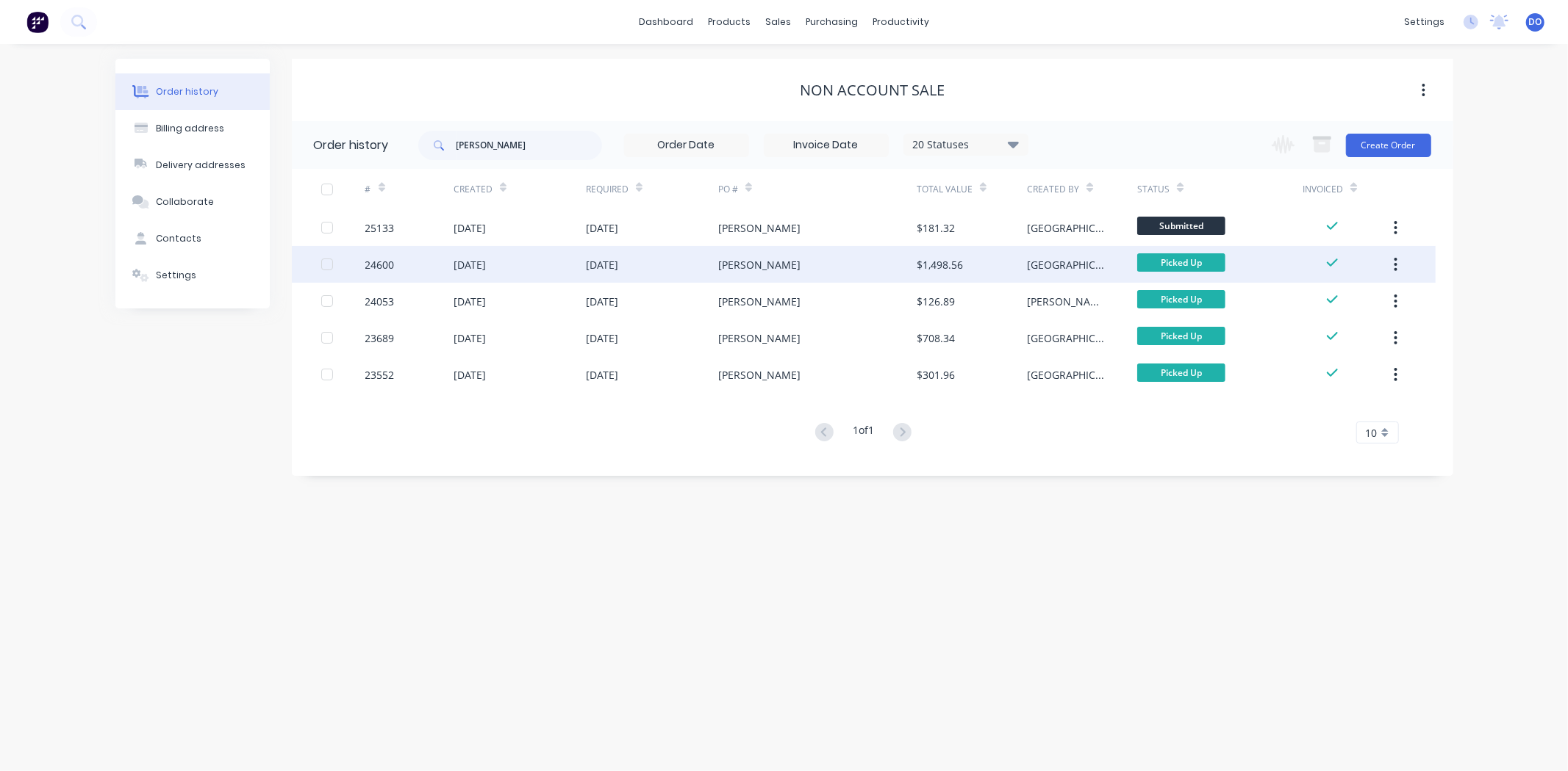
click at [667, 269] on div "[DATE]" at bounding box center [652, 264] width 132 height 37
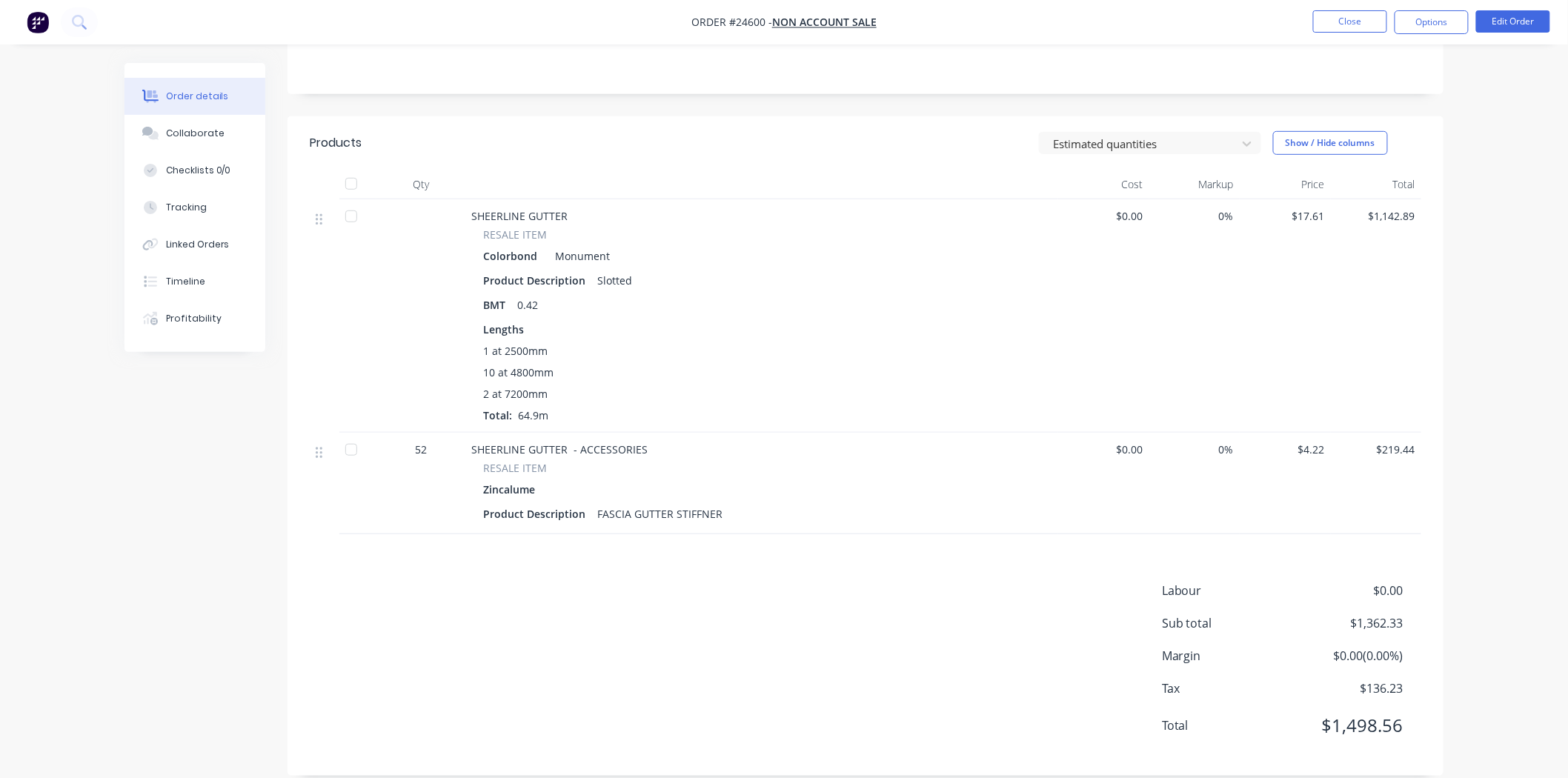
scroll to position [234, 0]
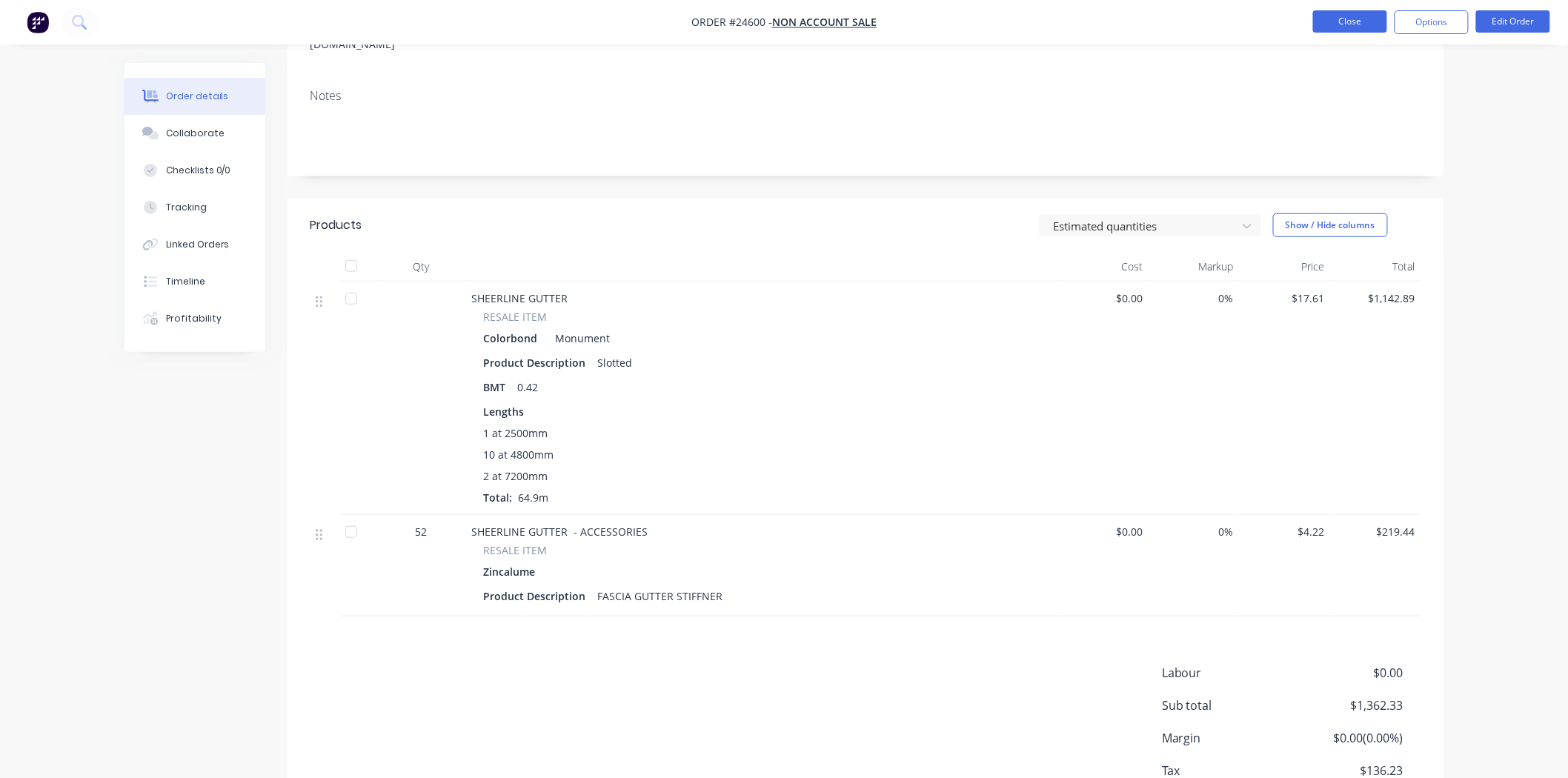
click at [1339, 22] on button "Close" at bounding box center [1350, 22] width 74 height 22
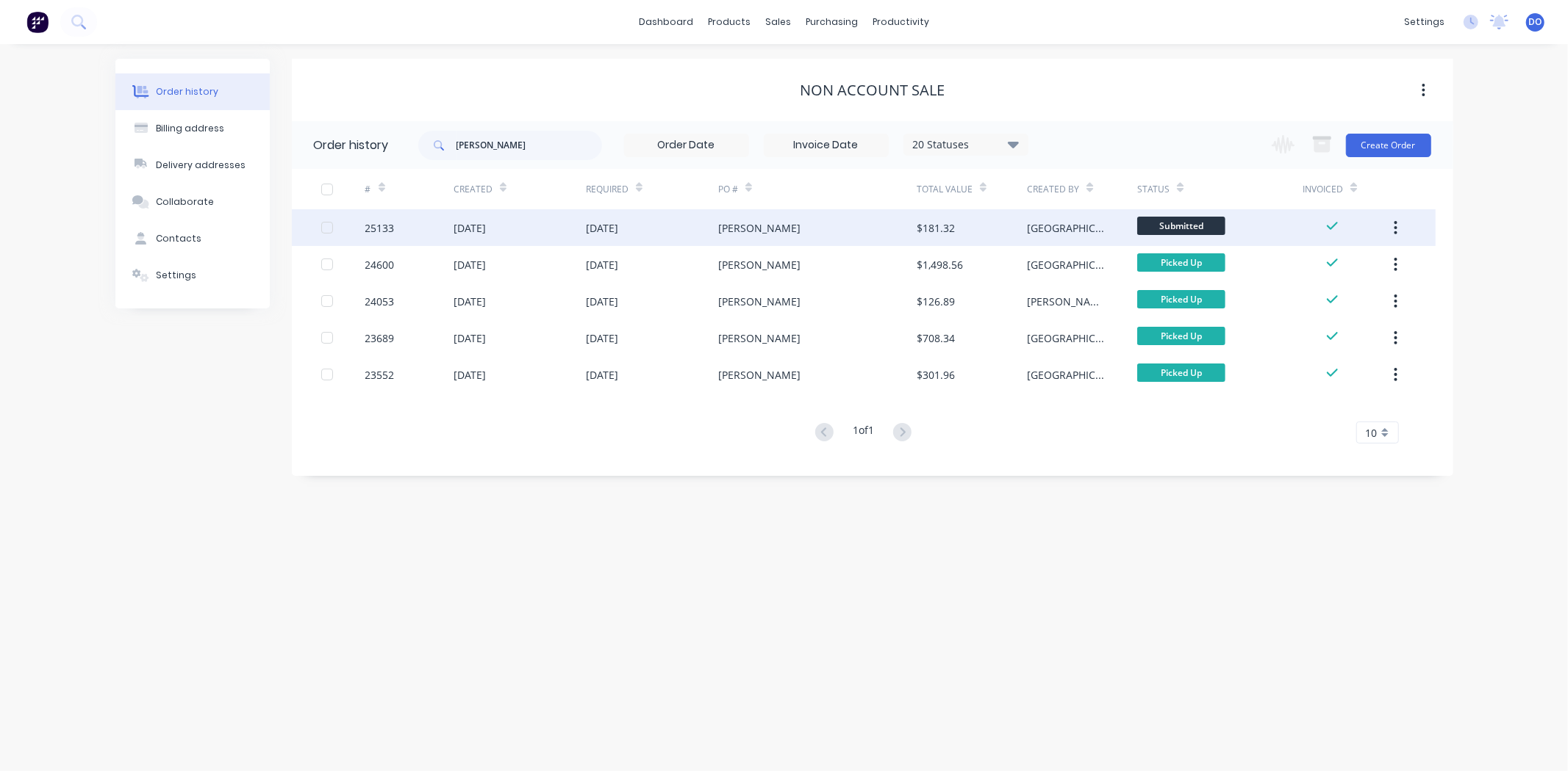
click at [1401, 225] on button "button" at bounding box center [1394, 227] width 34 height 26
click at [1372, 263] on div "Archive" at bounding box center [1343, 265] width 113 height 21
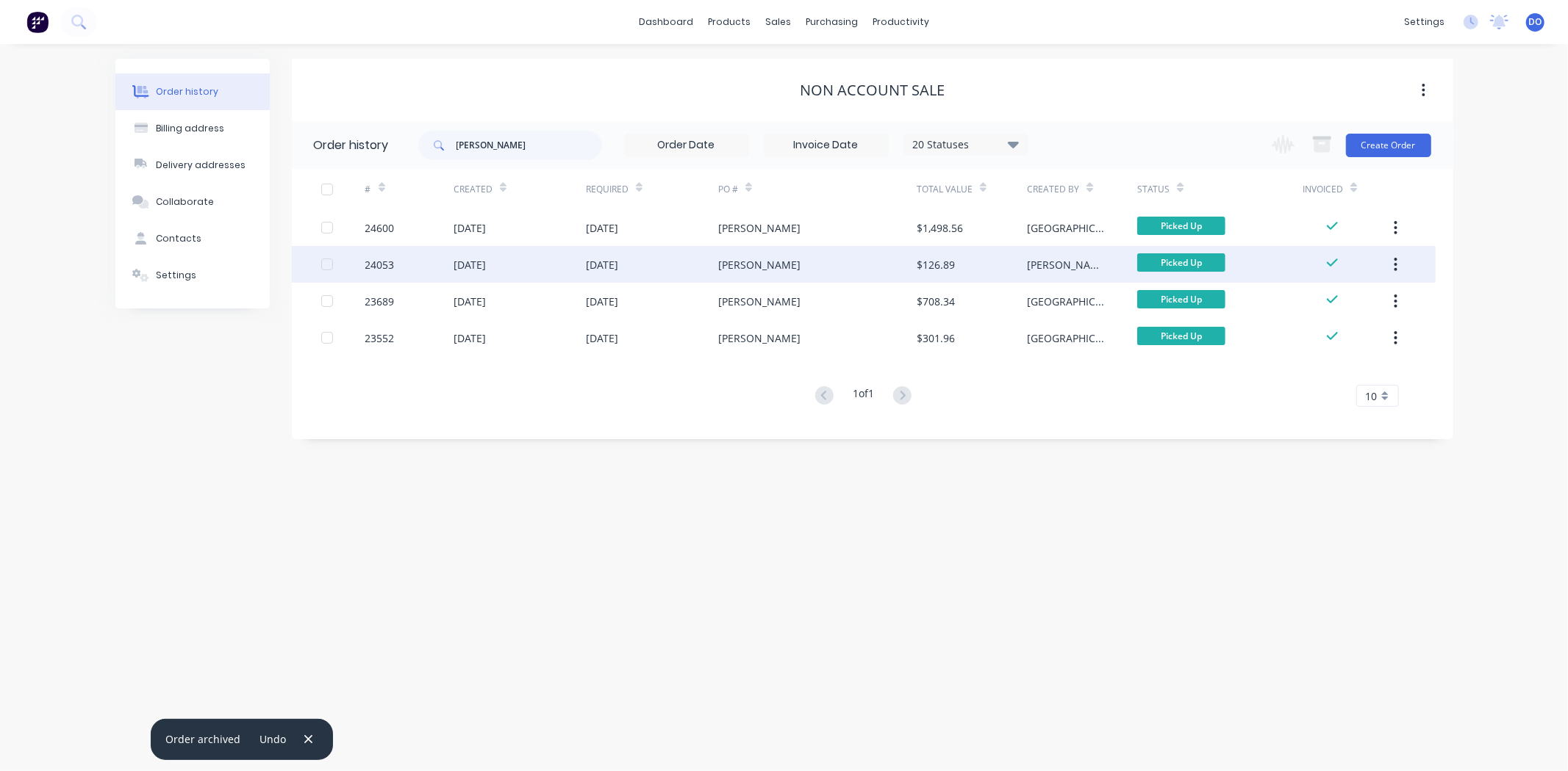
click at [618, 262] on div "[DATE]" at bounding box center [602, 264] width 32 height 16
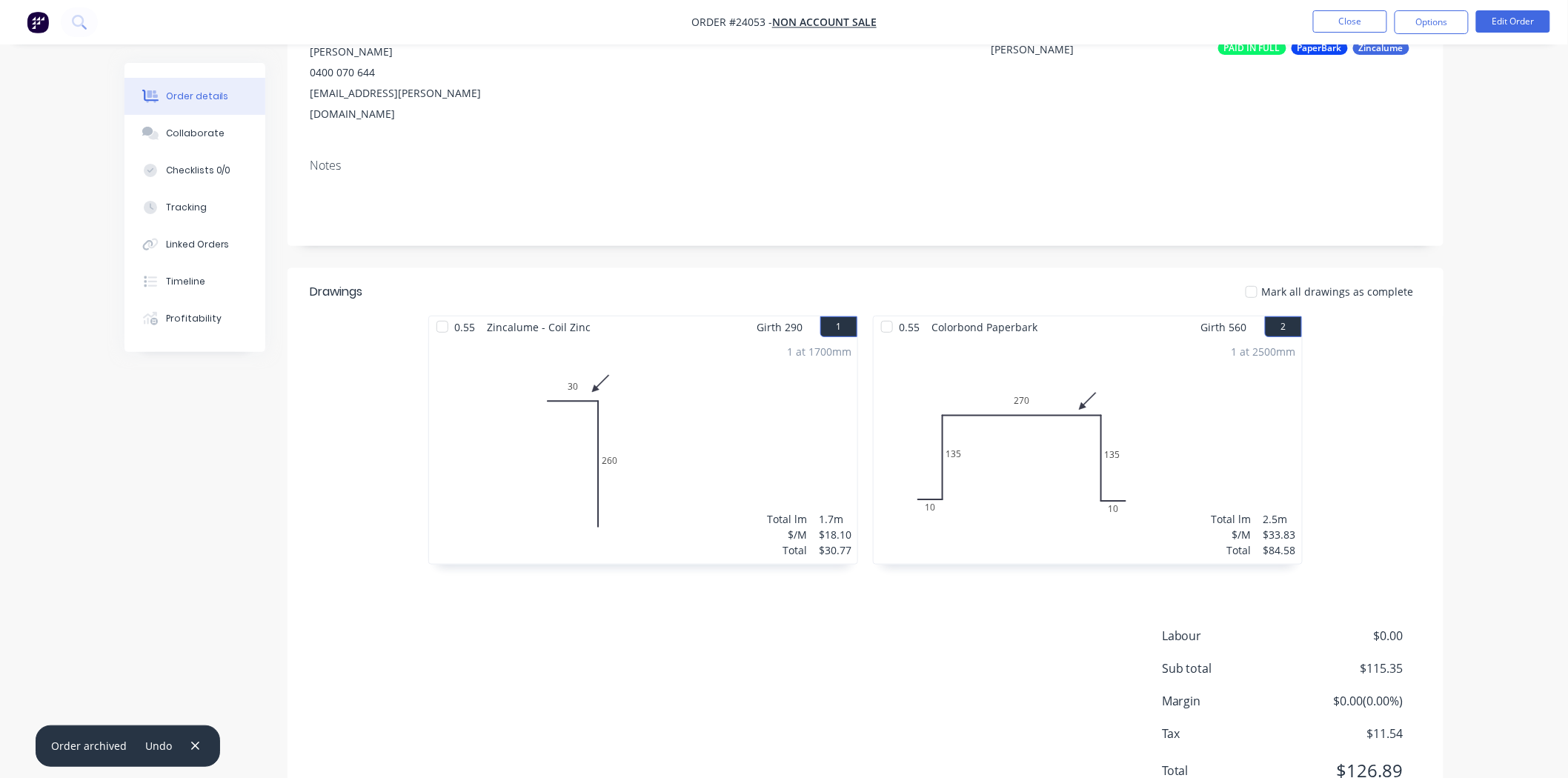
scroll to position [210, 0]
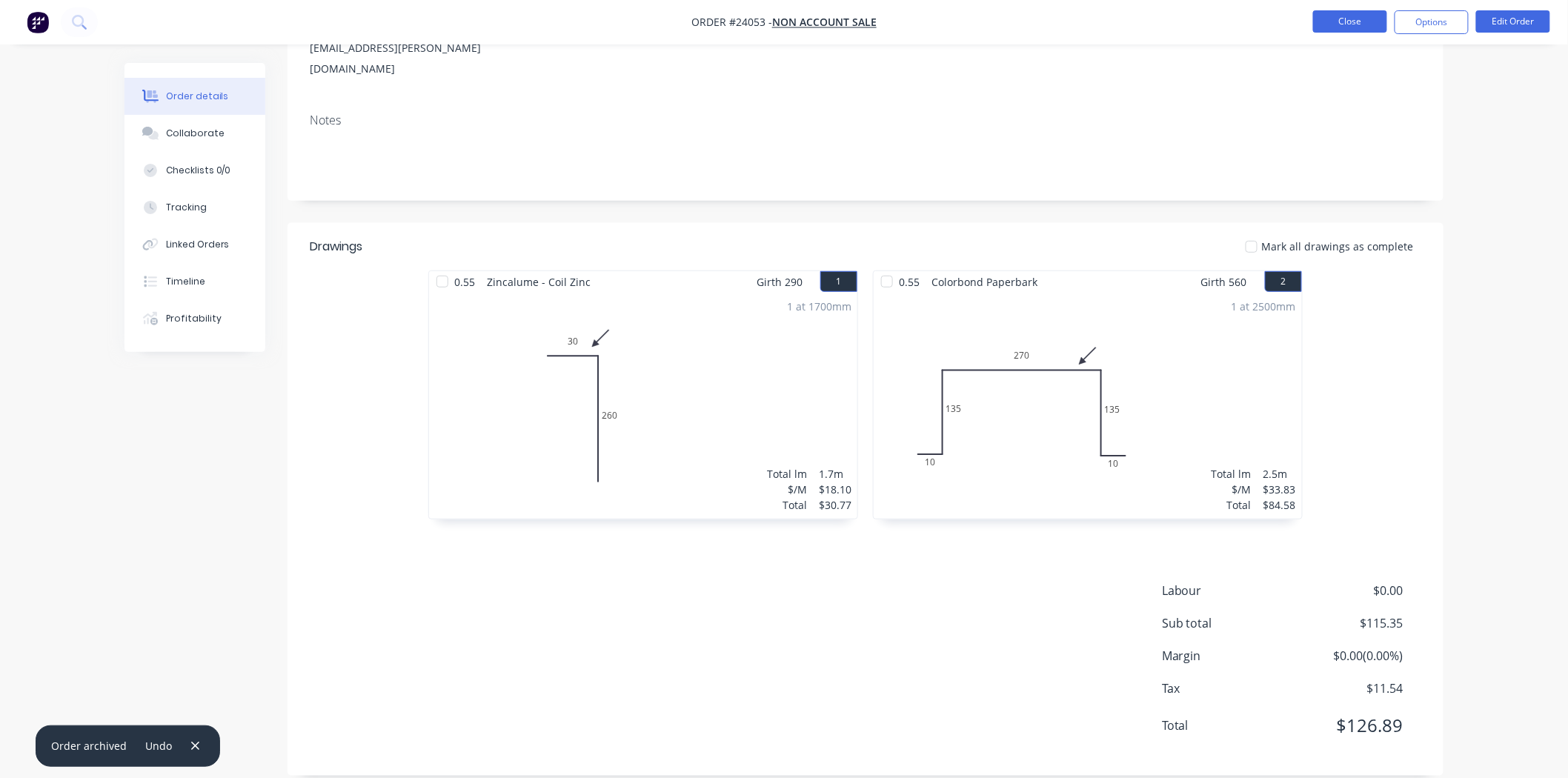
click at [1354, 15] on button "Close" at bounding box center [1350, 22] width 74 height 22
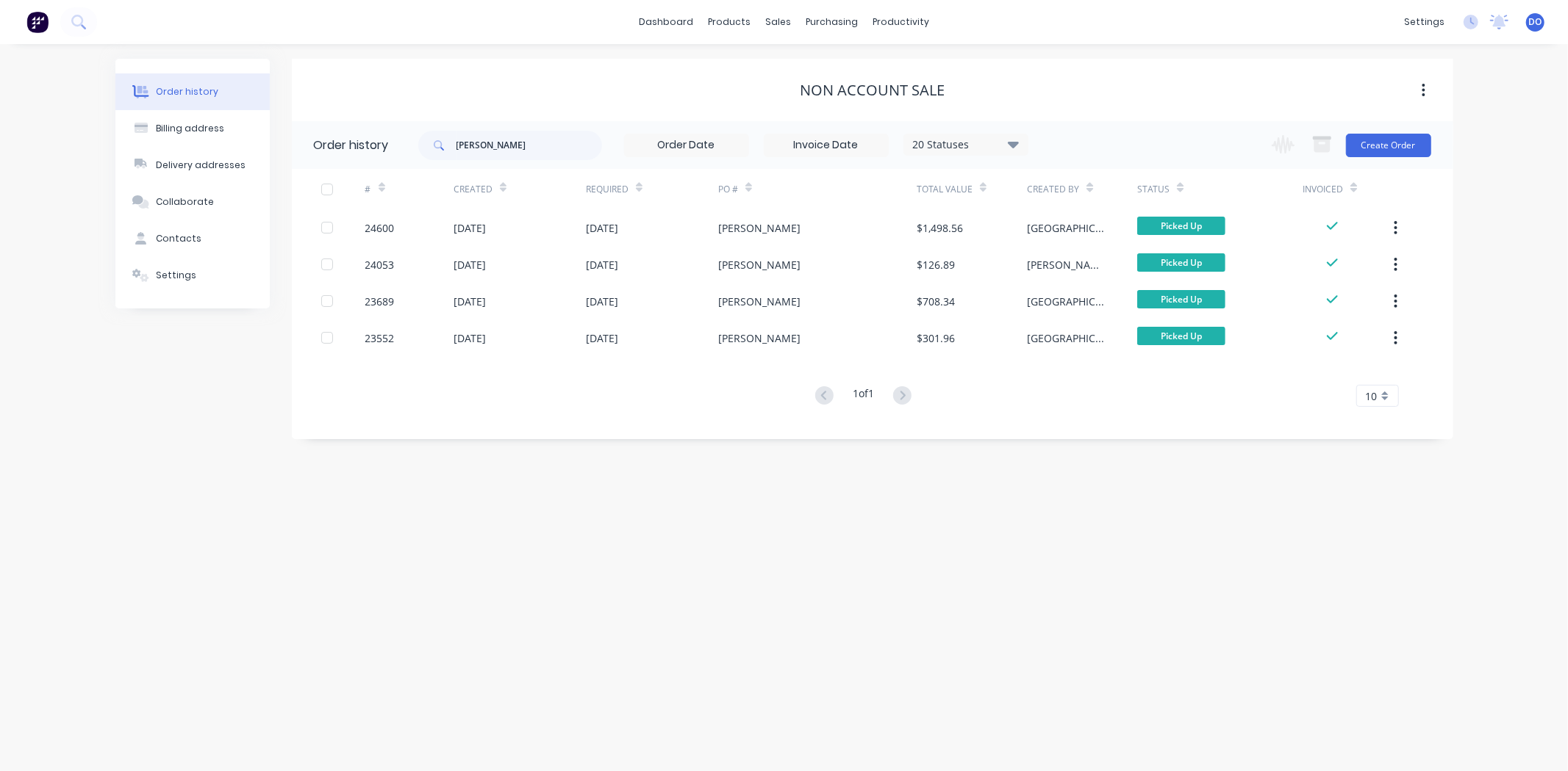
click at [832, 209] on div "PO #" at bounding box center [817, 189] width 199 height 41
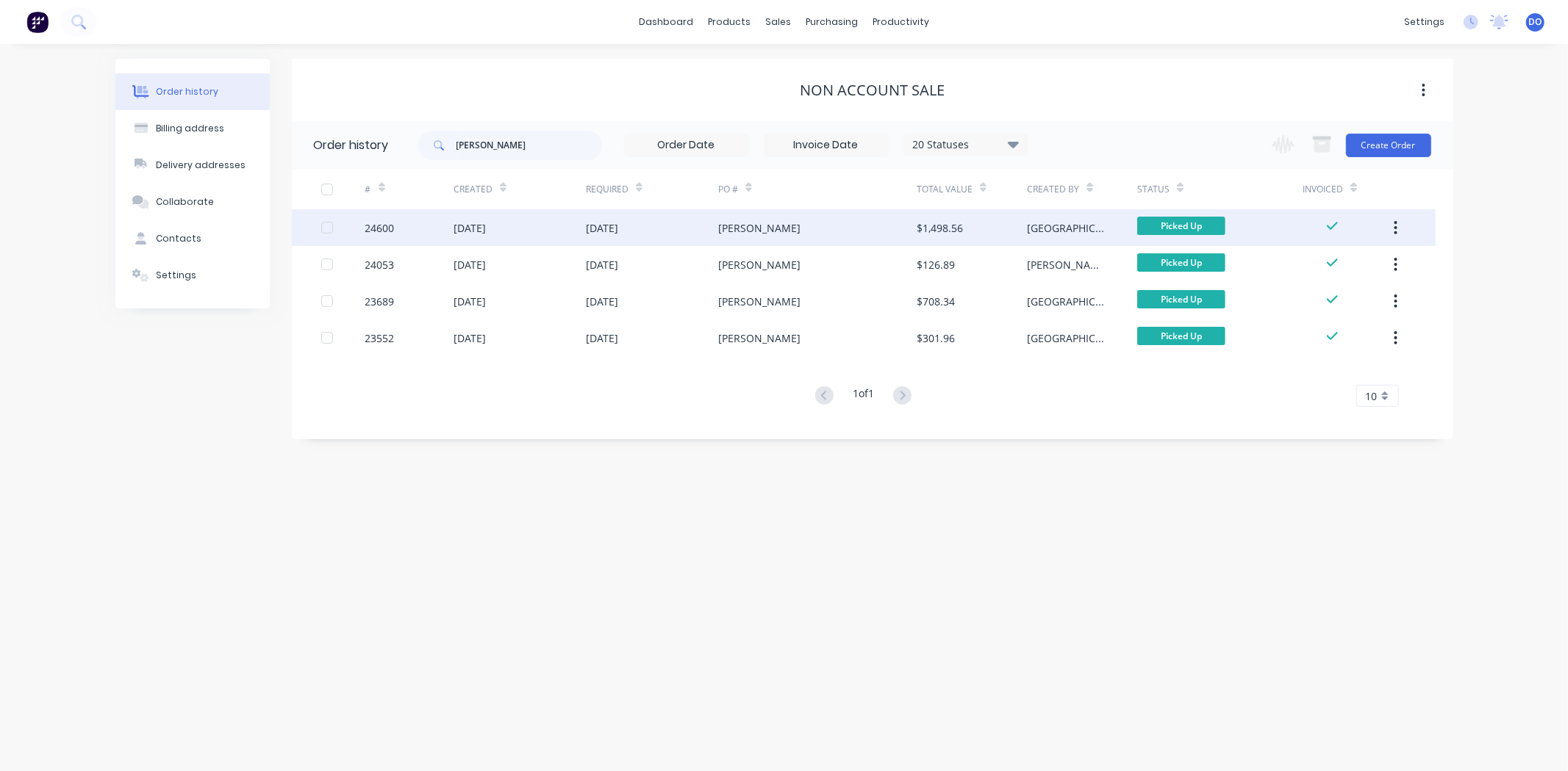
click at [831, 233] on div "[PERSON_NAME]" at bounding box center [817, 228] width 199 height 37
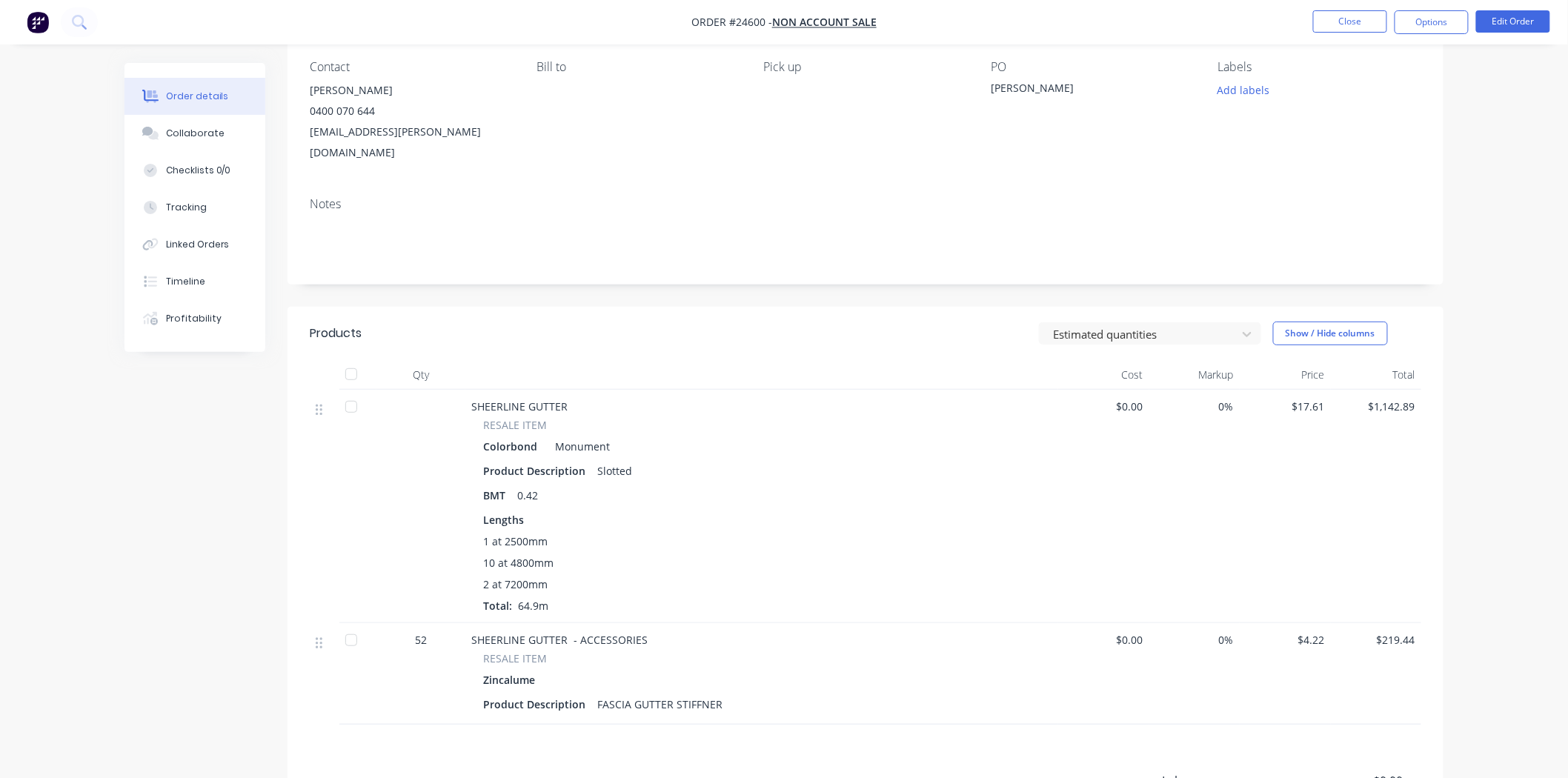
scroll to position [165, 0]
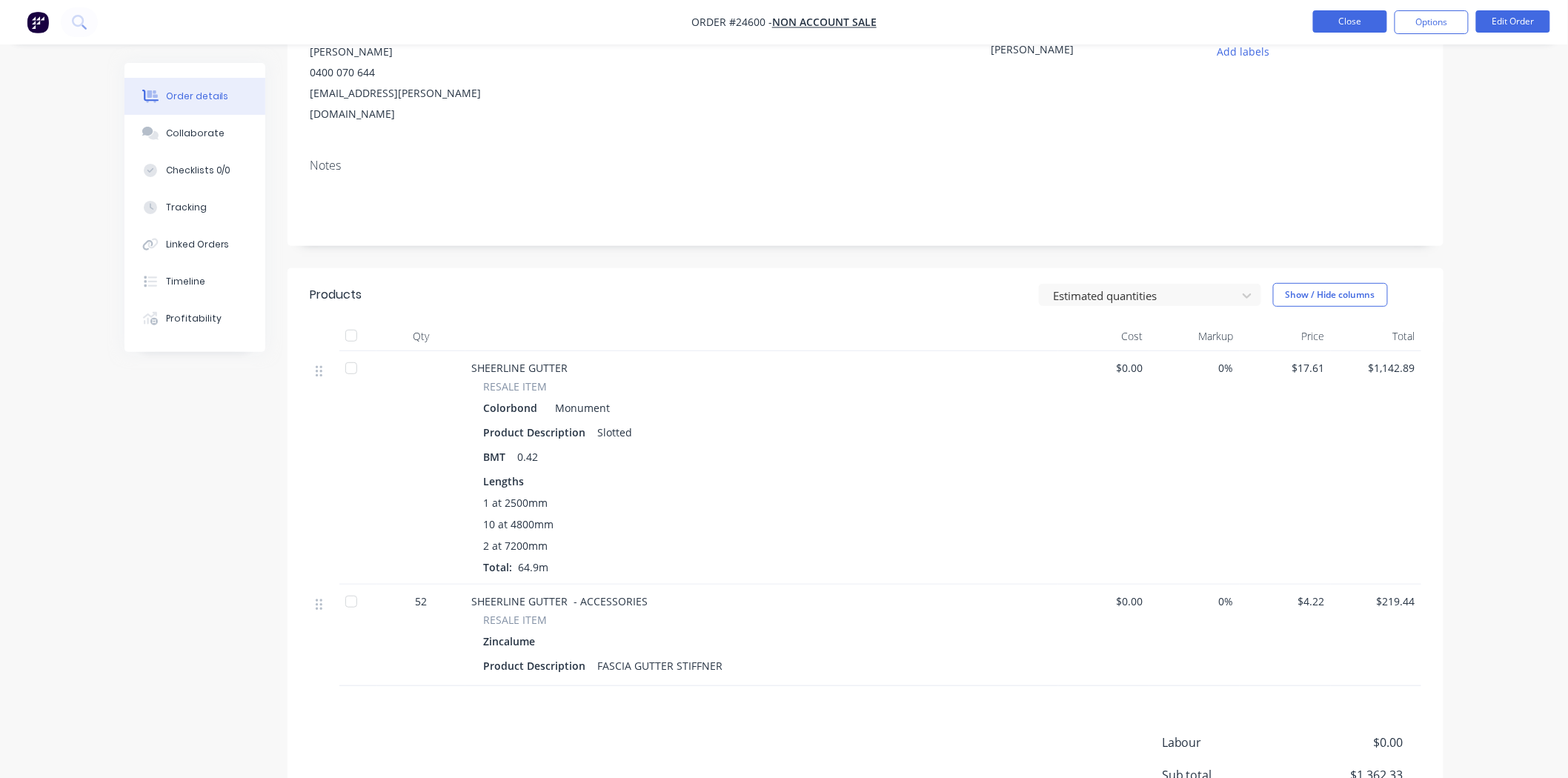
click at [1347, 10] on button "Close" at bounding box center [1350, 22] width 74 height 22
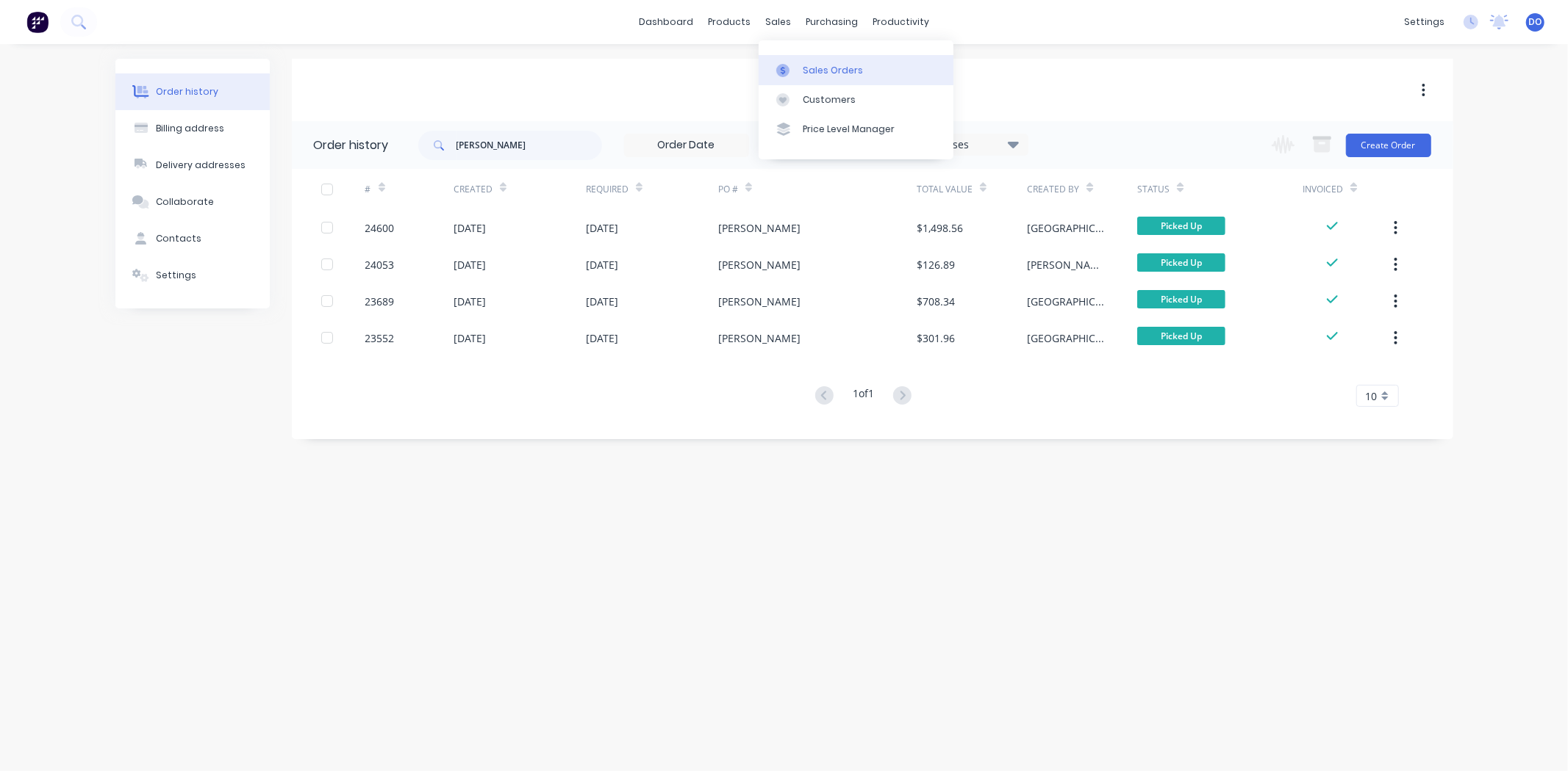
click at [784, 79] on link "Sales Orders" at bounding box center [856, 70] width 195 height 30
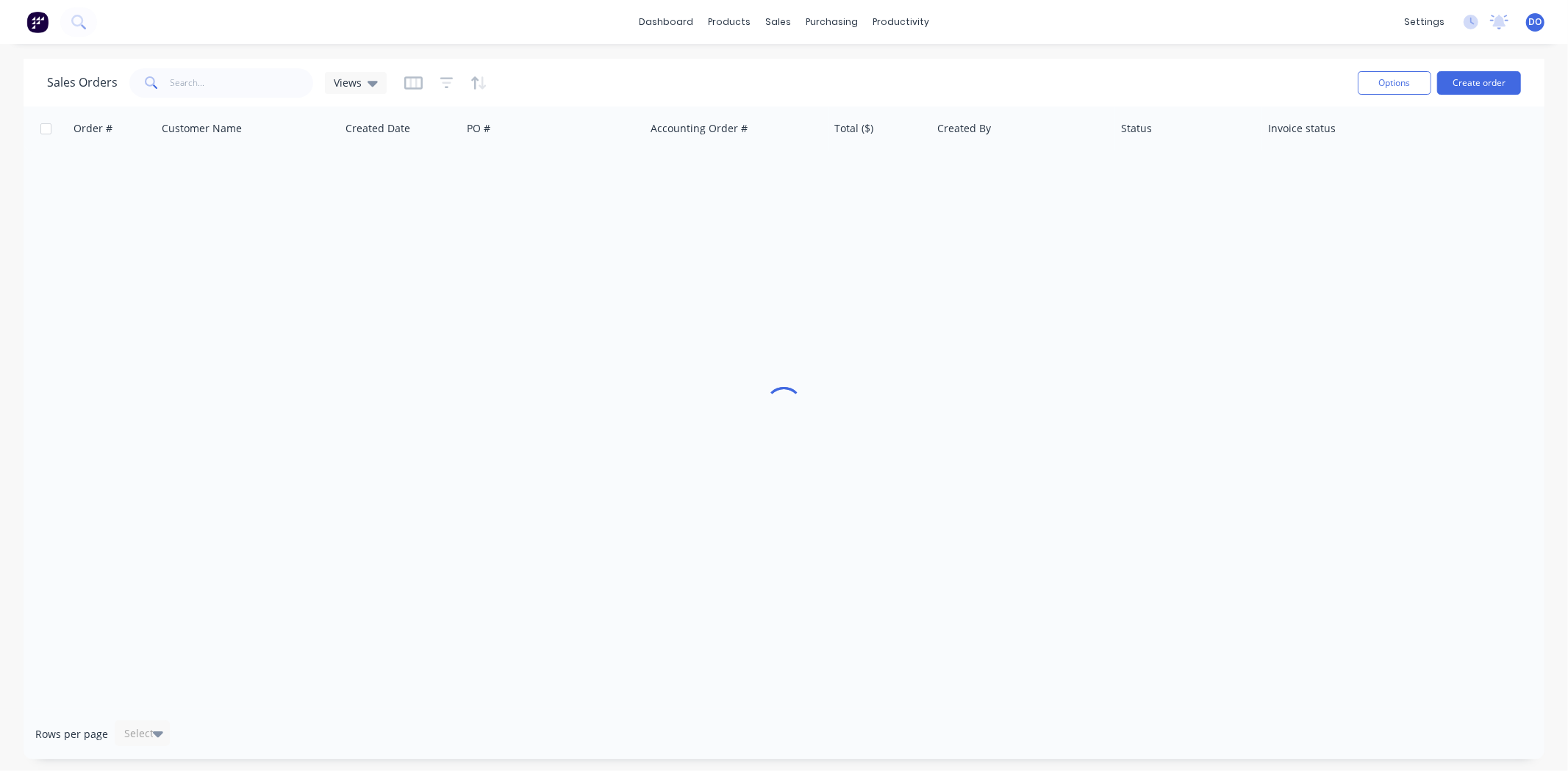
click at [254, 65] on div "Sales Orders Views" at bounding box center [696, 83] width 1299 height 36
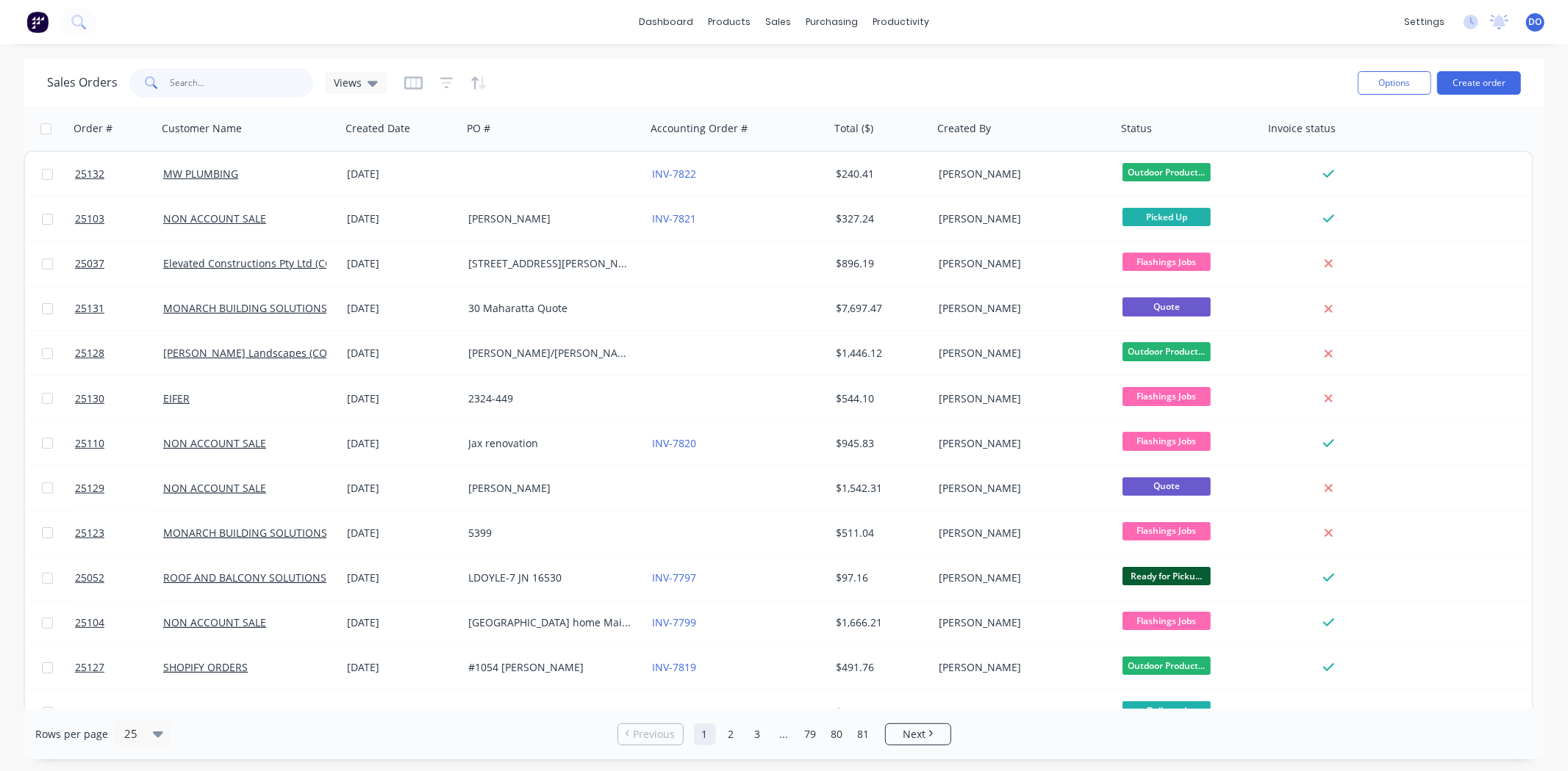
click at [253, 83] on input "text" at bounding box center [242, 84] width 143 height 30
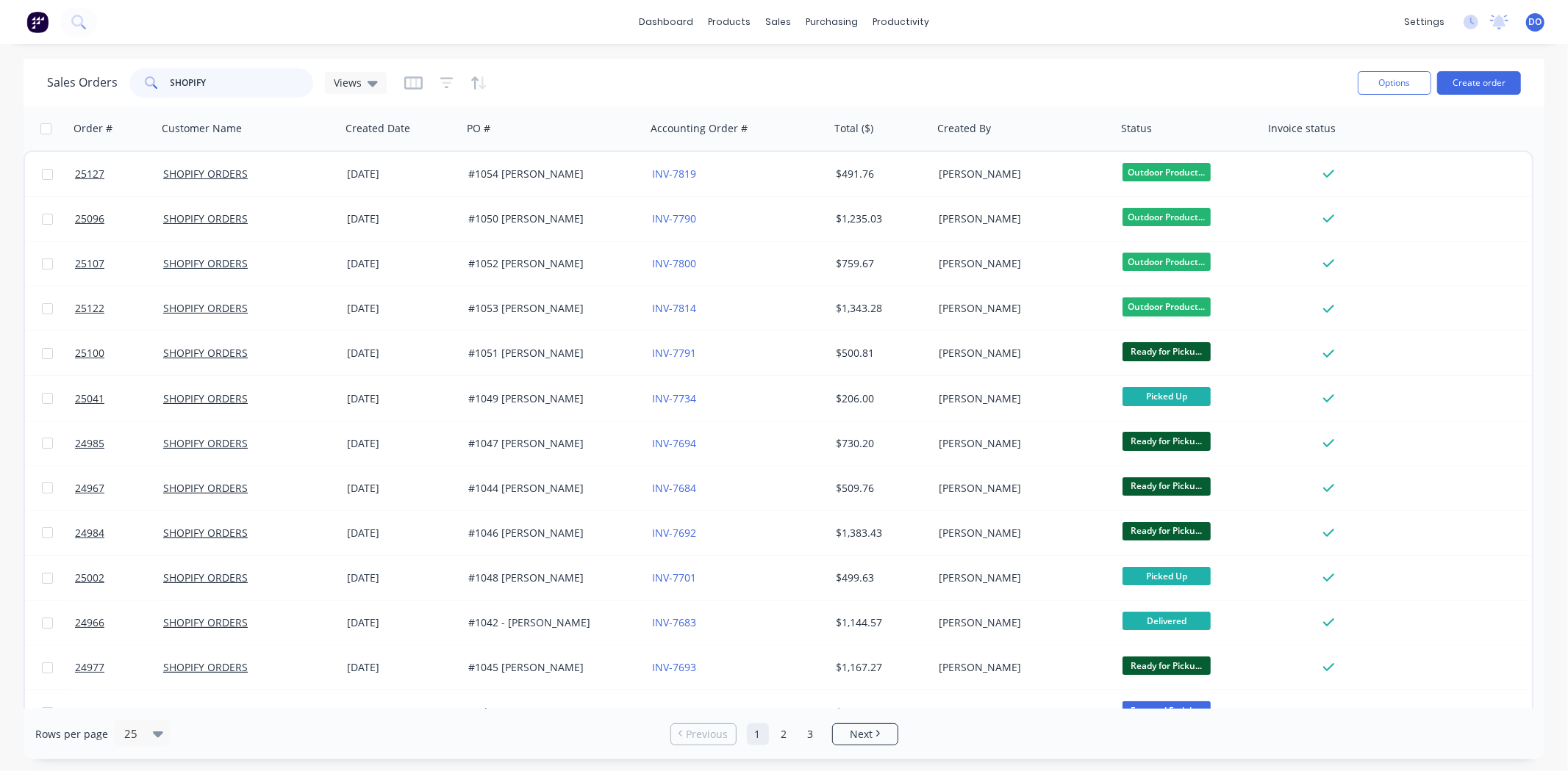
click at [245, 79] on input "SHOPIFY" at bounding box center [242, 84] width 143 height 30
type input "S"
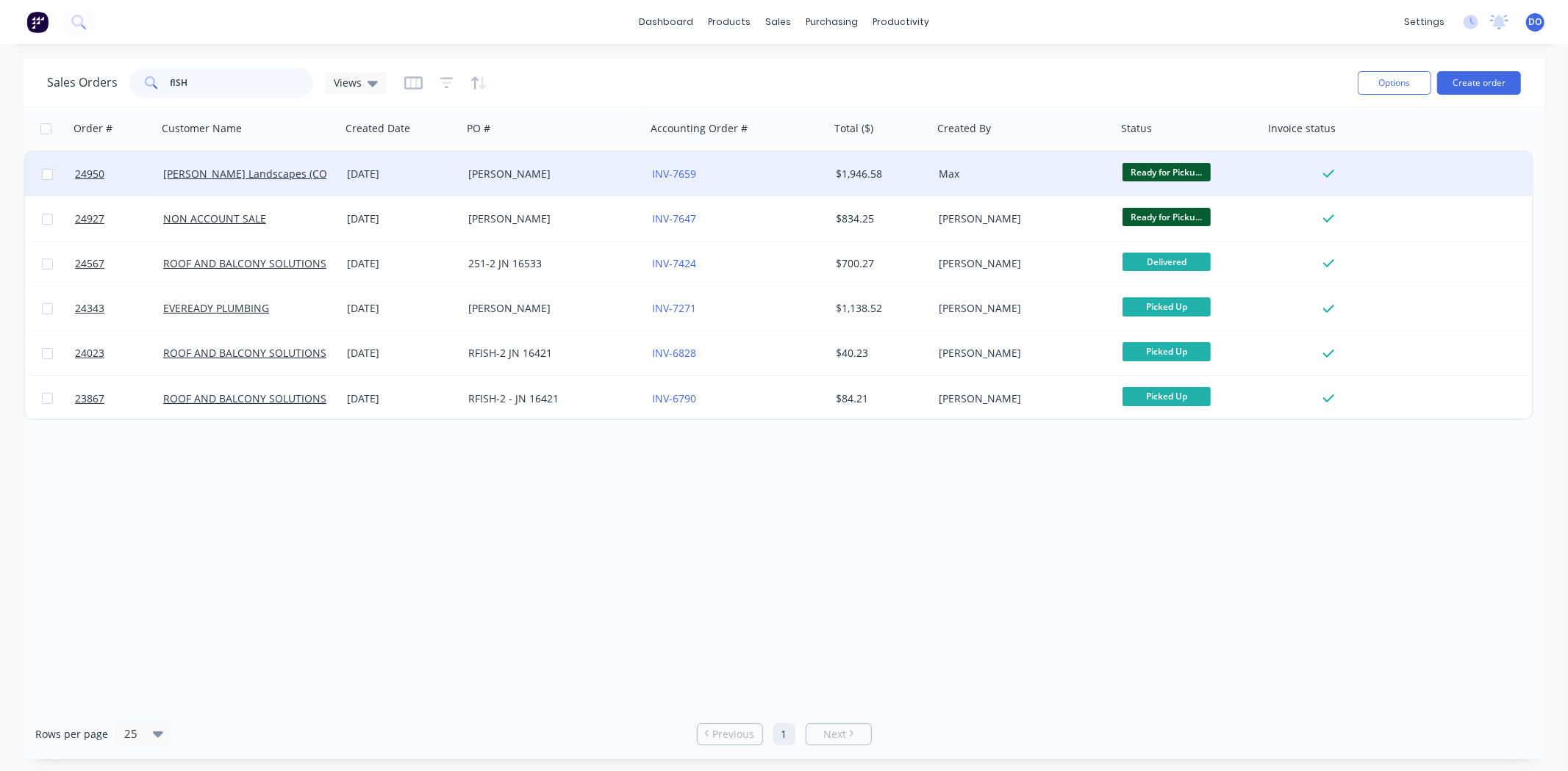
type input "fISH"
click at [555, 178] on div "[PERSON_NAME]" at bounding box center [550, 174] width 163 height 15
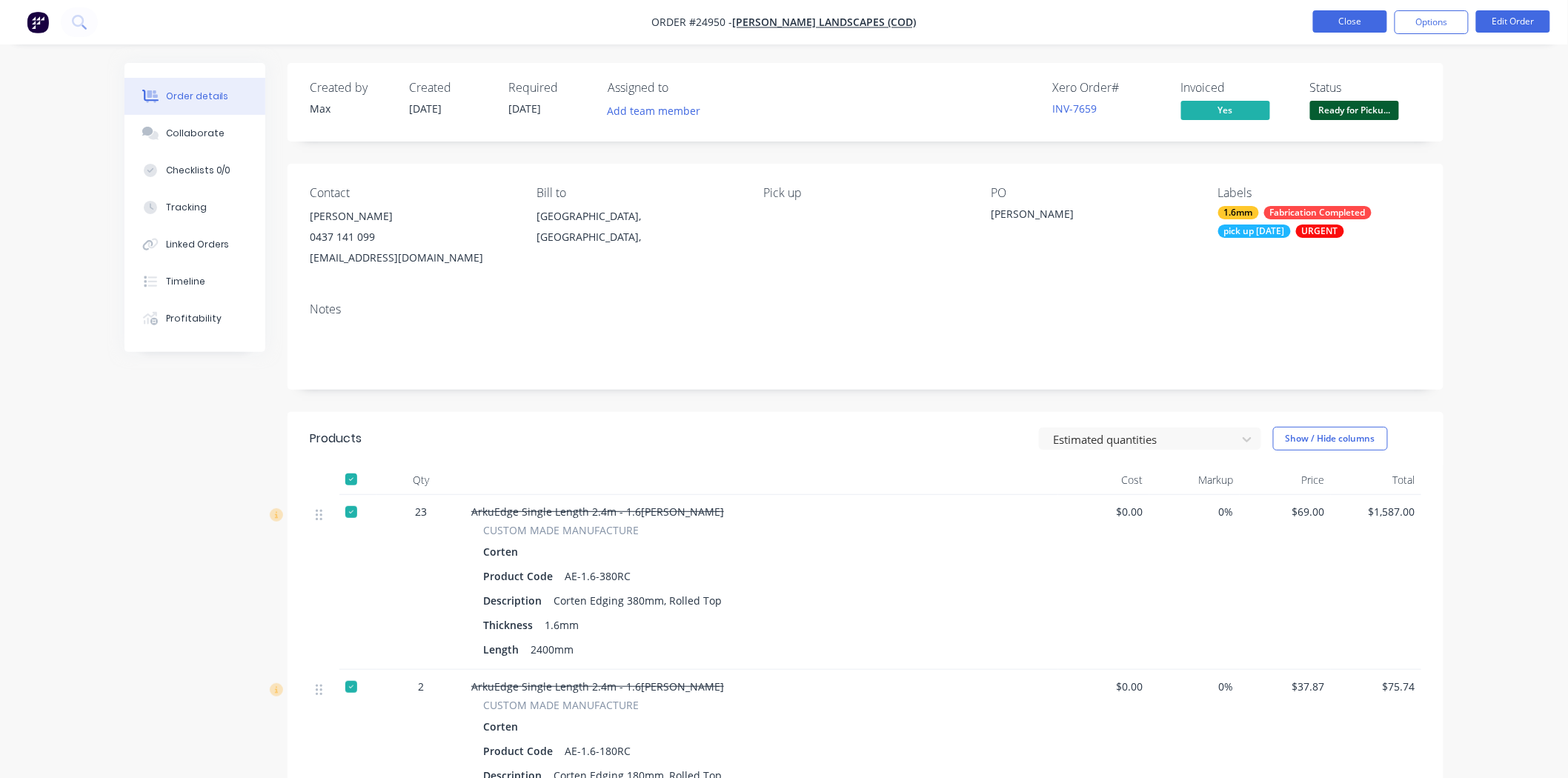
click at [1345, 26] on button "Close" at bounding box center [1350, 22] width 74 height 22
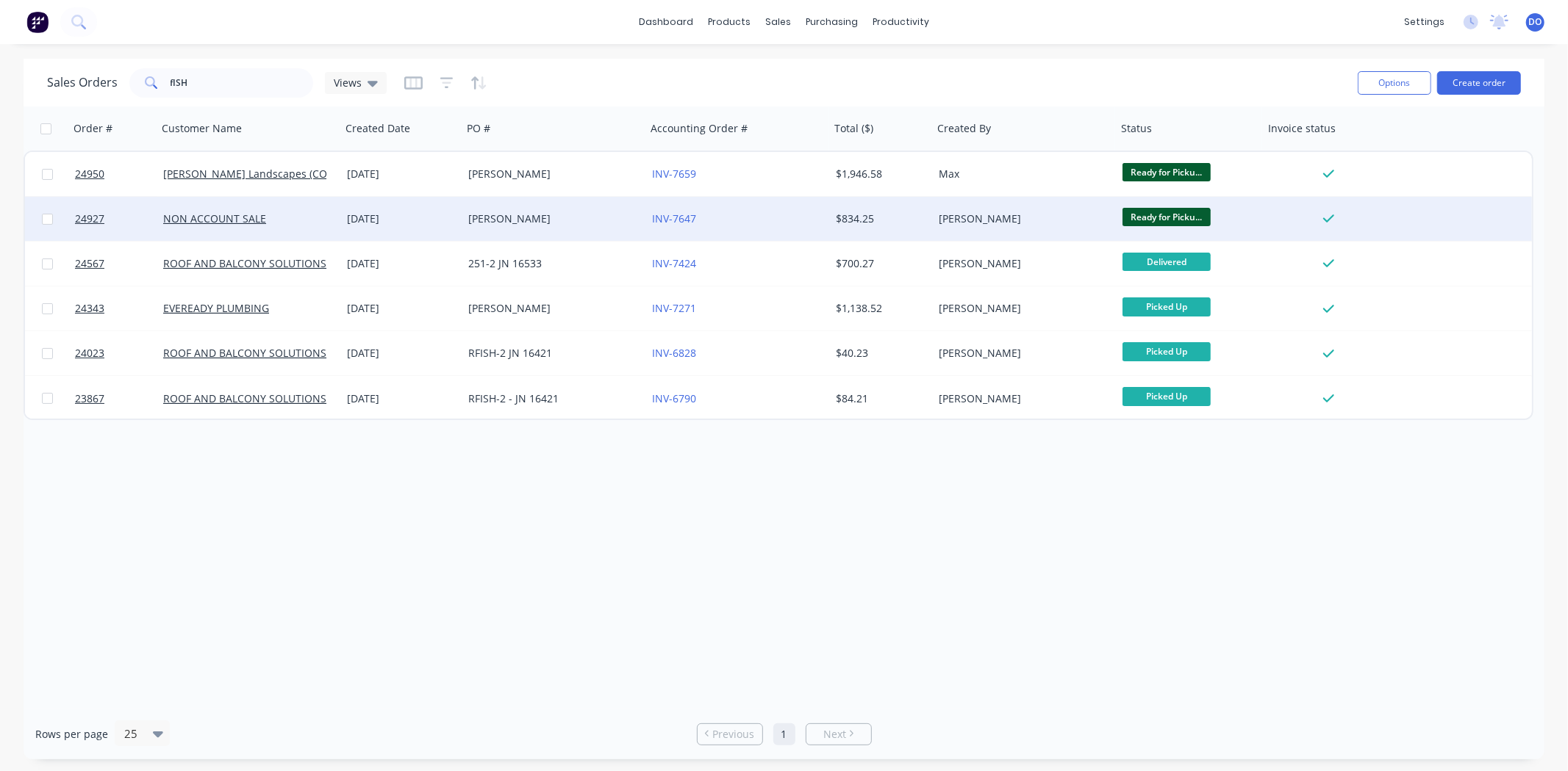
click at [387, 226] on div "[DATE]" at bounding box center [401, 218] width 122 height 44
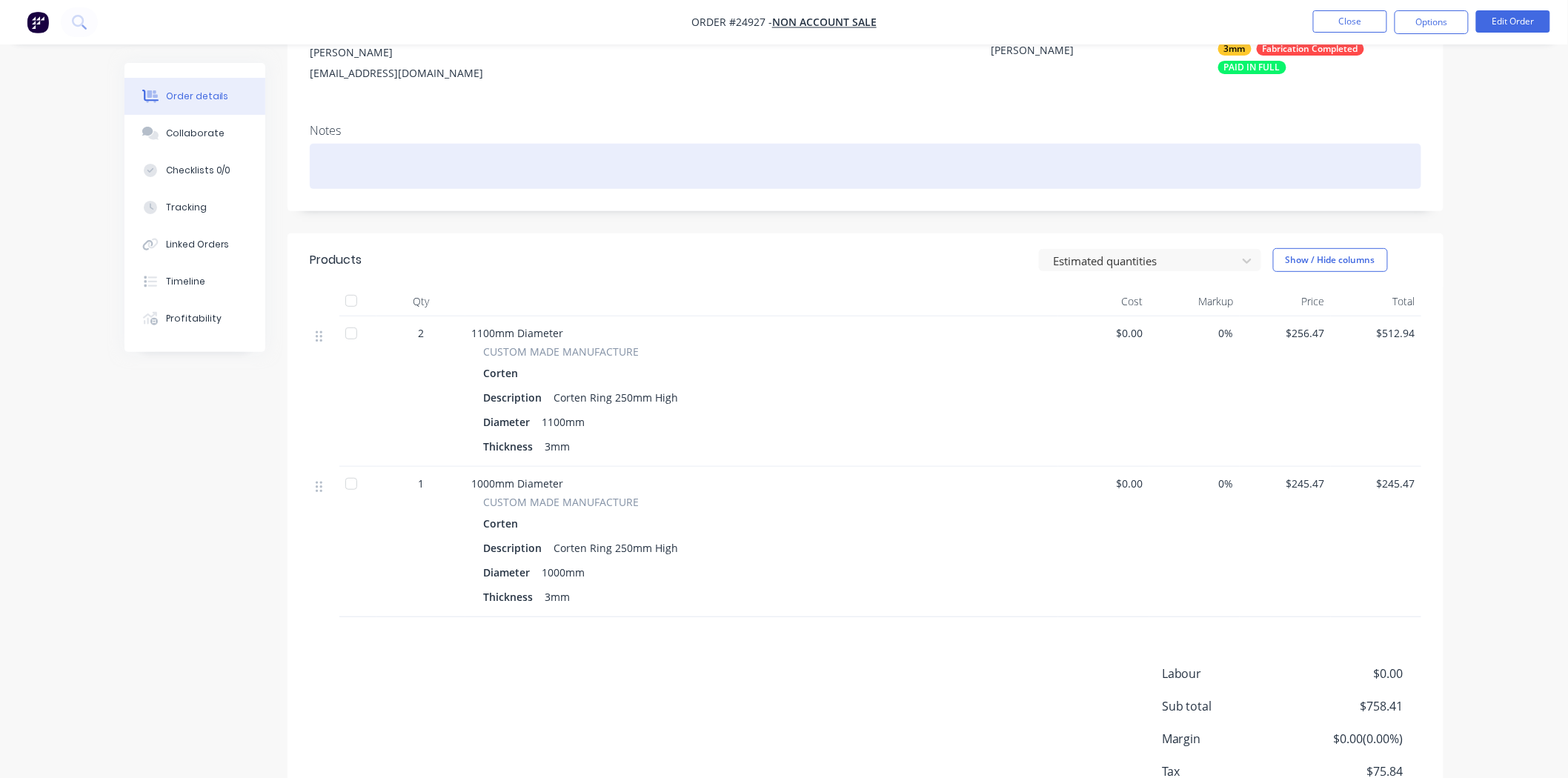
scroll to position [165, 0]
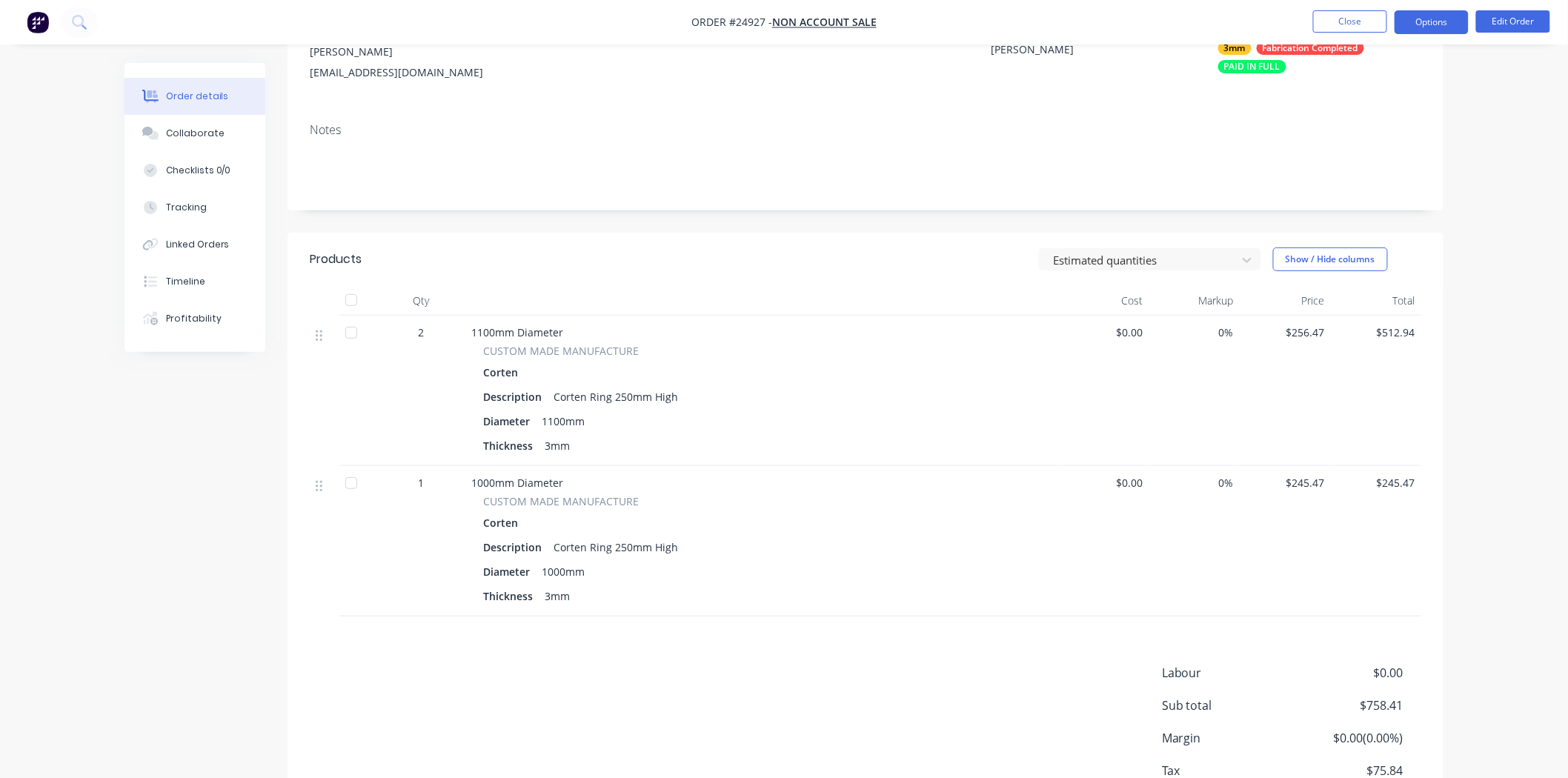
click at [1435, 22] on button "Options" at bounding box center [1431, 22] width 74 height 23
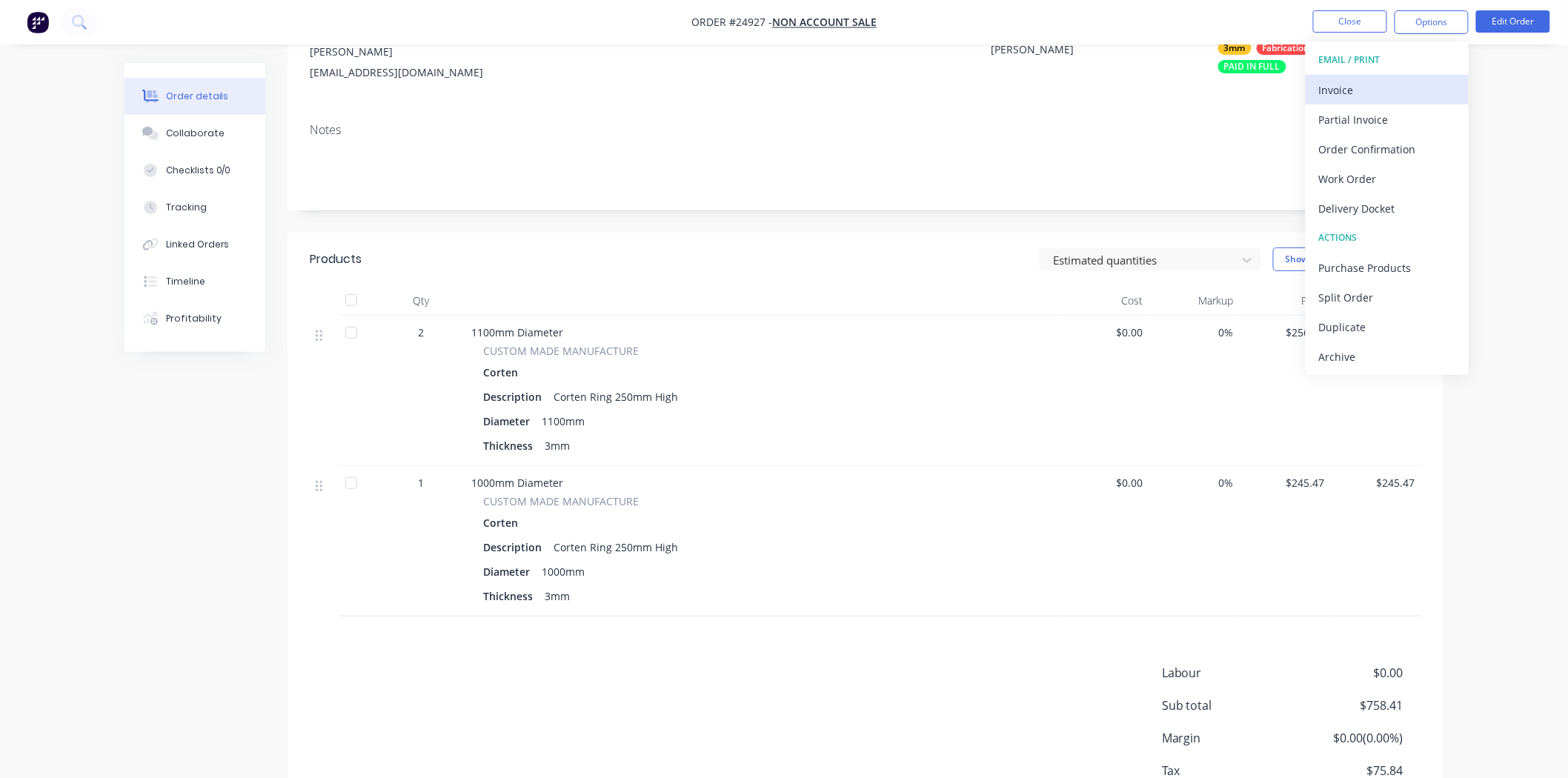
click at [1382, 94] on div "Invoice" at bounding box center [1387, 90] width 137 height 22
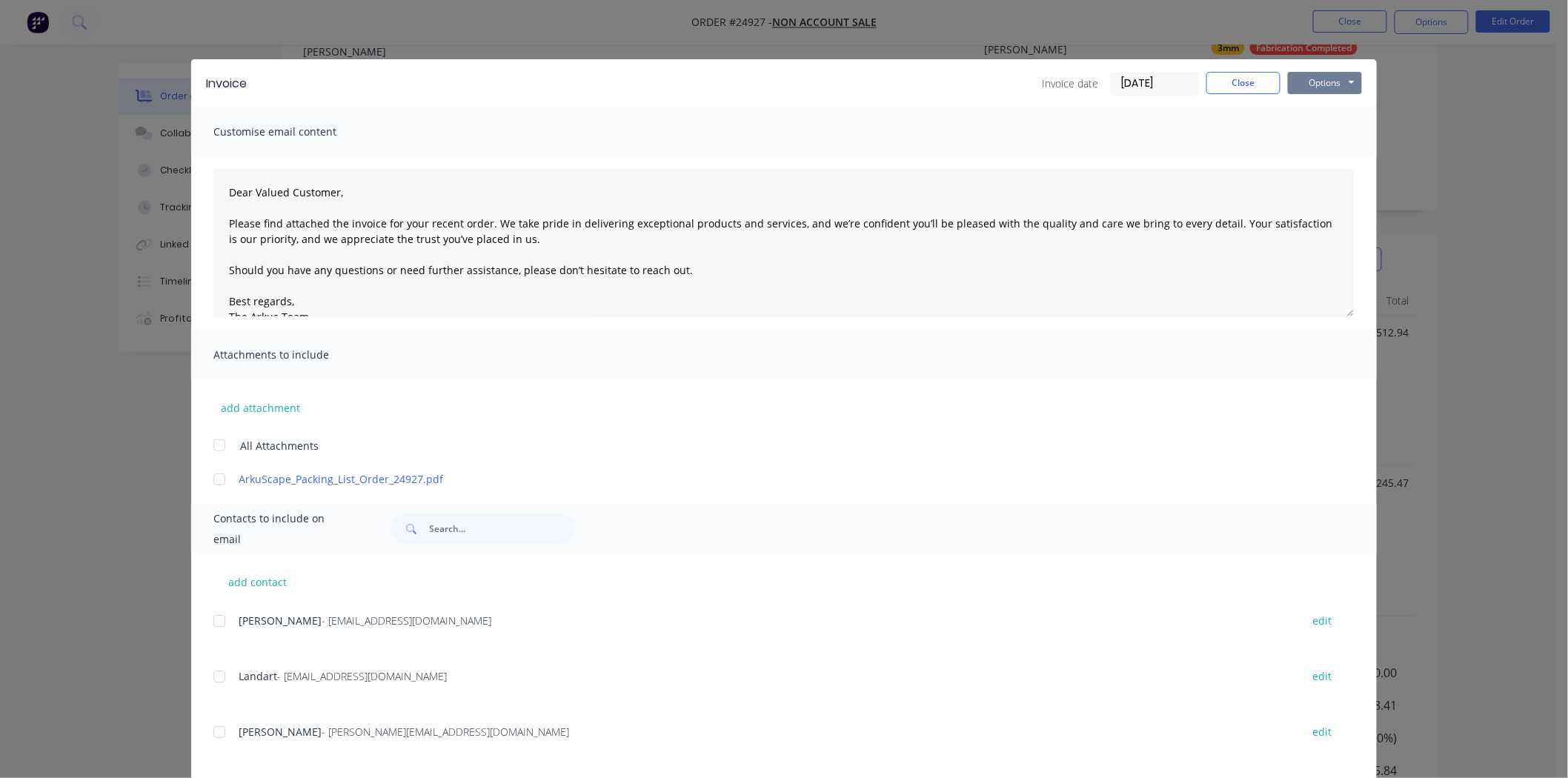
click at [1329, 89] on button "Options" at bounding box center [1325, 83] width 74 height 22
click at [1330, 127] on button "Print" at bounding box center [1335, 134] width 95 height 24
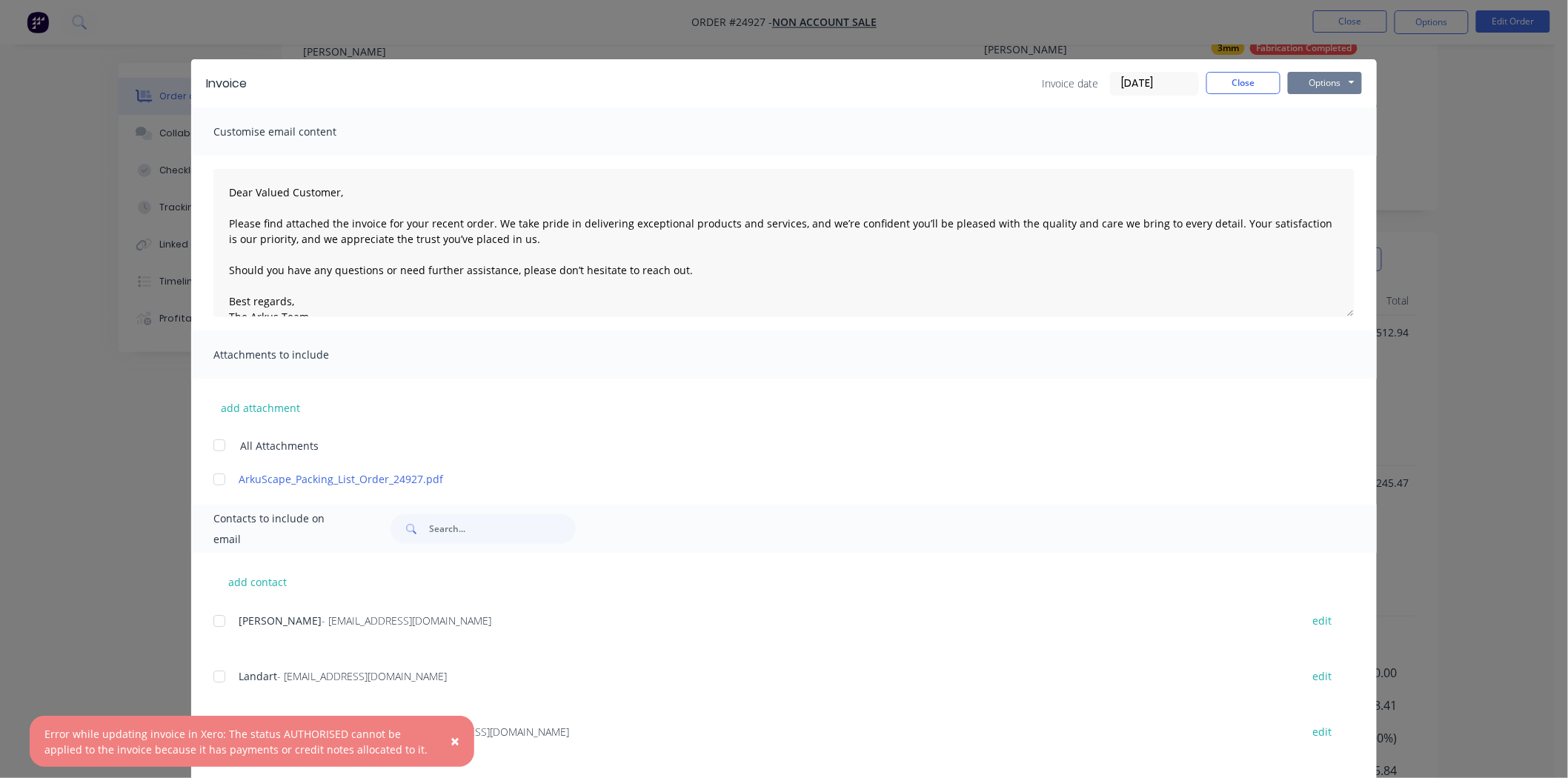
click at [1340, 84] on button "Options" at bounding box center [1325, 83] width 74 height 22
click at [1323, 126] on button "Print" at bounding box center [1335, 134] width 95 height 24
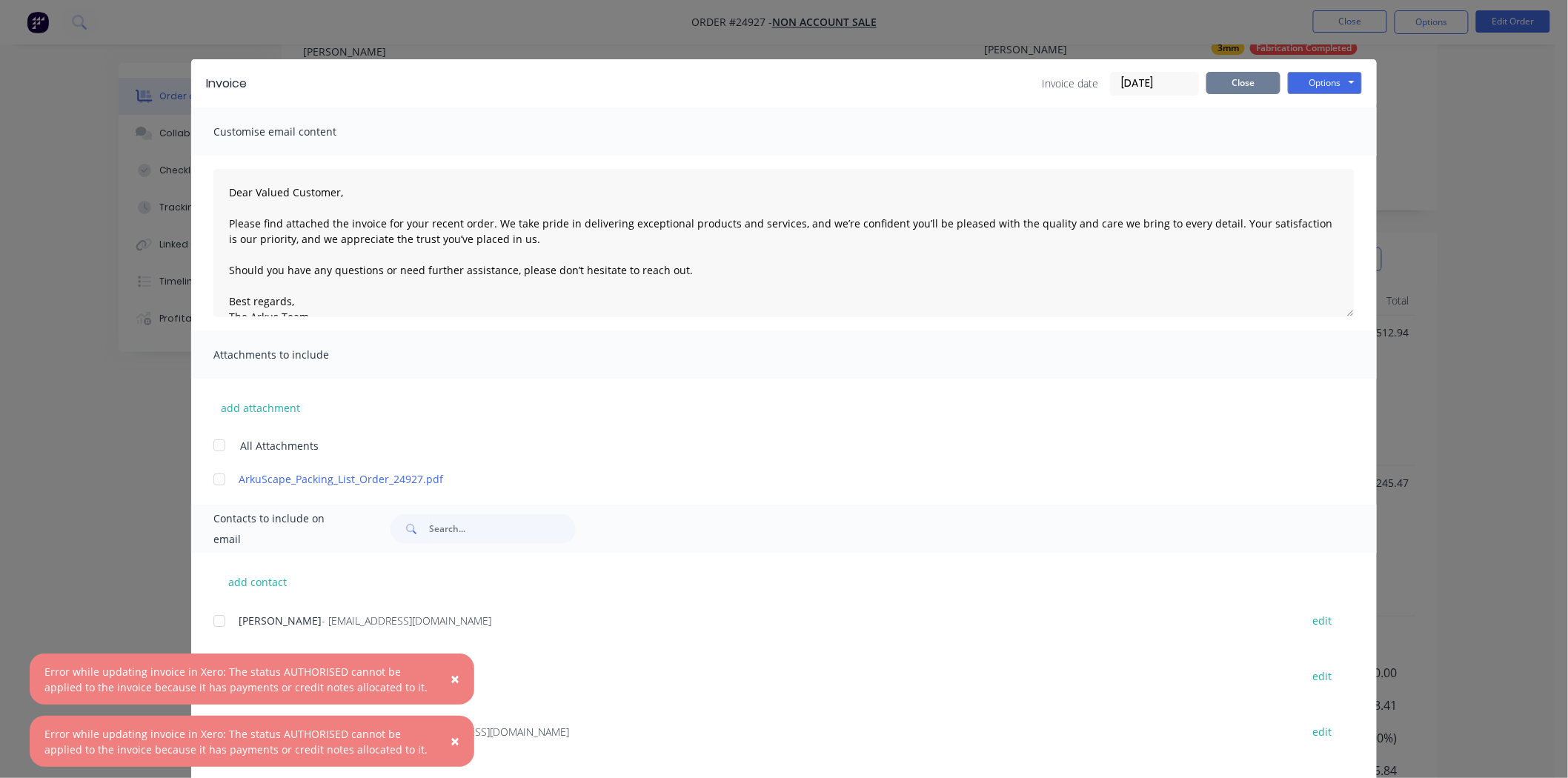
click at [1236, 75] on button "Close" at bounding box center [1243, 83] width 74 height 22
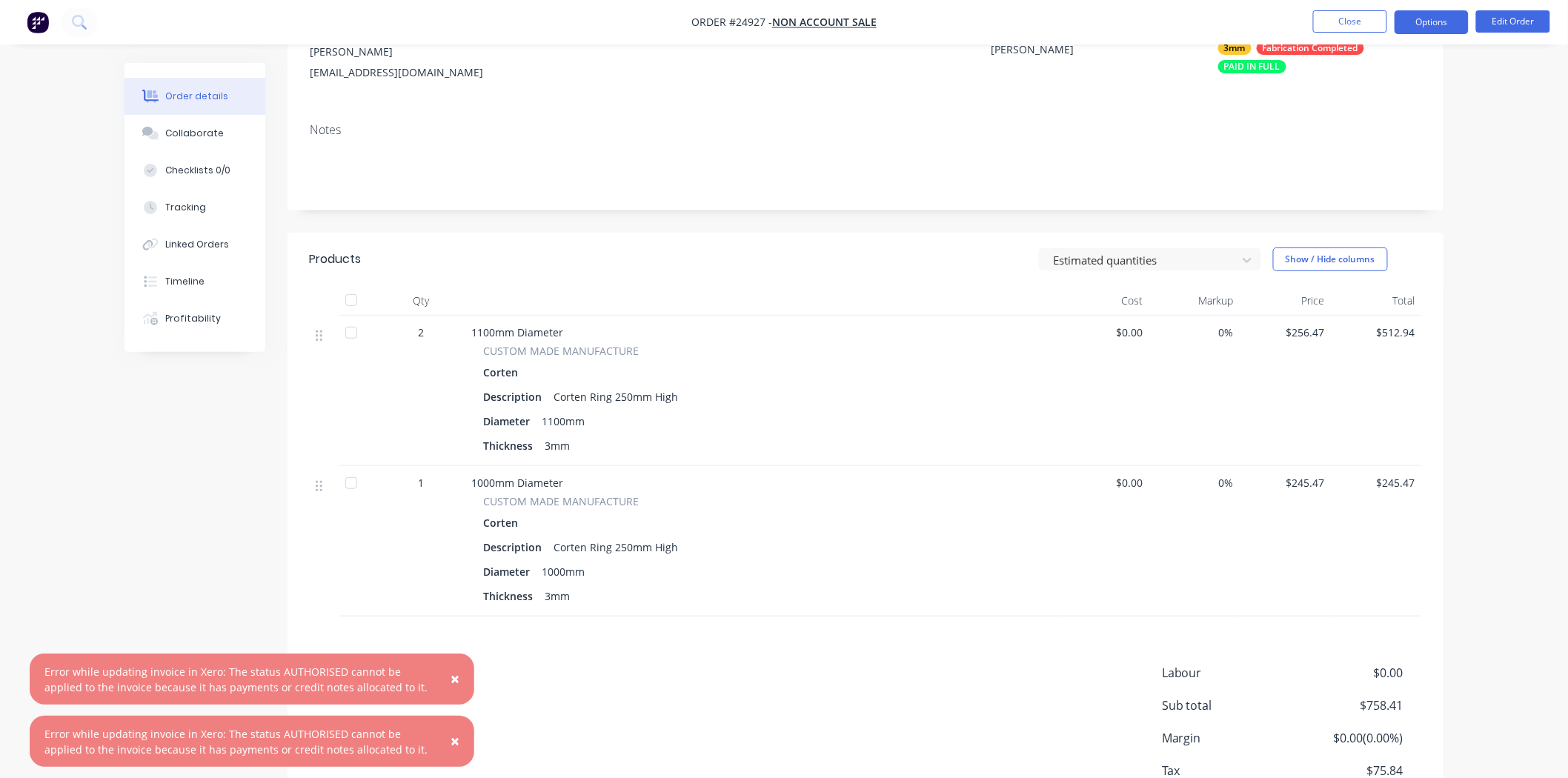
click at [1424, 16] on button "Options" at bounding box center [1431, 22] width 74 height 23
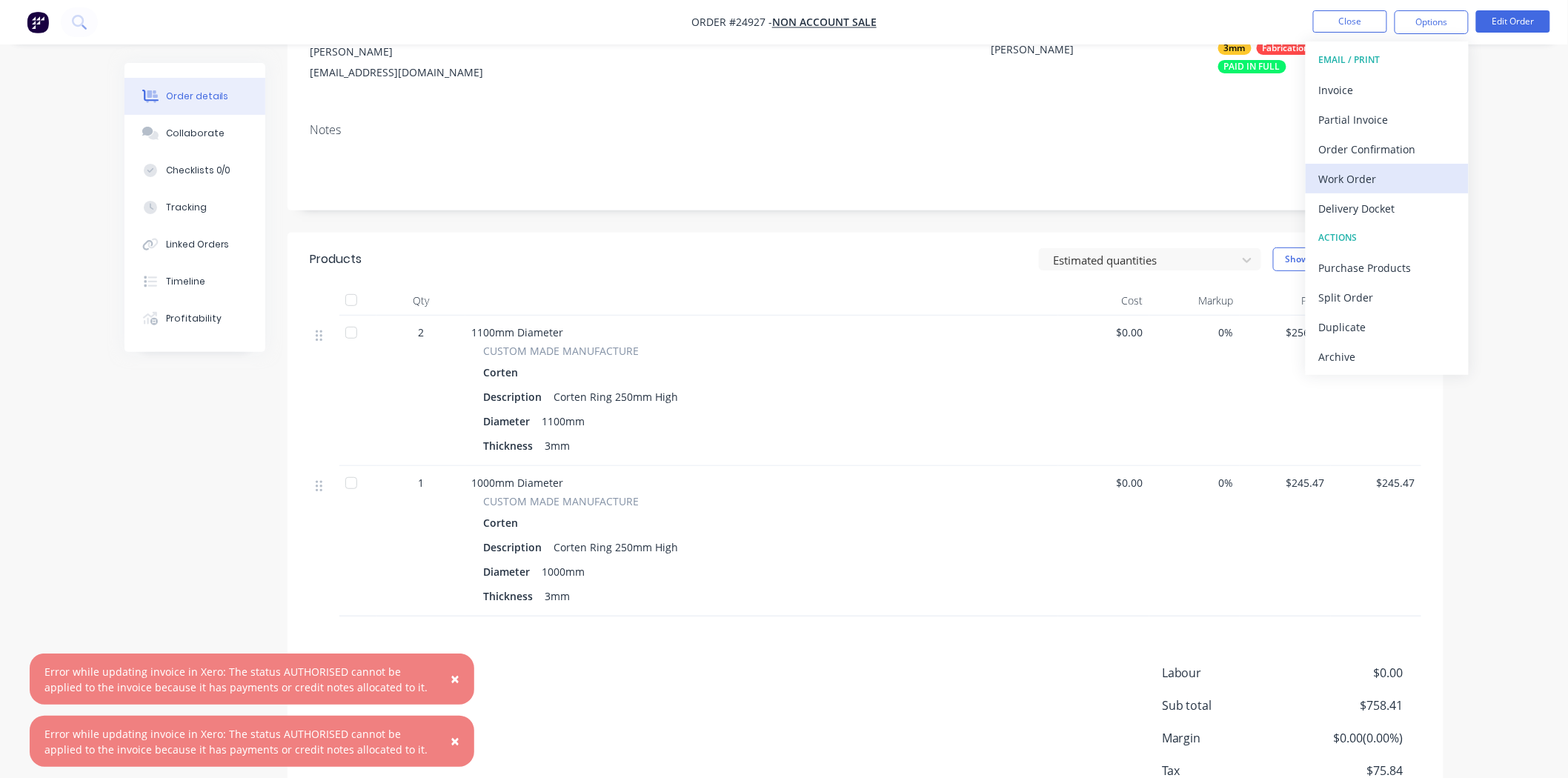
click at [1367, 174] on div "Work Order" at bounding box center [1387, 179] width 137 height 22
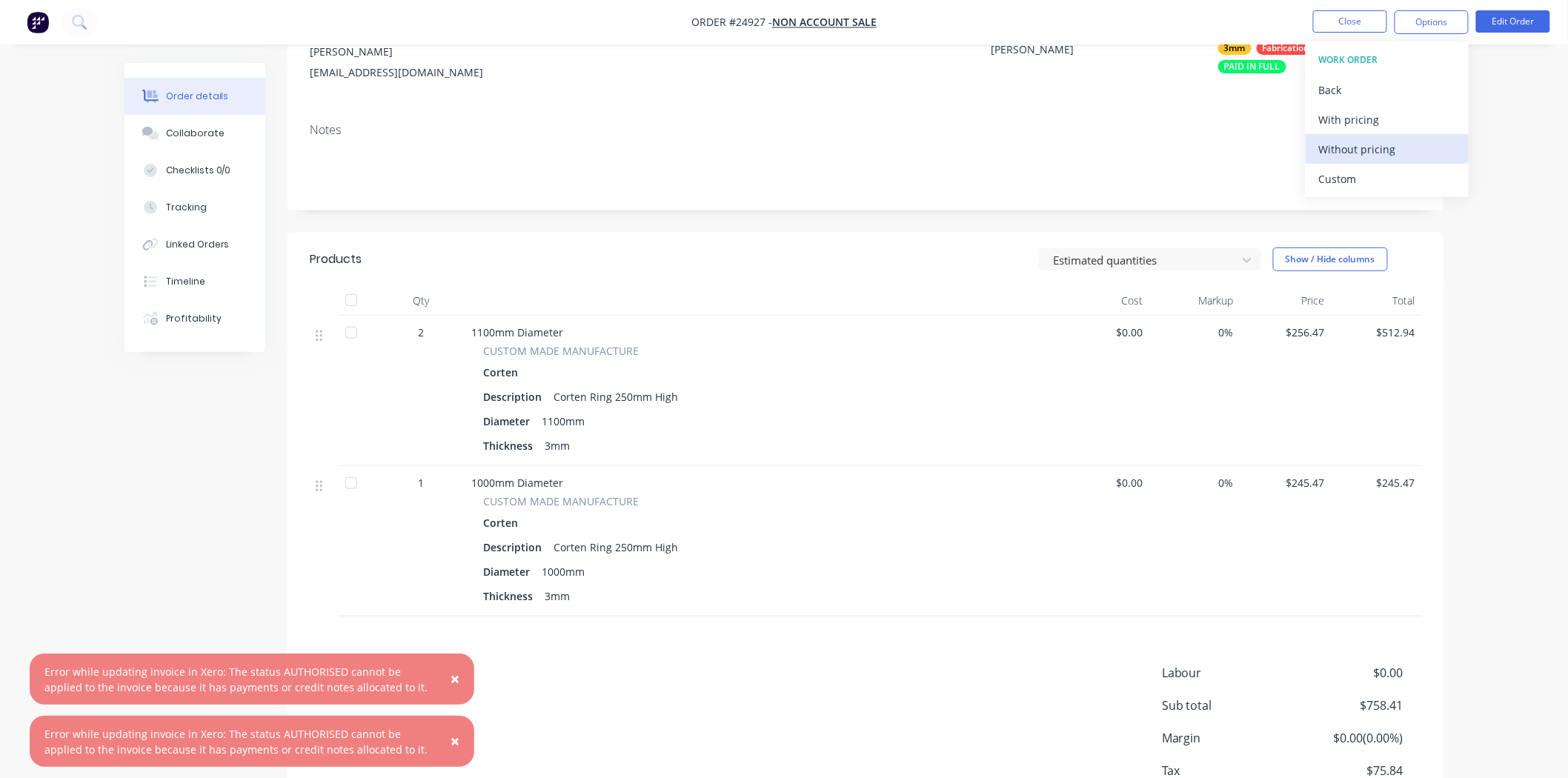
click at [1377, 149] on div "Without pricing" at bounding box center [1387, 149] width 137 height 22
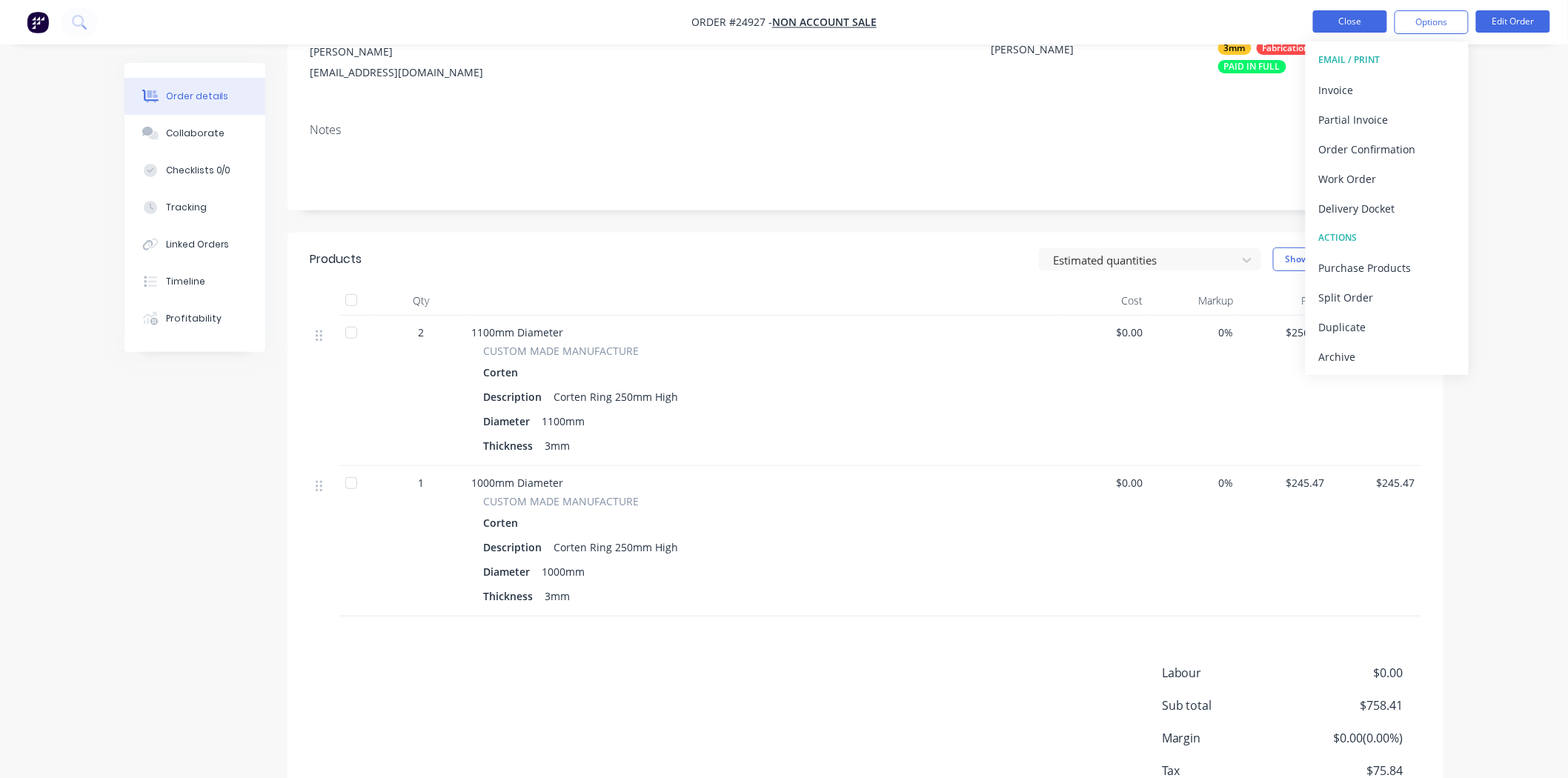
click at [1364, 30] on button "Close" at bounding box center [1350, 22] width 74 height 22
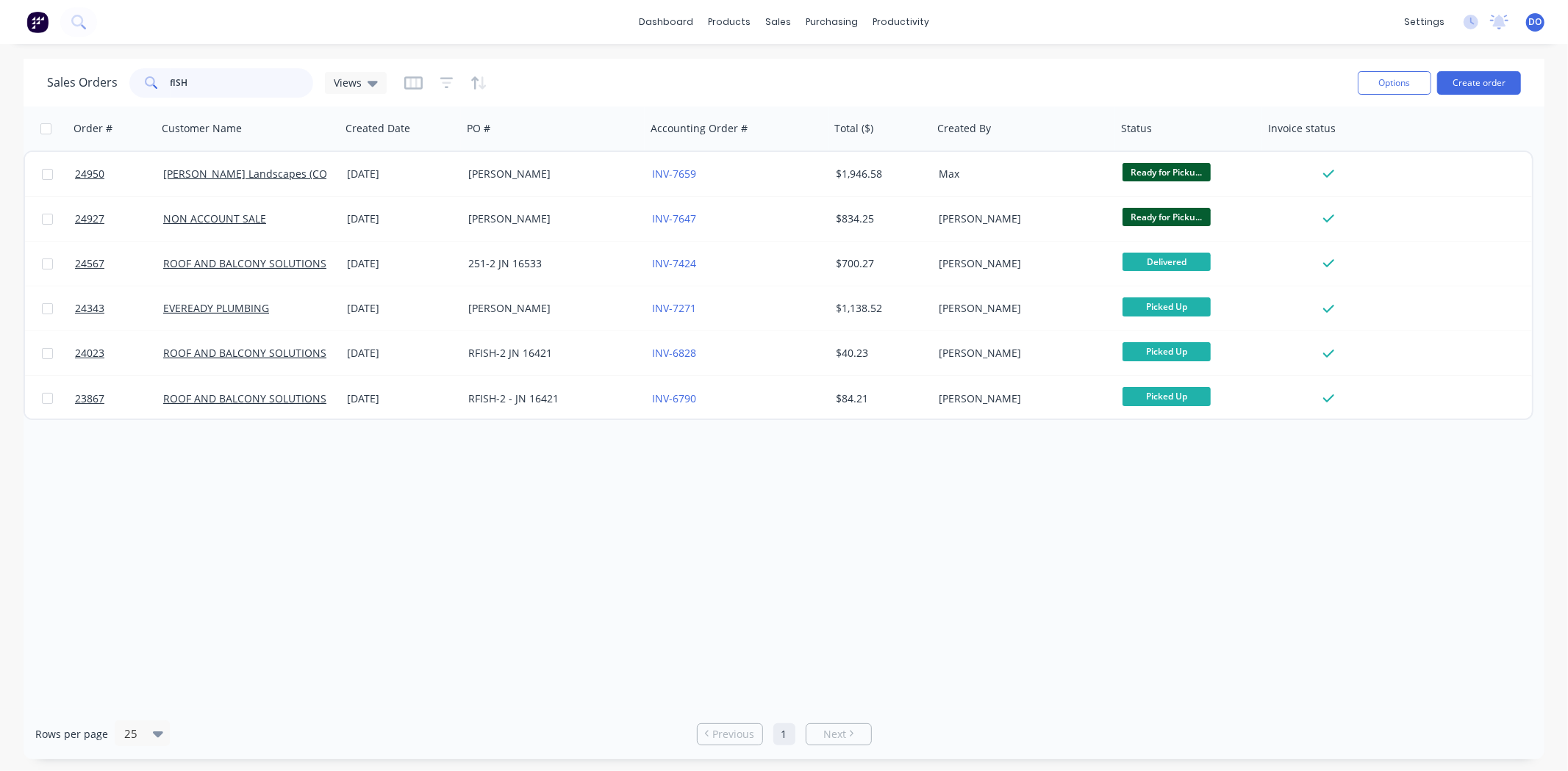
drag, startPoint x: 228, startPoint y: 90, endPoint x: 136, endPoint y: 69, distance: 94.4
click at [136, 69] on div "fISH" at bounding box center [221, 84] width 184 height 30
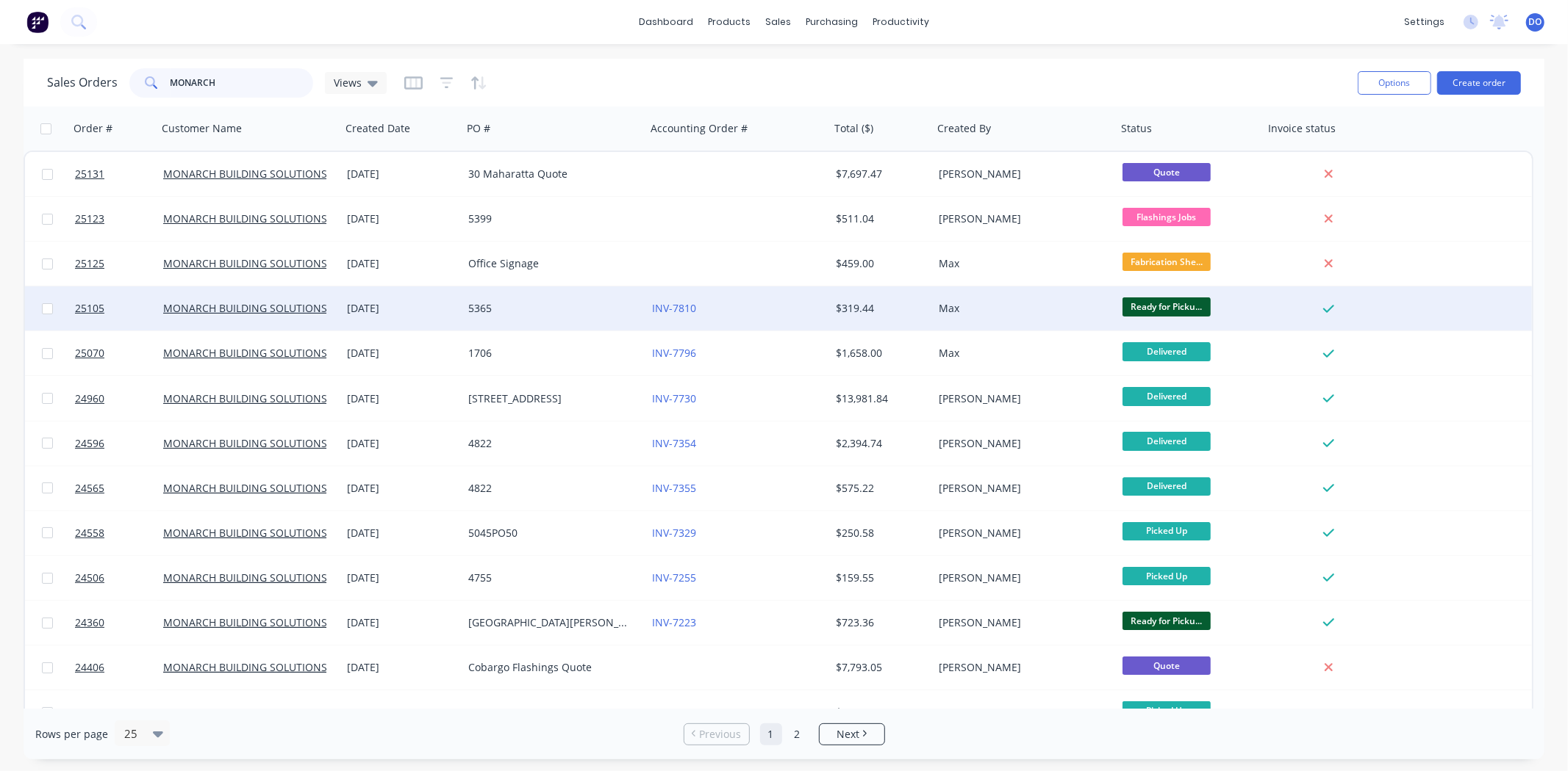
type input "MONARCH"
click at [531, 315] on div "5365" at bounding box center [550, 309] width 163 height 15
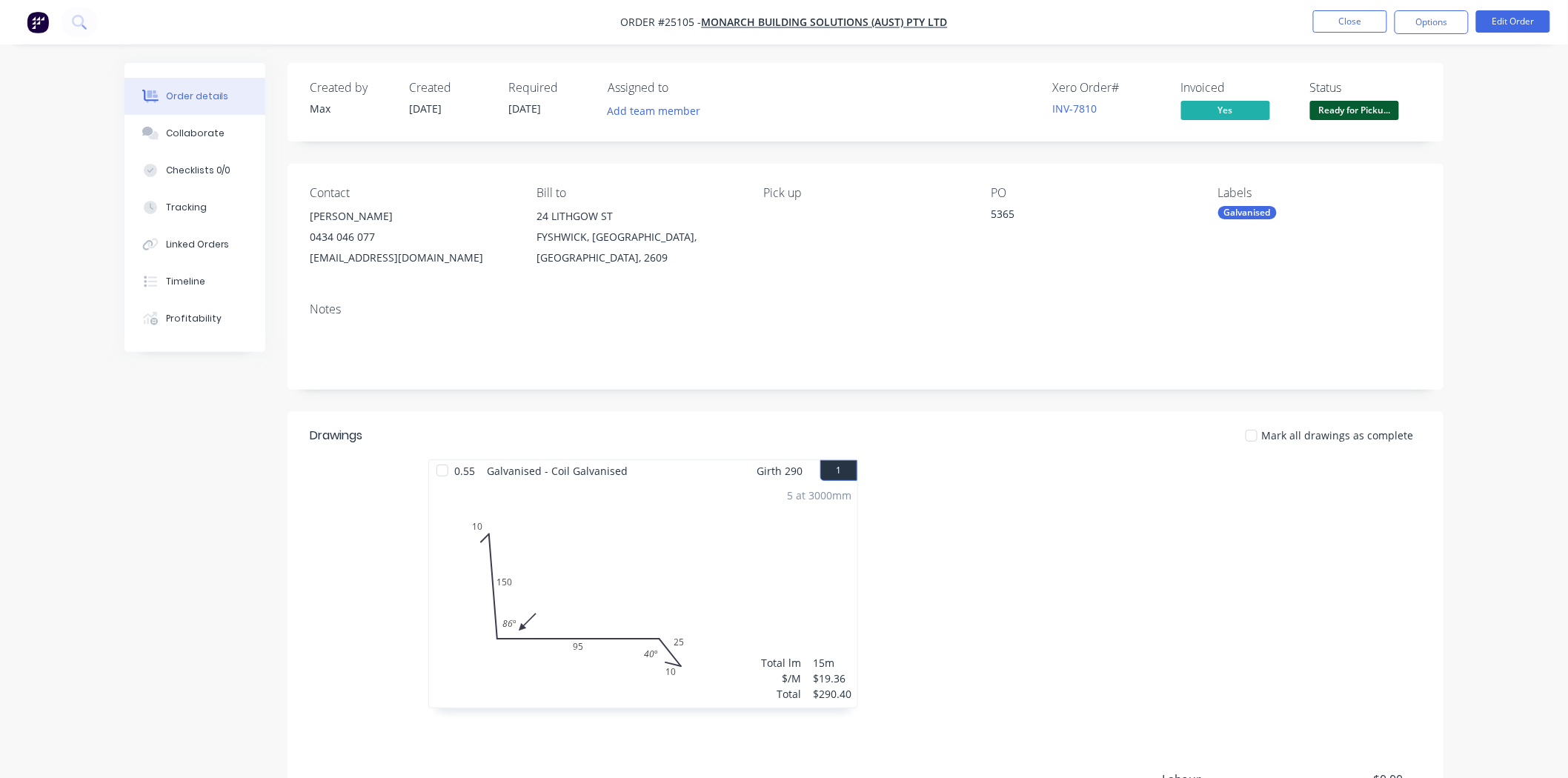
click at [1364, 106] on span "Ready for Picku..." at bounding box center [1355, 110] width 89 height 19
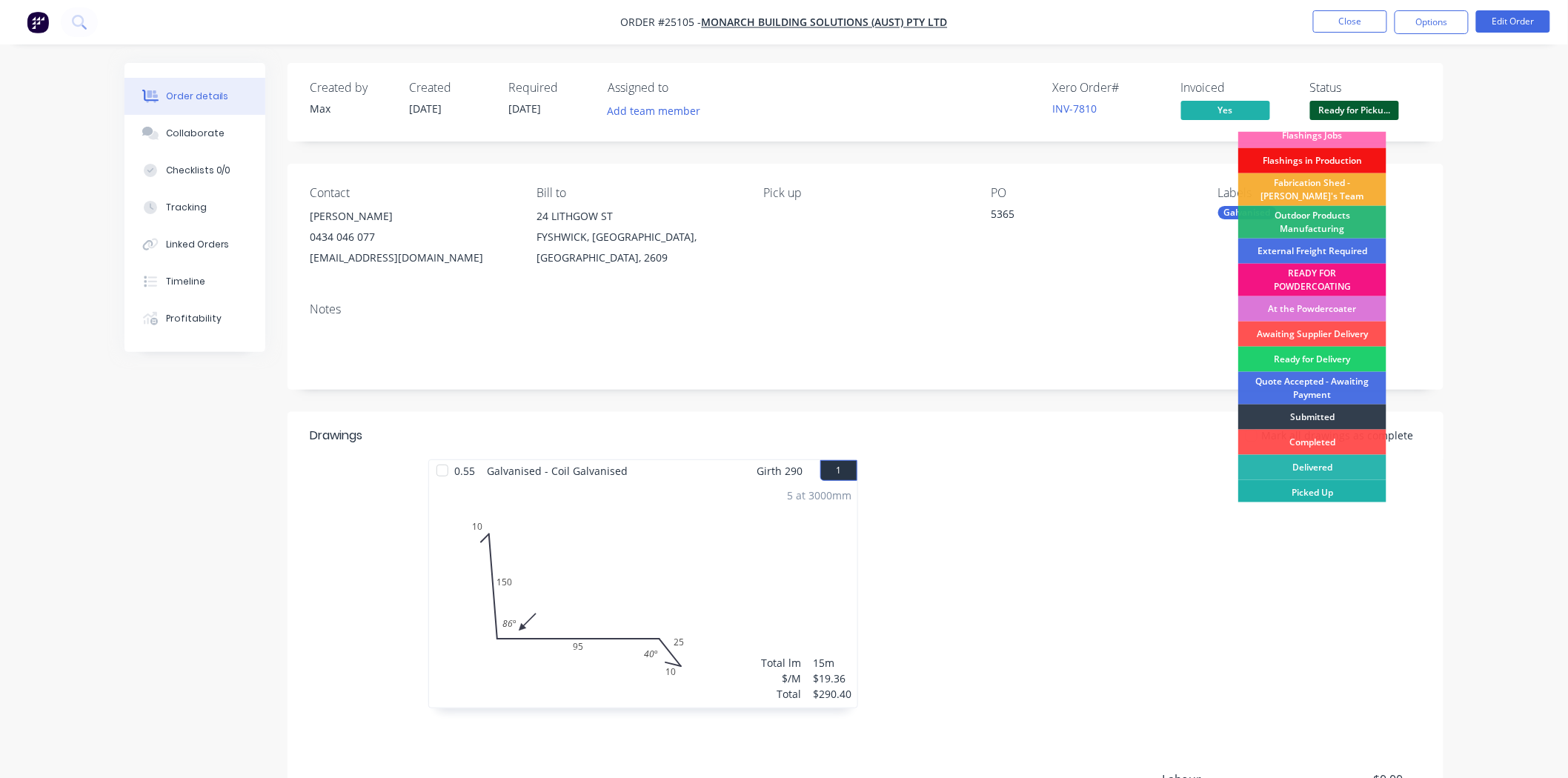
scroll to position [11, 0]
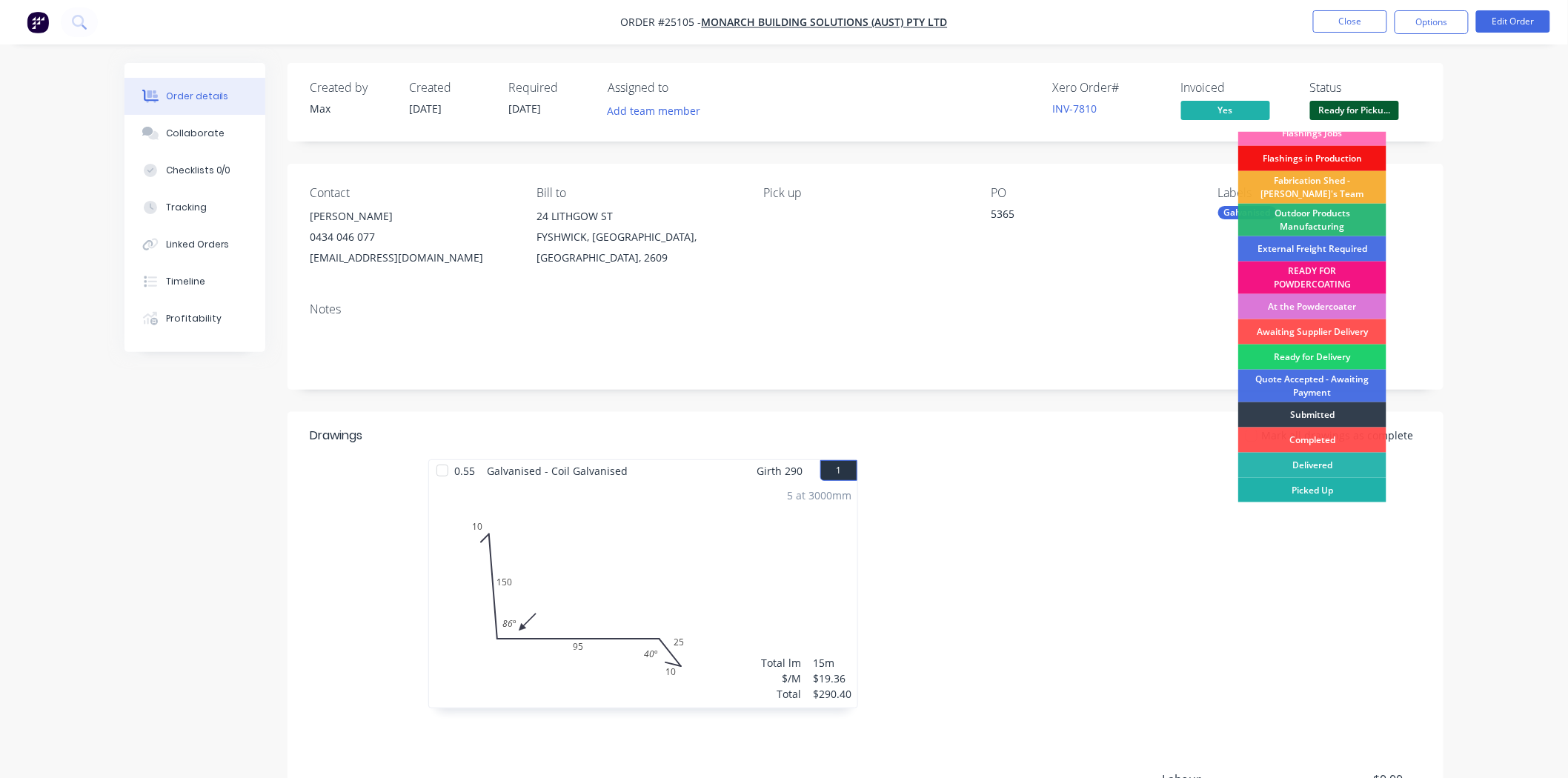
click at [1297, 486] on div "Picked Up" at bounding box center [1312, 491] width 148 height 25
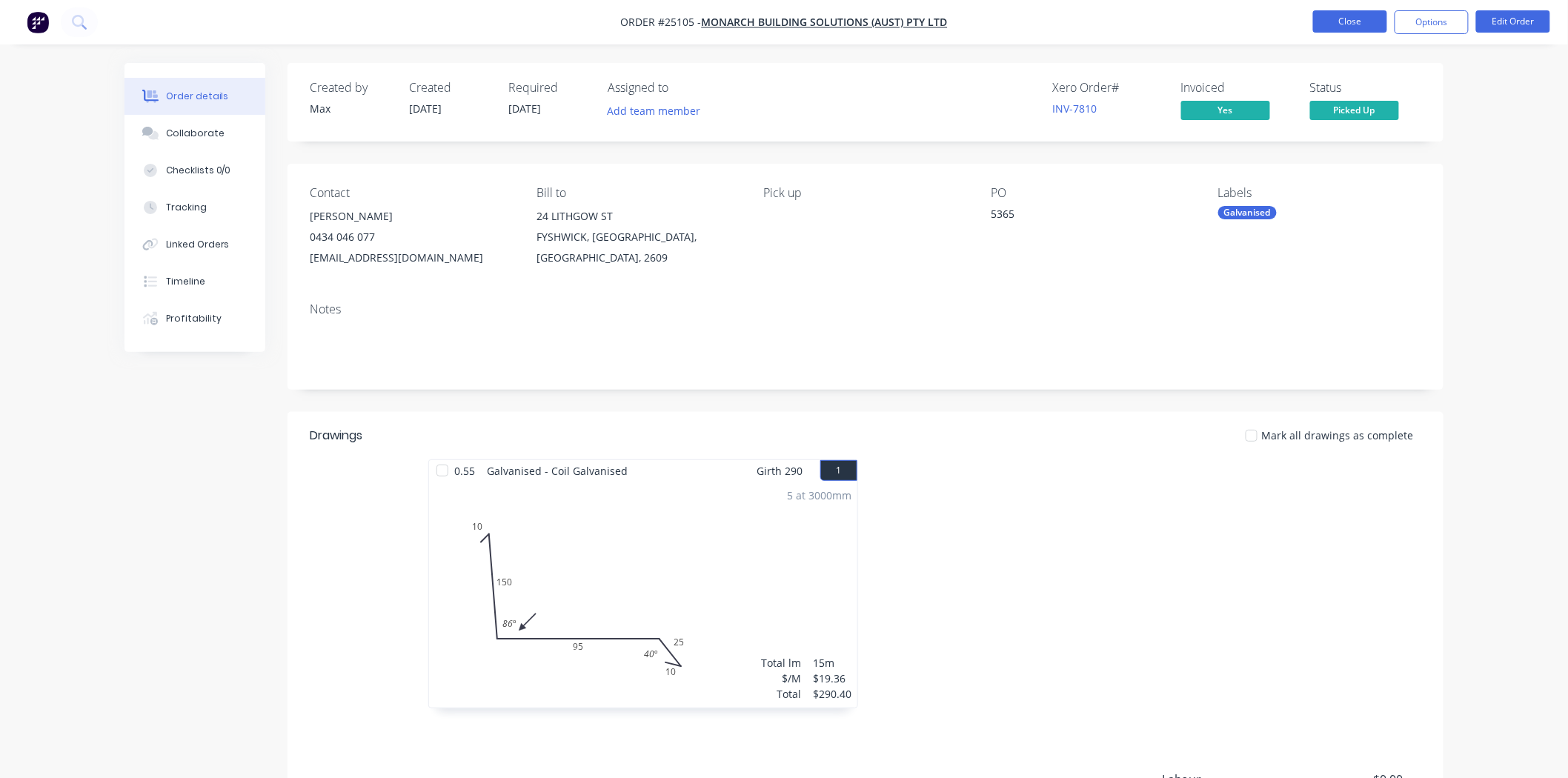
click at [1359, 13] on button "Close" at bounding box center [1350, 22] width 74 height 22
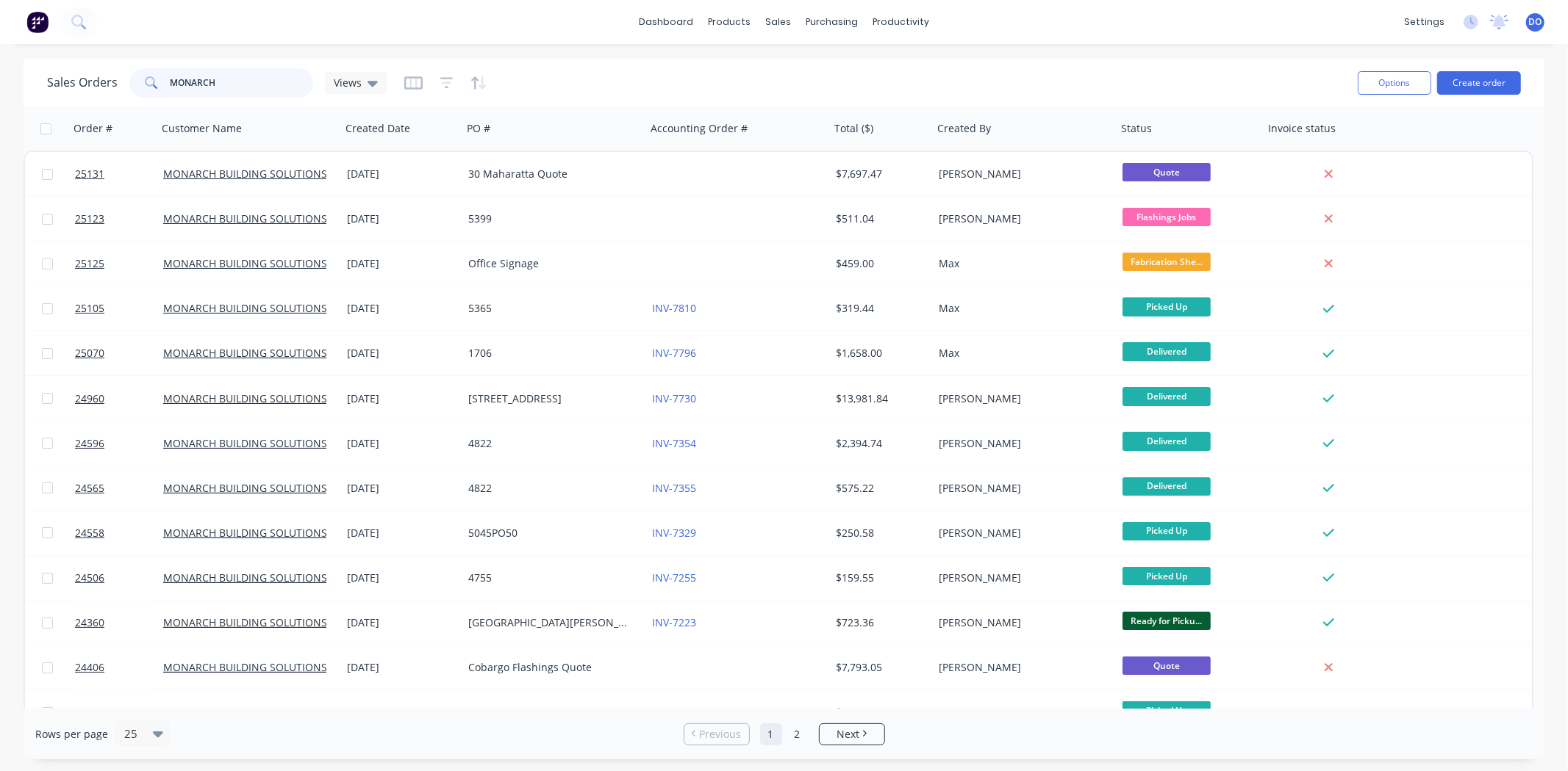
click at [259, 86] on input "MONARCH" at bounding box center [242, 84] width 143 height 30
type input "M"
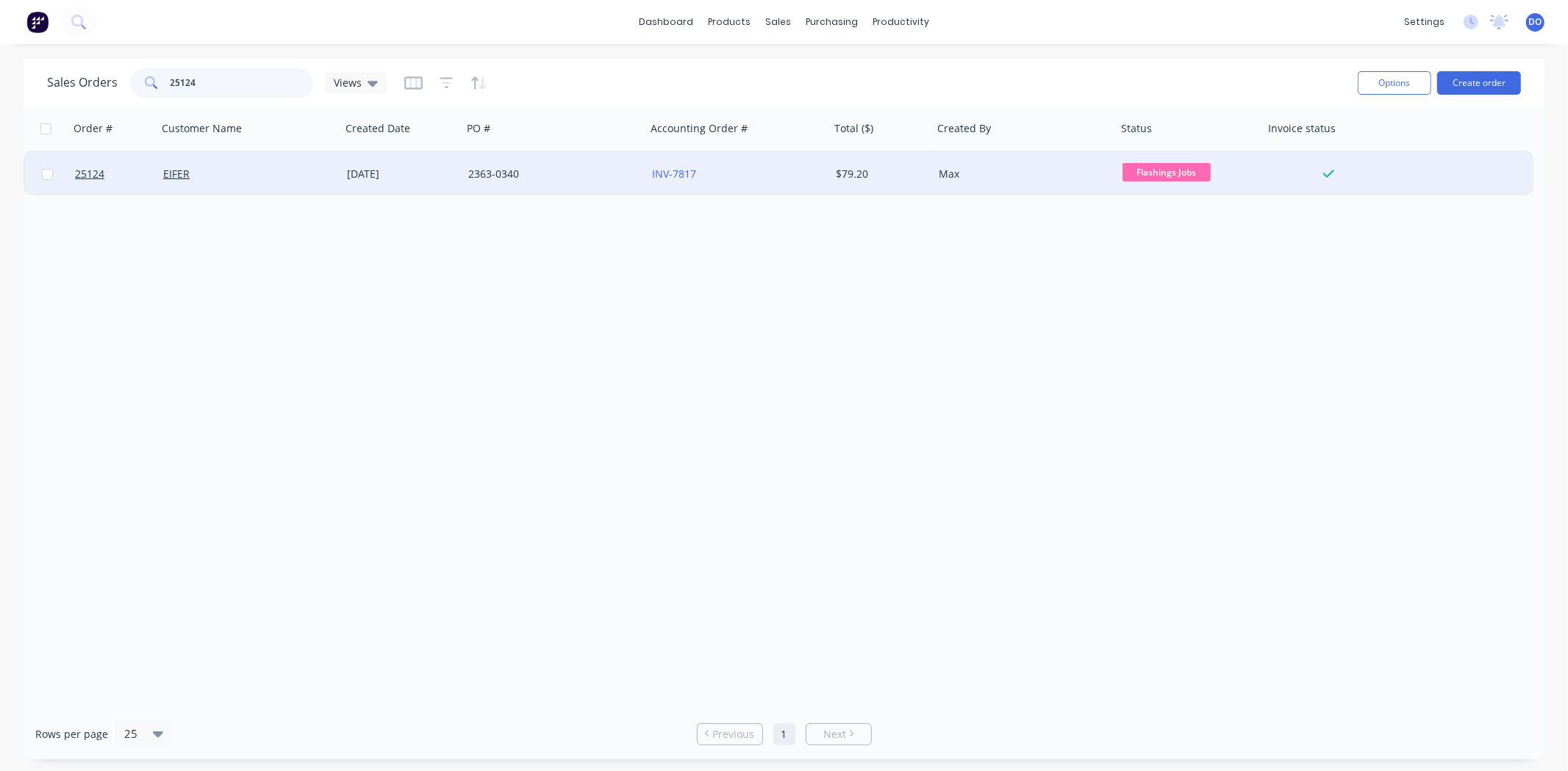
type input "25124"
click at [291, 172] on div "EIFER" at bounding box center [245, 174] width 163 height 15
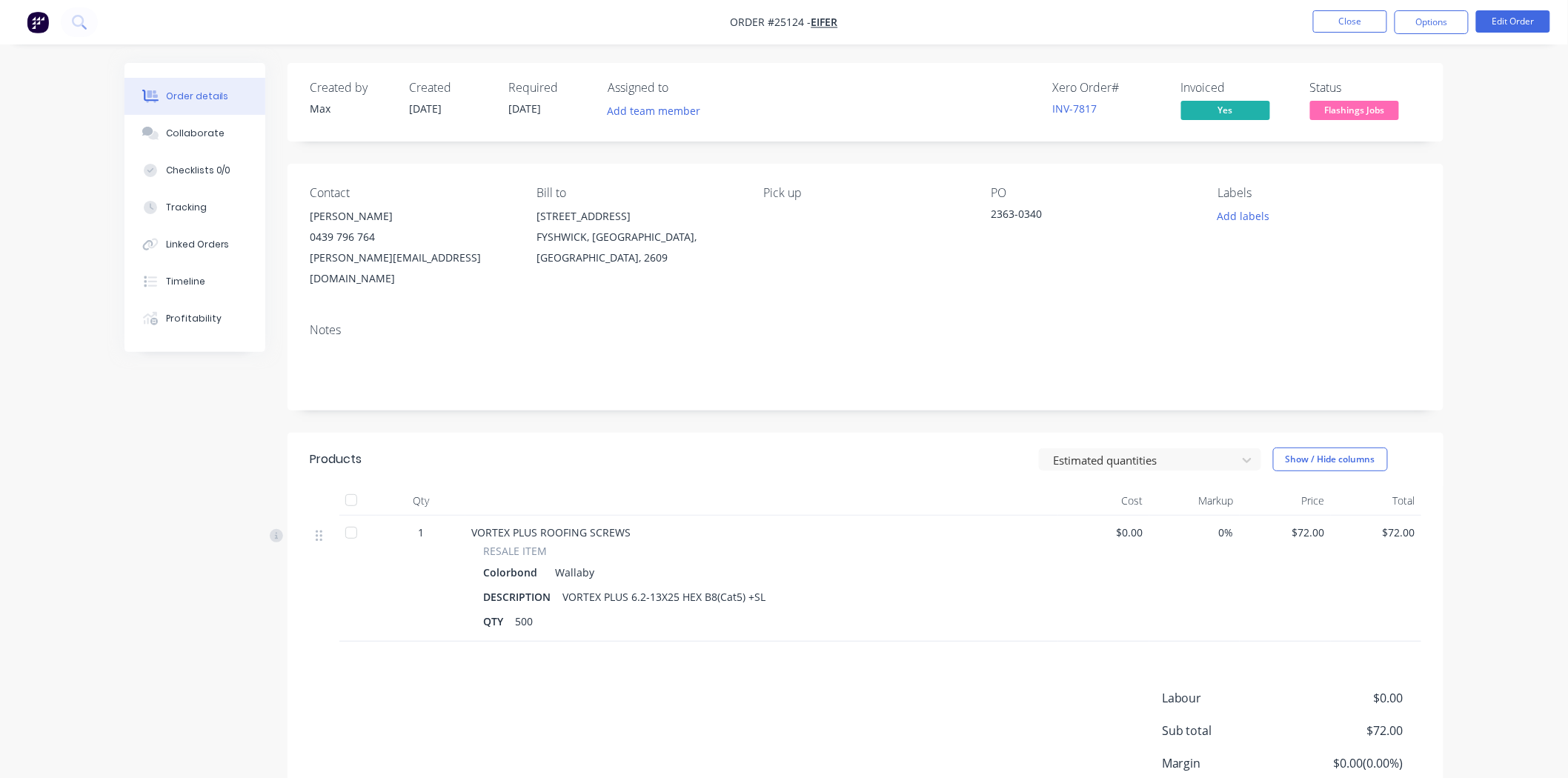
click at [1337, 102] on span "Flashings Jobs" at bounding box center [1355, 110] width 89 height 19
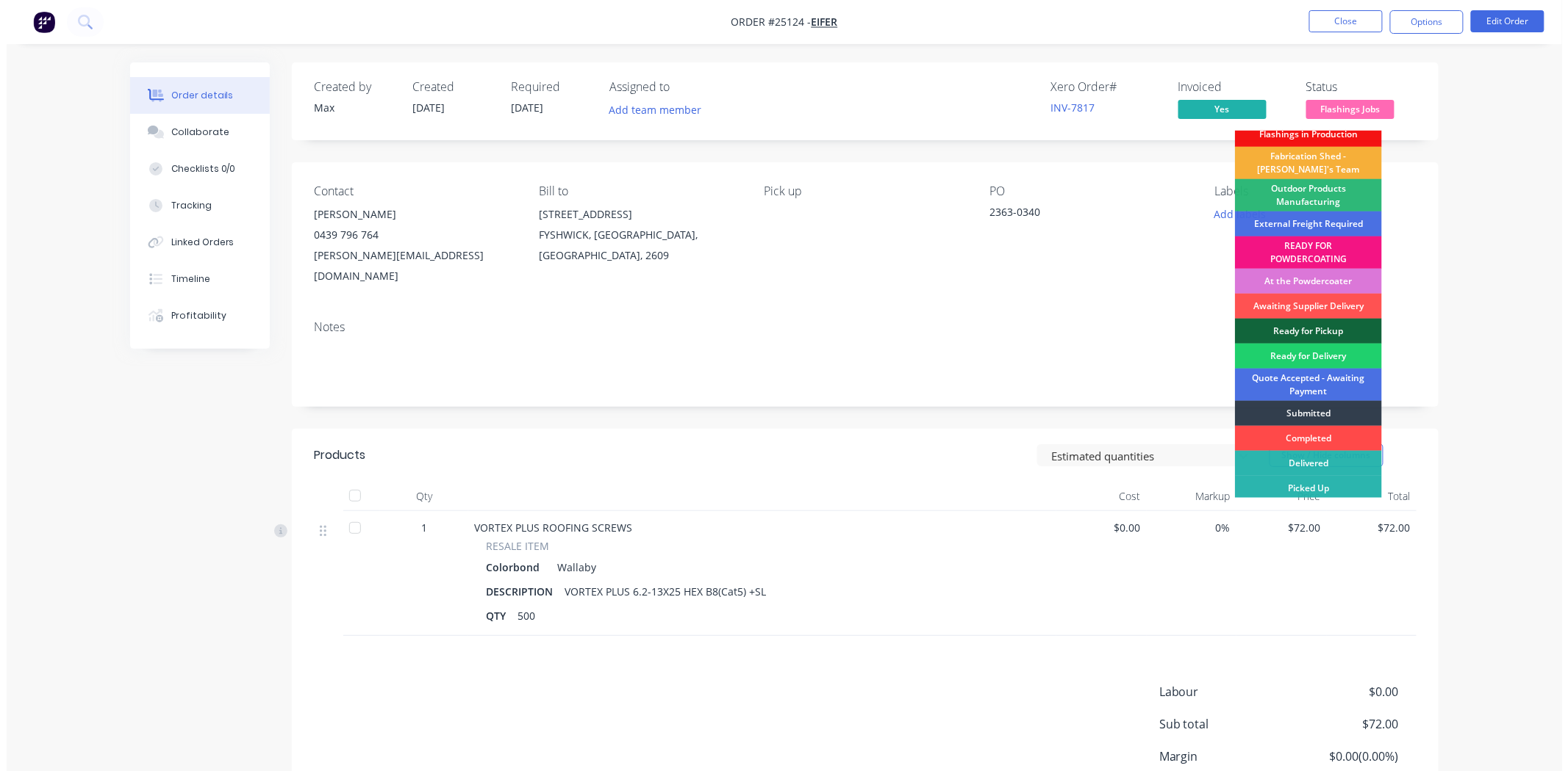
scroll to position [11, 0]
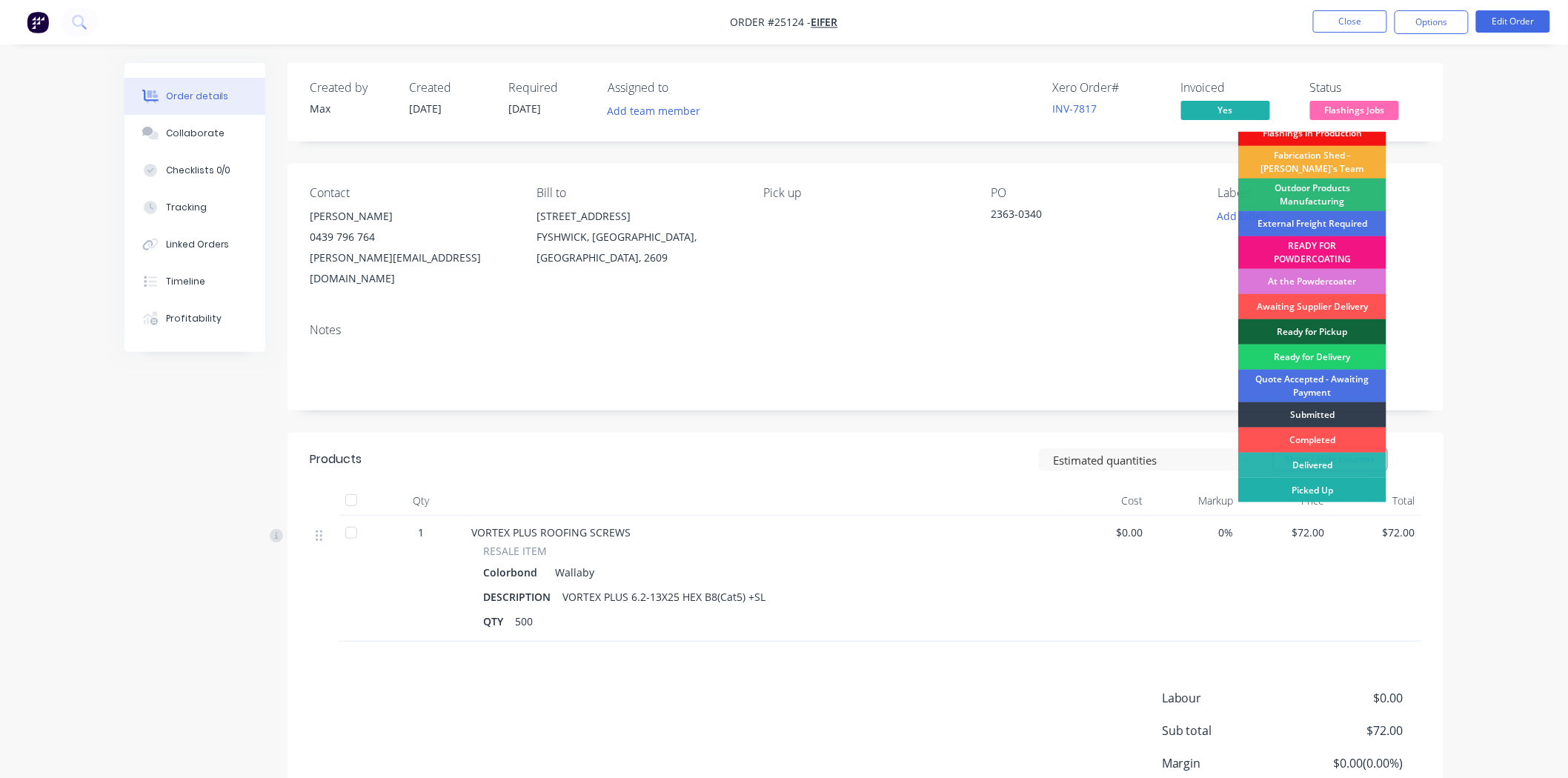
click at [1318, 485] on div "Picked Up" at bounding box center [1312, 491] width 148 height 25
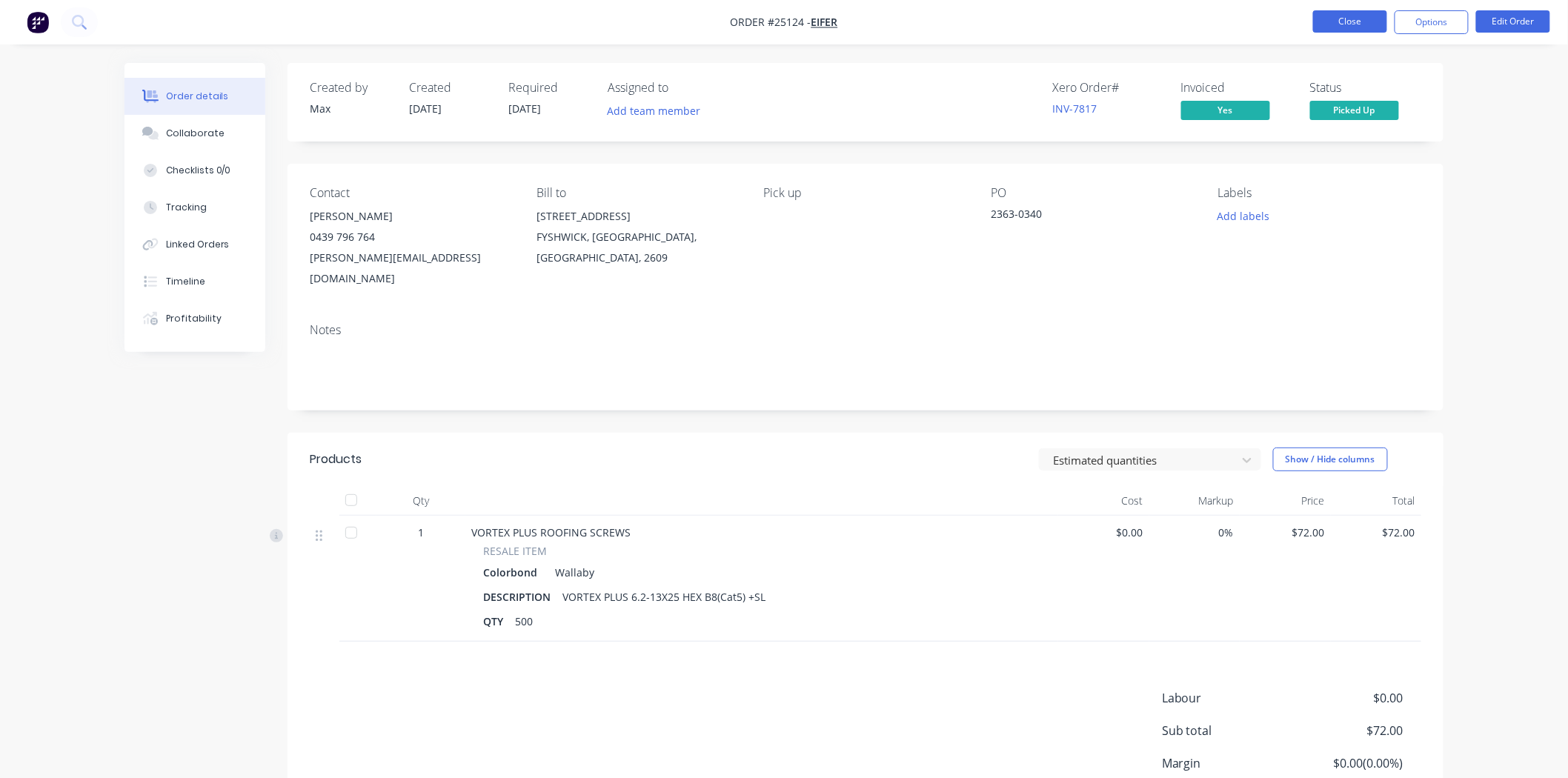
click at [1334, 12] on button "Close" at bounding box center [1350, 22] width 74 height 22
